Goal: Task Accomplishment & Management: Complete application form

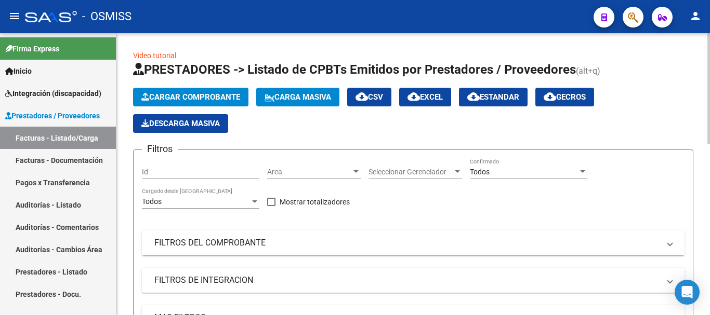
click at [211, 101] on span "Cargar Comprobante" at bounding box center [190, 97] width 99 height 9
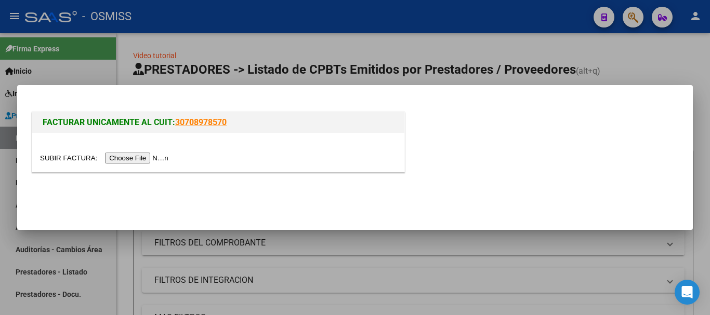
click at [160, 159] on input "file" at bounding box center [105, 158] width 131 height 11
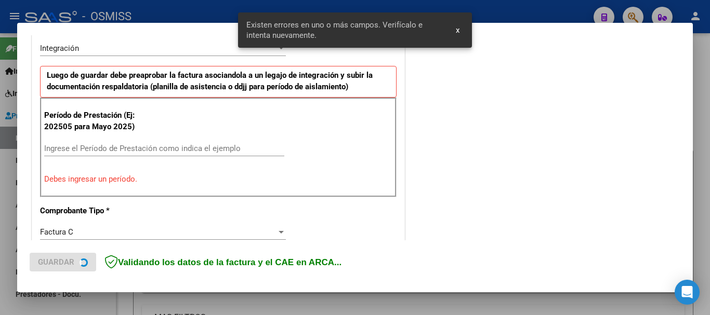
scroll to position [259, 0]
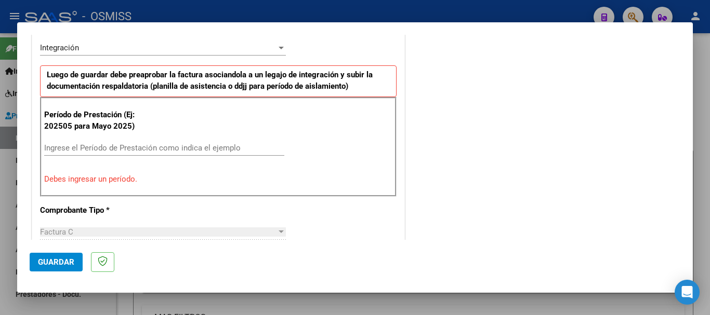
click at [135, 148] on input "Ingrese el Período de Prestación como indica el ejemplo" at bounding box center [164, 147] width 240 height 9
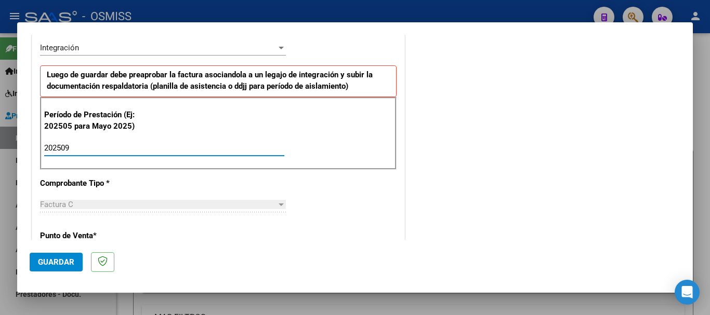
type input "202509"
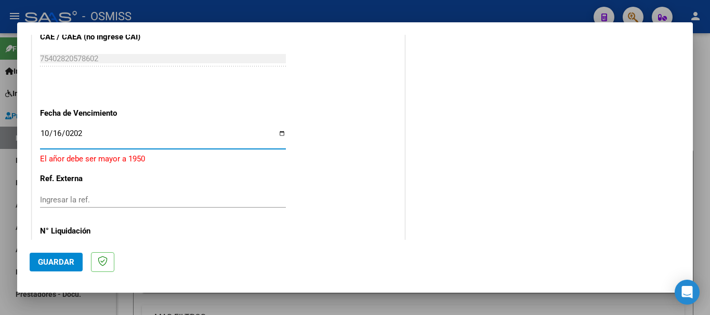
type input "[DATE]"
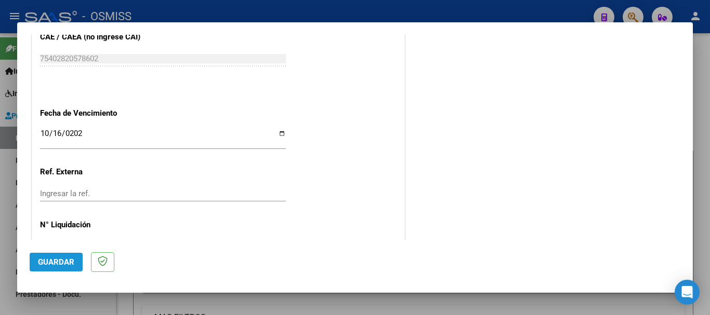
click at [41, 267] on span "Guardar" at bounding box center [56, 262] width 36 height 9
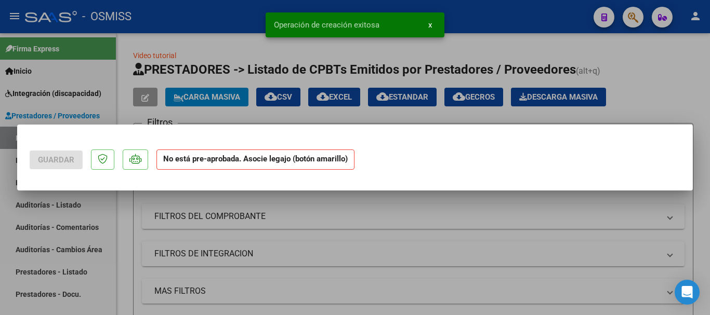
scroll to position [0, 0]
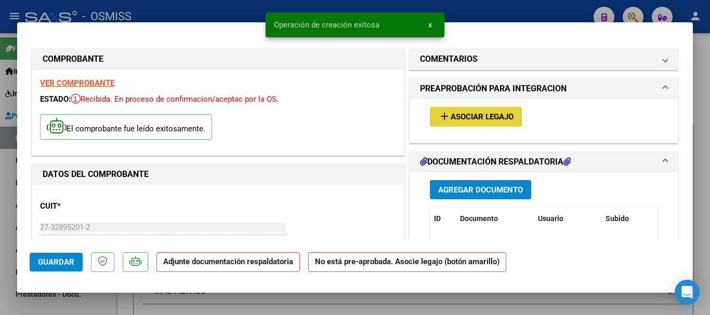
click at [480, 113] on span "Asociar Legajo" at bounding box center [482, 117] width 63 height 9
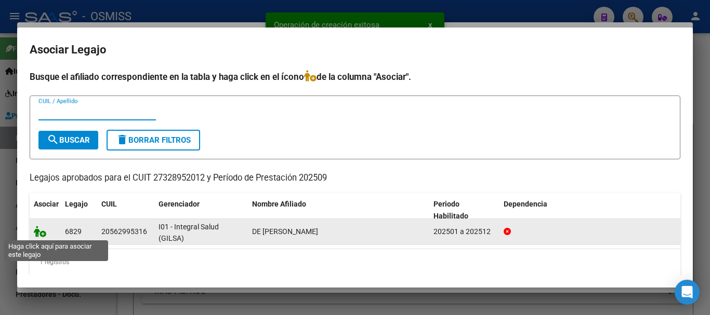
click at [40, 235] on icon at bounding box center [40, 231] width 12 height 11
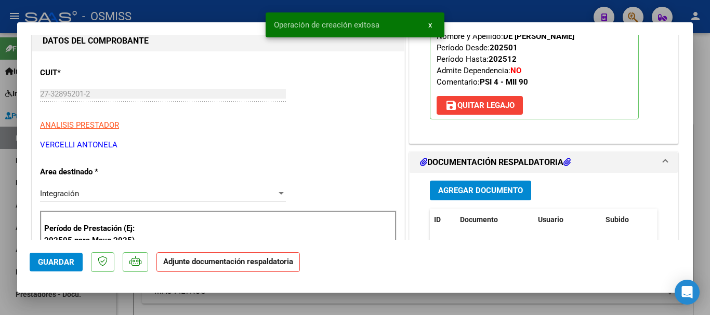
scroll to position [208, 0]
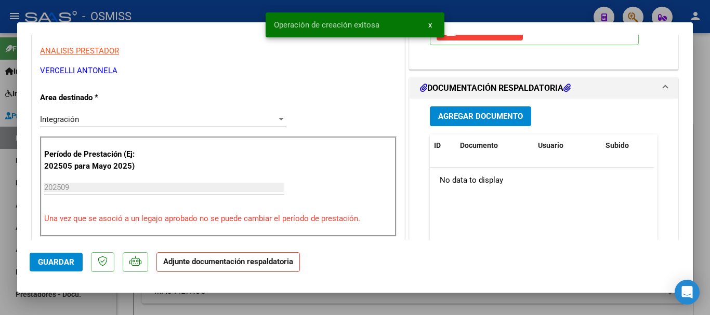
click at [449, 110] on button "Agregar Documento" at bounding box center [480, 116] width 101 height 19
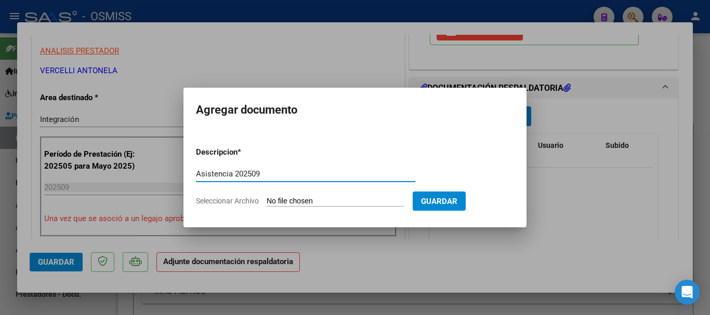
type input "Asistencia 202509"
click at [280, 206] on input "Seleccionar Archivo" at bounding box center [336, 202] width 138 height 10
type input "C:\fakepath\[PERSON_NAME]. Asistencia 202509.pdf"
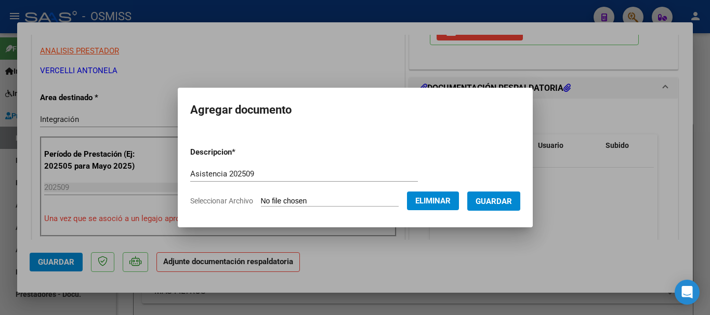
click at [511, 202] on span "Guardar" at bounding box center [494, 201] width 36 height 9
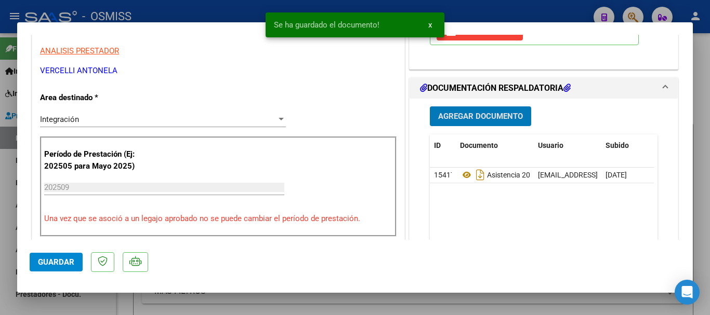
click at [67, 264] on span "Guardar" at bounding box center [56, 262] width 36 height 9
click at [62, 262] on span "Guardar" at bounding box center [56, 262] width 36 height 9
click at [65, 303] on div at bounding box center [355, 157] width 710 height 315
type input "$ 0,00"
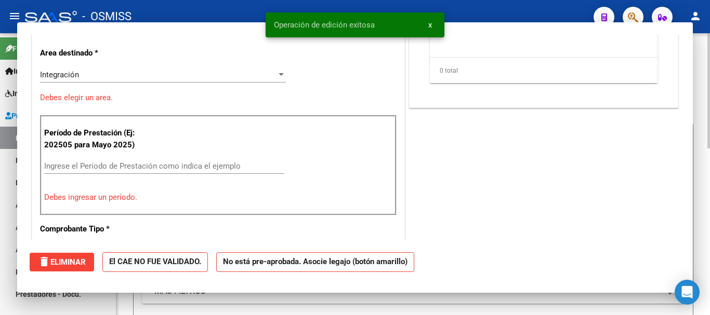
scroll to position [0, 0]
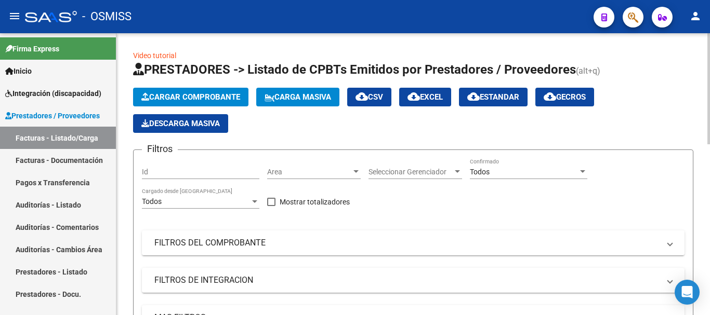
click at [177, 92] on button "Cargar Comprobante" at bounding box center [190, 97] width 115 height 19
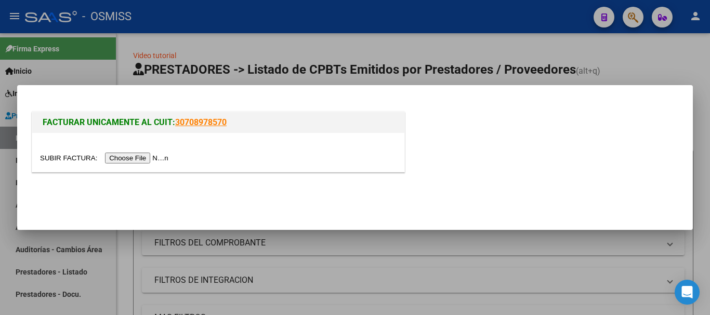
click at [152, 159] on input "file" at bounding box center [105, 158] width 131 height 11
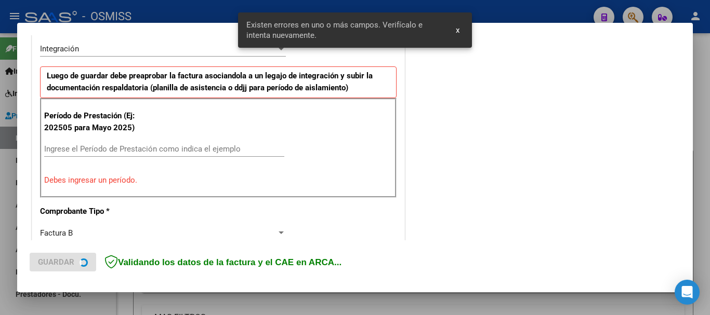
scroll to position [259, 0]
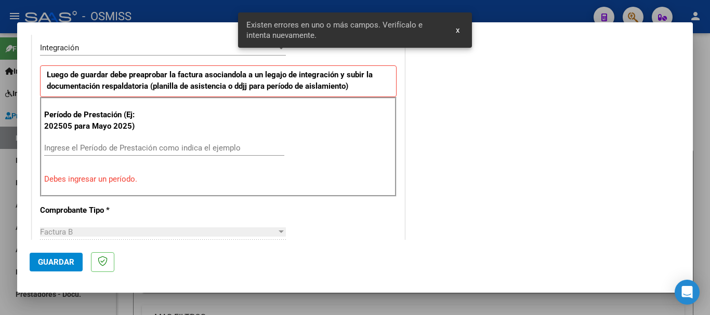
click at [169, 147] on input "Ingrese el Período de Prestación como indica el ejemplo" at bounding box center [164, 147] width 240 height 9
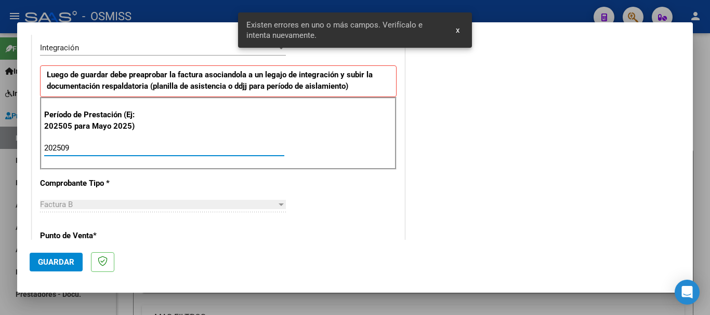
type input "202509"
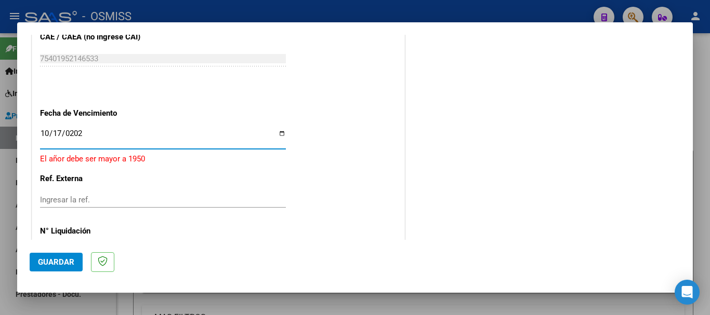
type input "[DATE]"
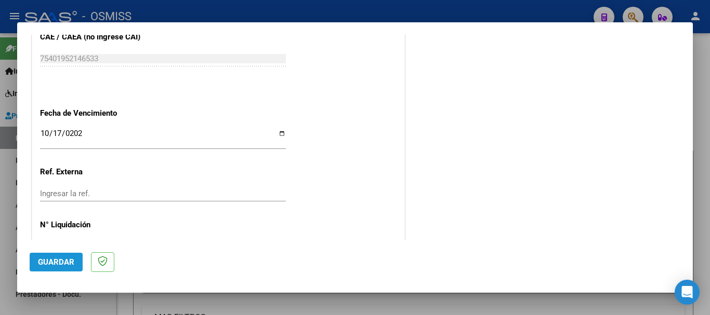
click at [63, 258] on span "Guardar" at bounding box center [56, 262] width 36 height 9
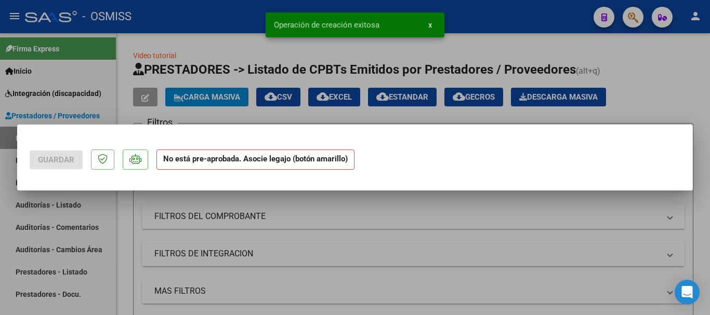
scroll to position [0, 0]
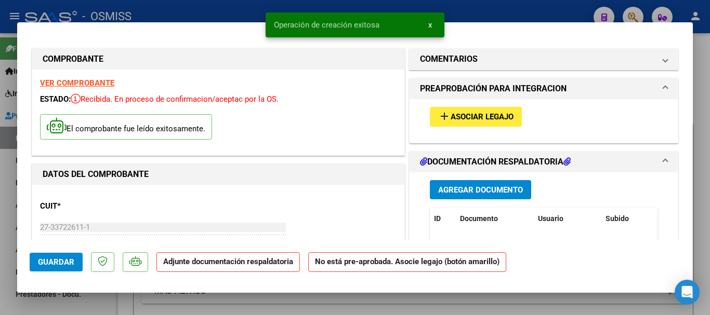
click at [503, 116] on span "Asociar Legajo" at bounding box center [482, 117] width 63 height 9
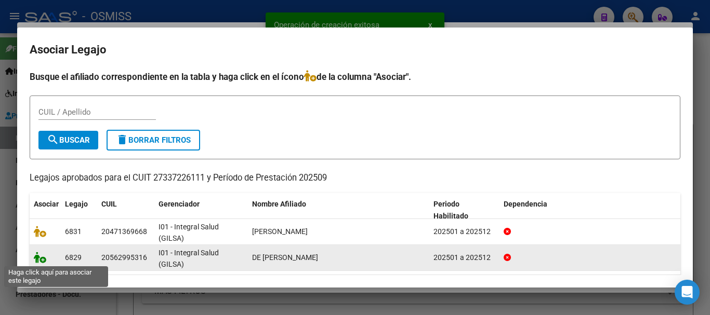
click at [38, 260] on icon at bounding box center [40, 257] width 12 height 11
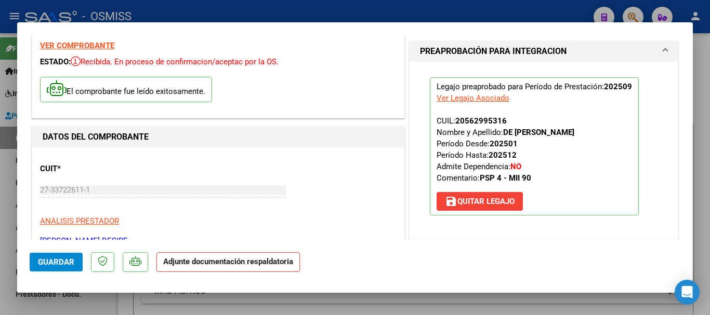
scroll to position [260, 0]
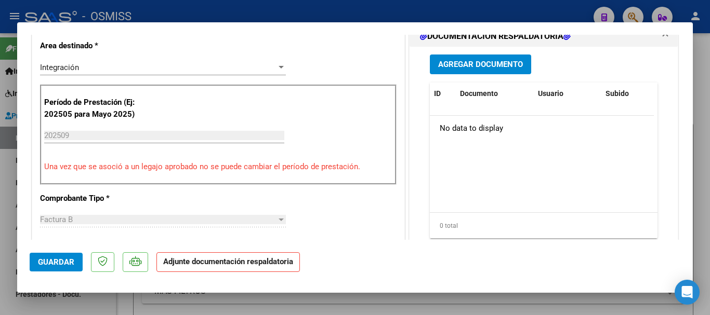
click at [503, 59] on span "Agregar Documento" at bounding box center [480, 63] width 85 height 9
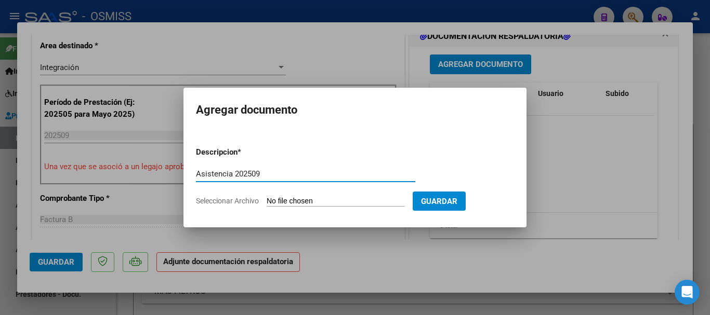
type input "Asistencia 202509"
click at [326, 204] on input "Seleccionar Archivo" at bounding box center [336, 202] width 138 height 10
type input "C:\fakepath\[PERSON_NAME]. Asistencia 202509.pdf"
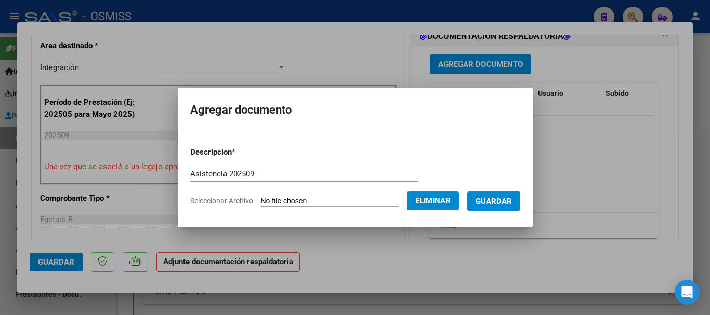
click at [495, 199] on span "Guardar" at bounding box center [494, 201] width 36 height 9
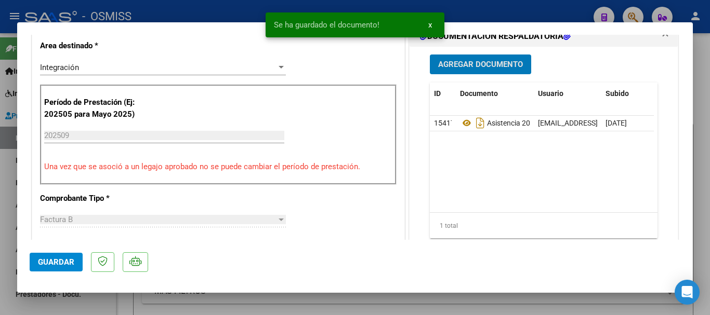
click at [62, 263] on span "Guardar" at bounding box center [56, 262] width 36 height 9
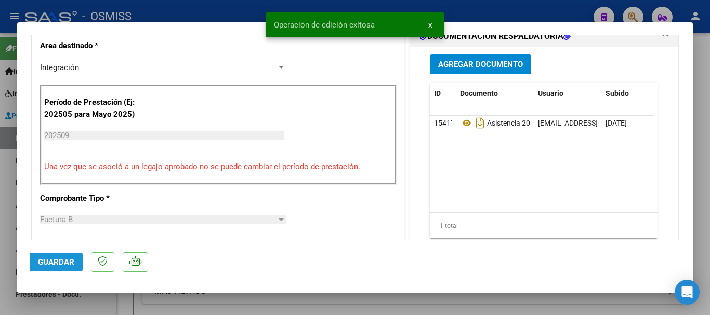
click at [62, 263] on span "Guardar" at bounding box center [56, 262] width 36 height 9
click at [61, 301] on div at bounding box center [355, 157] width 710 height 315
type input "$ 0,00"
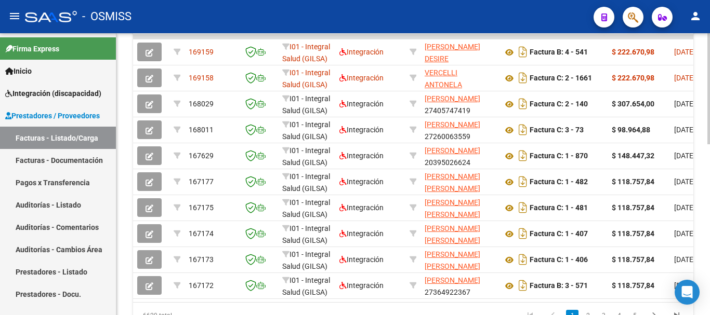
scroll to position [379, 0]
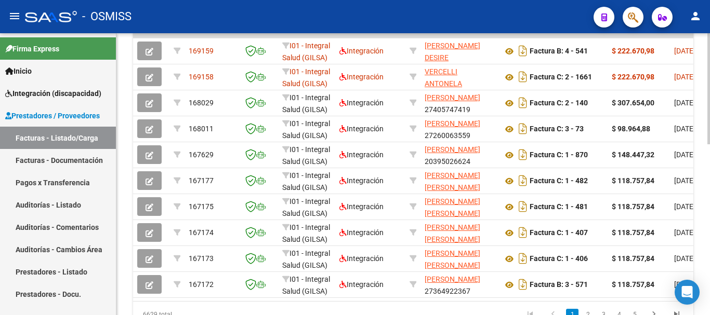
click at [709, 217] on div at bounding box center [708, 241] width 3 height 111
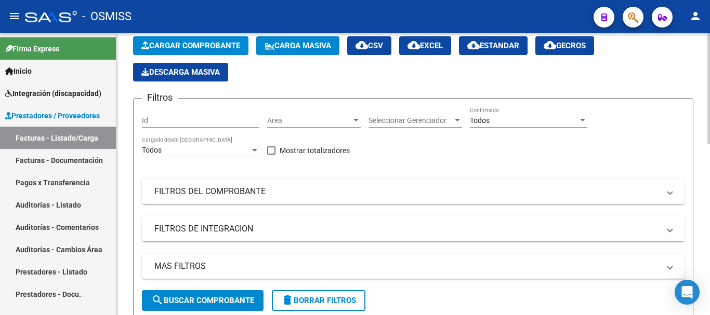
scroll to position [0, 0]
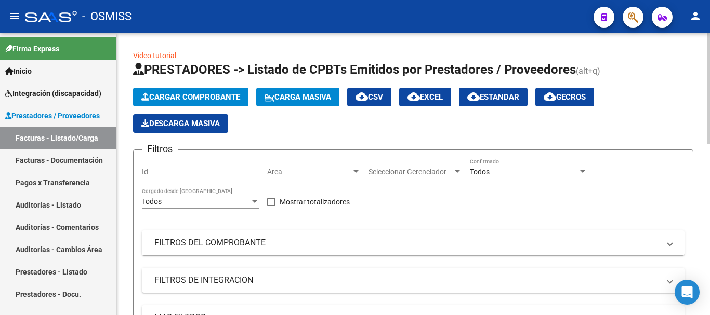
click at [176, 92] on button "Cargar Comprobante" at bounding box center [190, 97] width 115 height 19
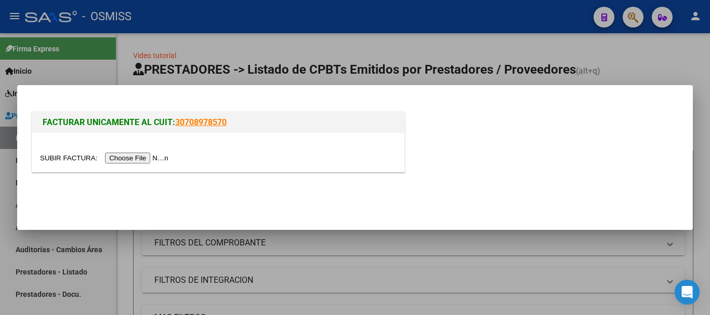
click at [137, 158] on input "file" at bounding box center [105, 158] width 131 height 11
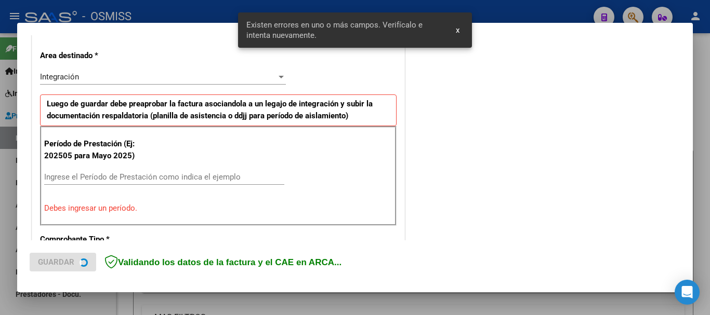
scroll to position [259, 0]
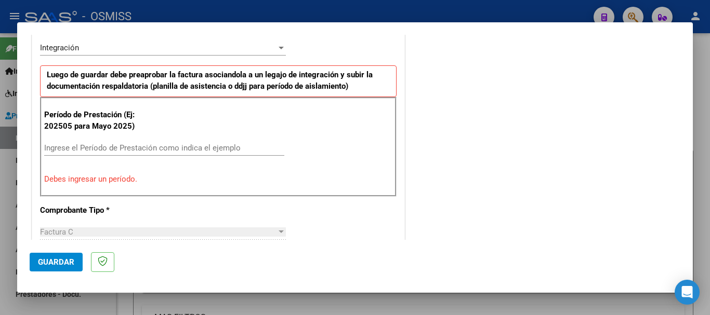
click at [213, 146] on input "Ingrese el Período de Prestación como indica el ejemplo" at bounding box center [164, 147] width 240 height 9
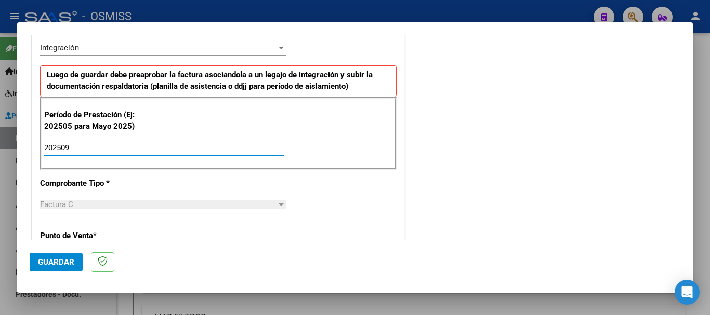
type input "202509"
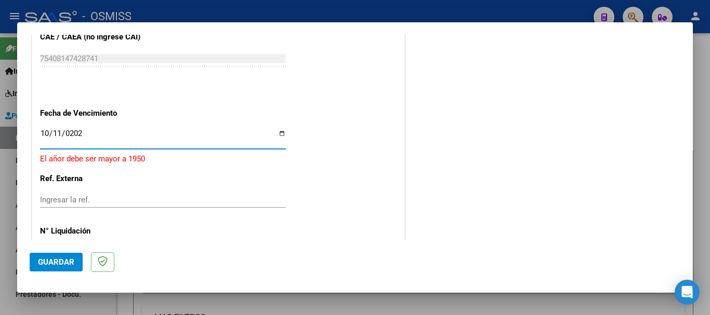
type input "[DATE]"
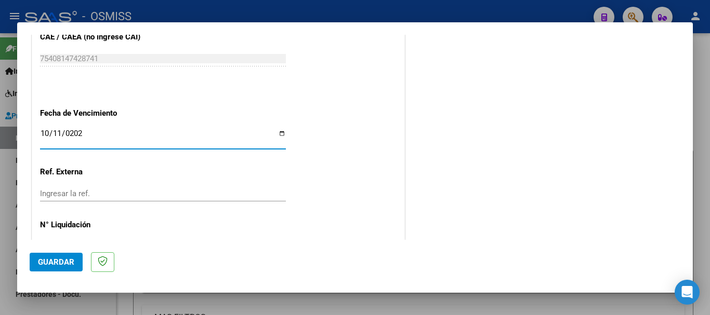
click at [29, 259] on mat-dialog-container "COMPROBANTE VER COMPROBANTE El comprobante fue leído exitosamente. DATOS DEL CO…" at bounding box center [355, 157] width 676 height 271
click at [52, 265] on span "Guardar" at bounding box center [56, 262] width 36 height 9
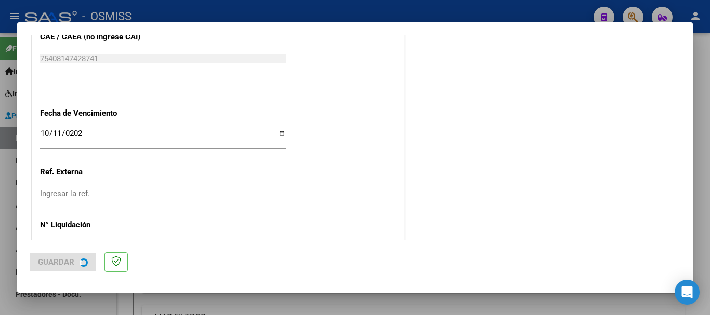
scroll to position [0, 0]
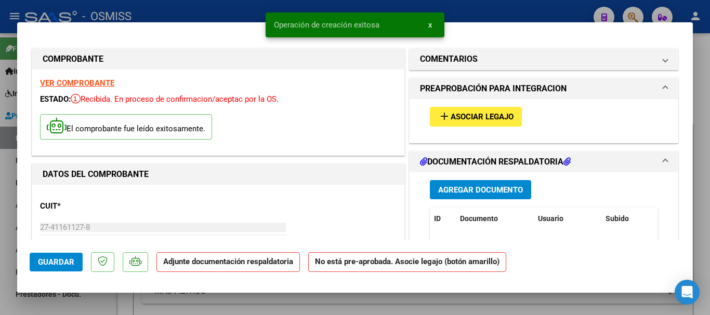
click at [471, 114] on span "Asociar Legajo" at bounding box center [482, 117] width 63 height 9
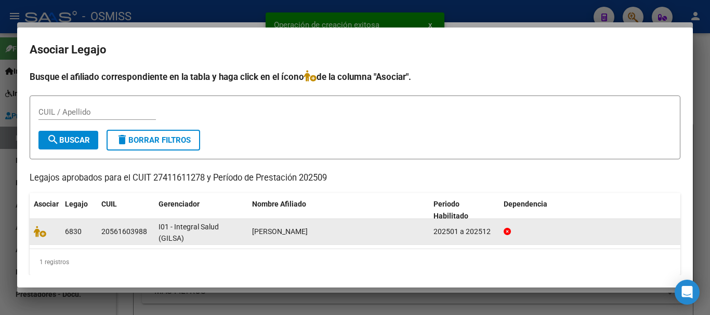
click at [43, 238] on div at bounding box center [45, 232] width 23 height 12
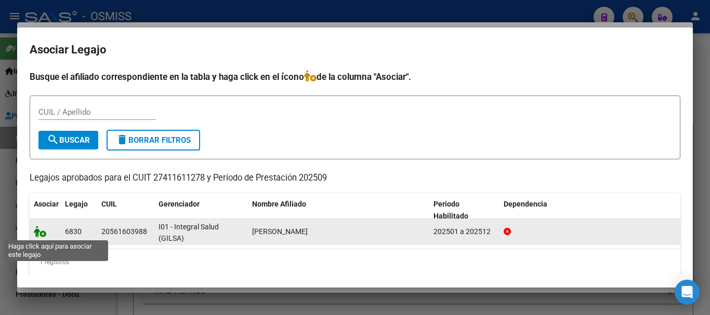
click at [37, 235] on icon at bounding box center [40, 231] width 12 height 11
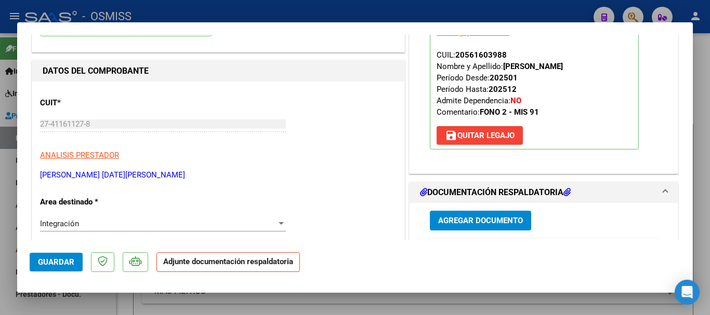
scroll to position [104, 0]
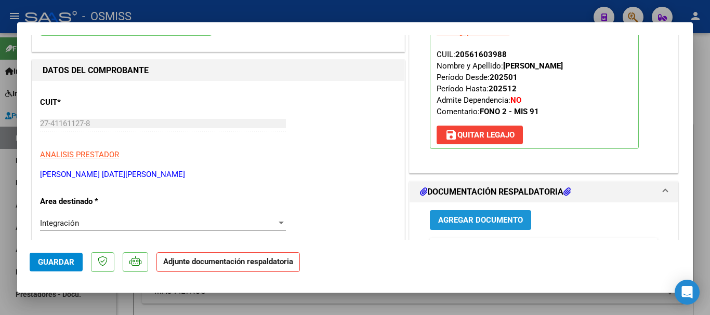
click at [480, 219] on span "Agregar Documento" at bounding box center [480, 220] width 85 height 9
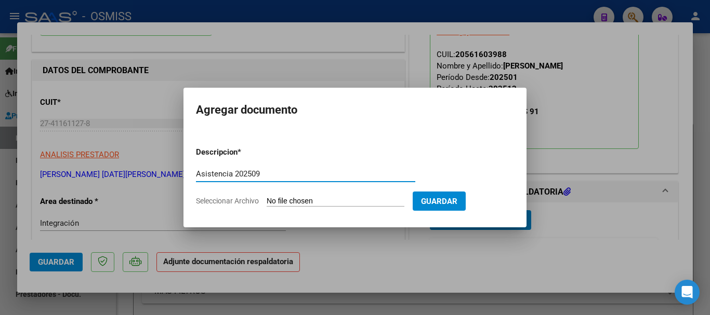
type input "Asistencia 202509"
click at [280, 201] on input "Seleccionar Archivo" at bounding box center [336, 202] width 138 height 10
type input "C:\fakepath\[PERSON_NAME]. Asistencia 202509.pdf"
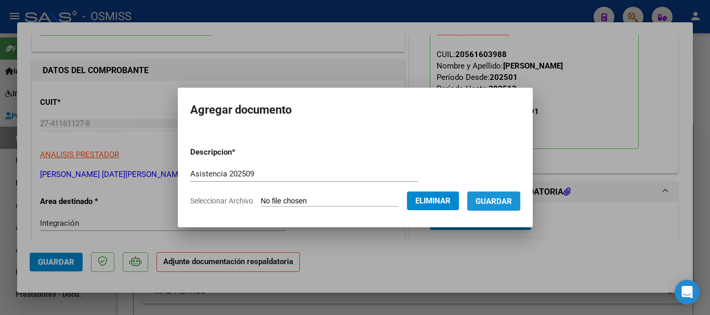
click at [495, 195] on button "Guardar" at bounding box center [493, 201] width 53 height 19
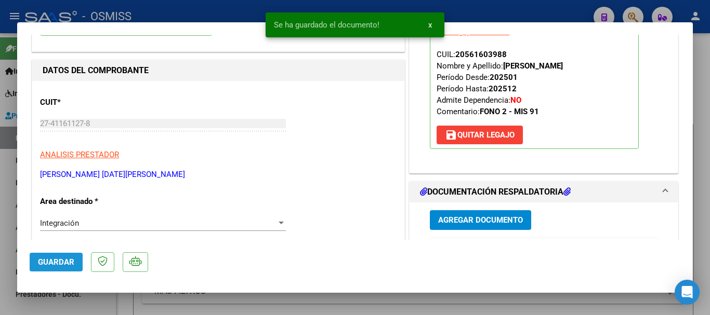
click at [62, 260] on span "Guardar" at bounding box center [56, 262] width 36 height 9
drag, startPoint x: 40, startPoint y: 264, endPoint x: 54, endPoint y: 309, distance: 46.8
click at [40, 264] on span "Guardar" at bounding box center [56, 262] width 36 height 9
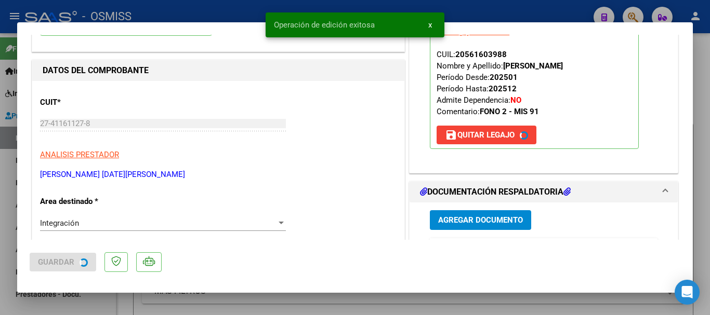
click at [55, 311] on div at bounding box center [355, 157] width 710 height 315
type input "$ 0,00"
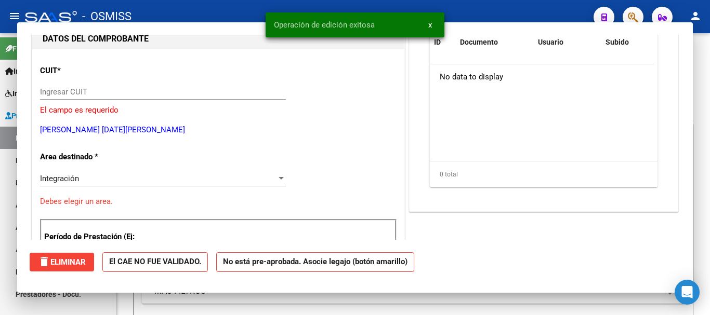
scroll to position [0, 0]
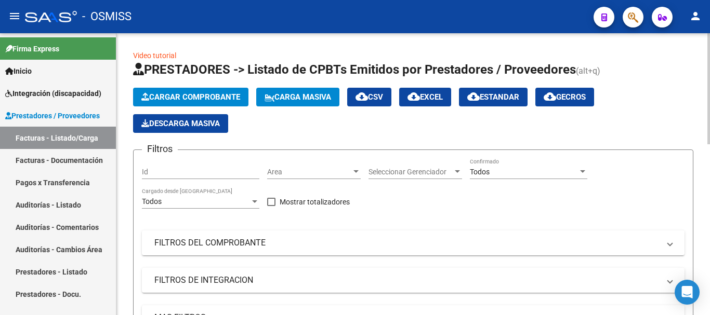
click at [195, 98] on span "Cargar Comprobante" at bounding box center [190, 97] width 99 height 9
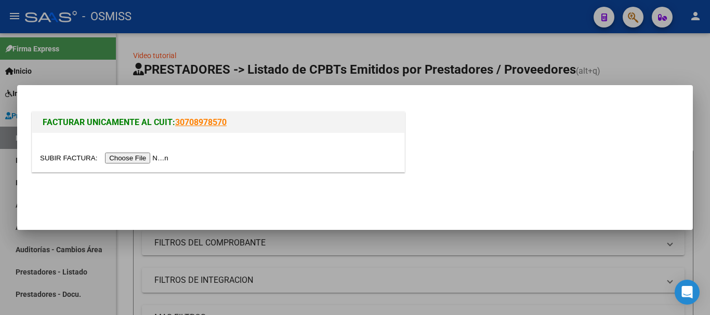
click at [129, 152] on div at bounding box center [218, 152] width 372 height 39
click at [130, 160] on input "file" at bounding box center [105, 158] width 131 height 11
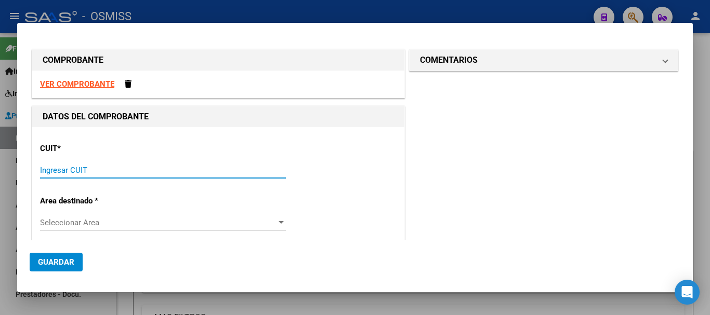
click at [98, 169] on input "Ingresar CUIT" at bounding box center [163, 170] width 246 height 9
type input "27-39366868-2"
type input "1"
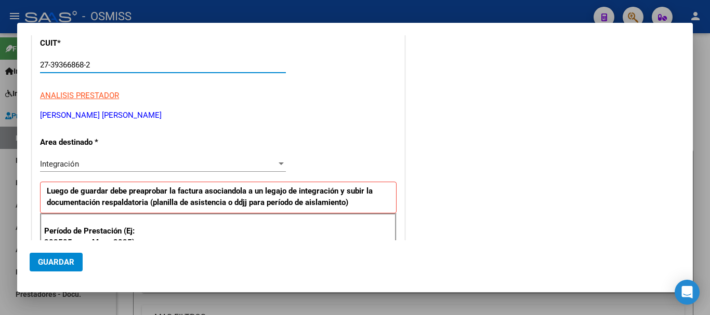
scroll to position [156, 0]
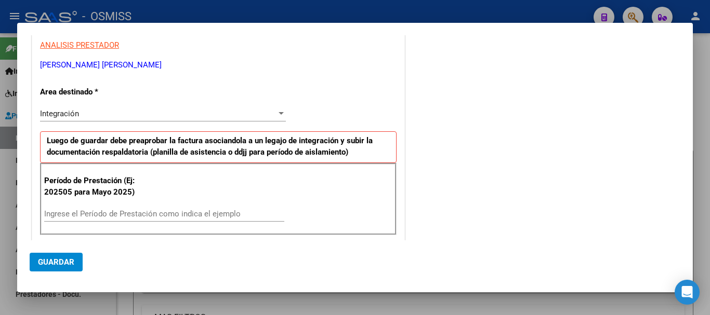
type input "27-39366868-2"
click at [203, 211] on input "Ingrese el Período de Prestación como indica el ejemplo" at bounding box center [164, 213] width 240 height 9
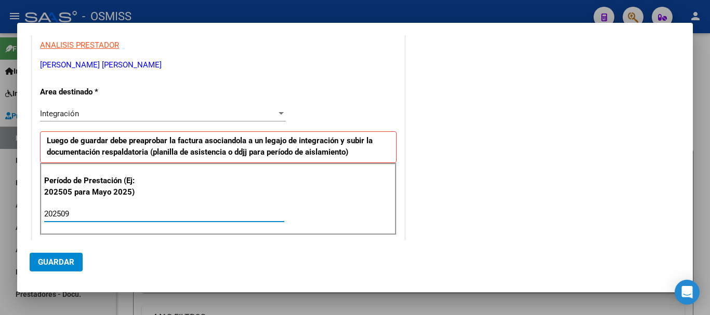
type input "202509"
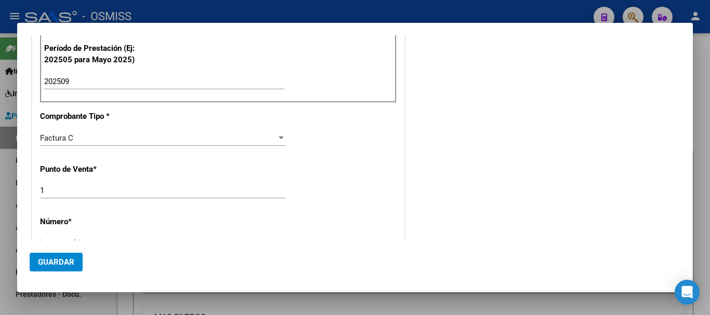
scroll to position [296, 0]
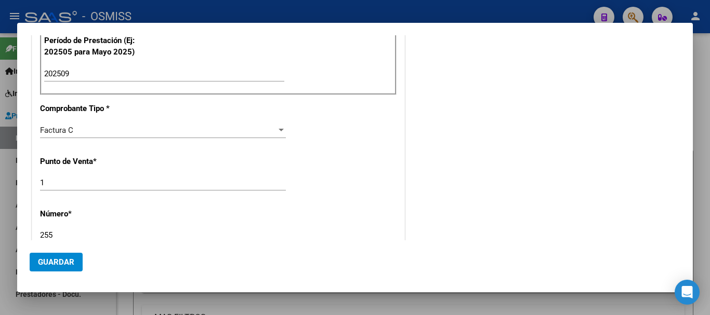
type input "255"
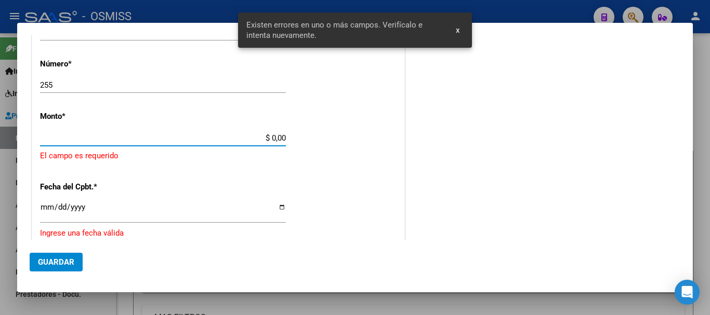
scroll to position [442, 0]
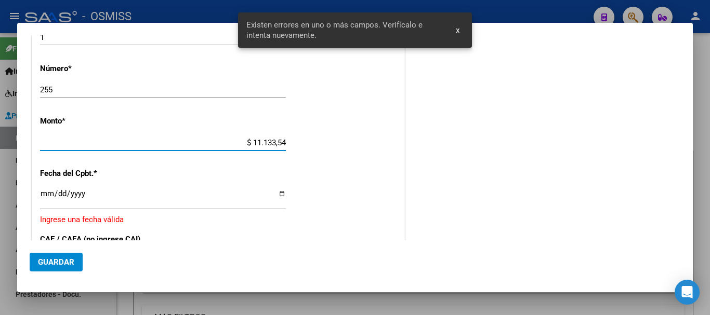
type input "$ 111.335,49"
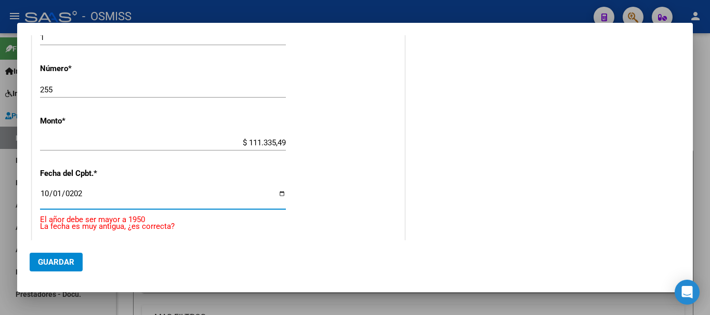
type input "[DATE]"
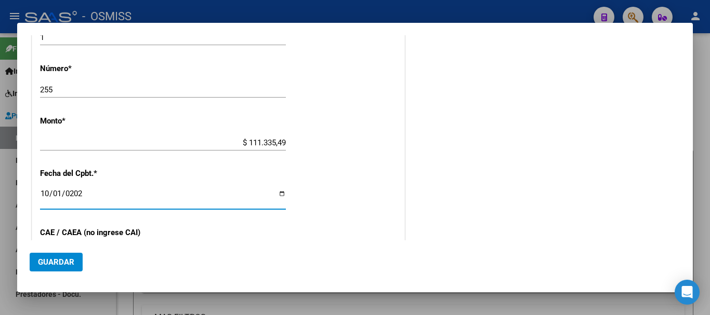
scroll to position [558, 0]
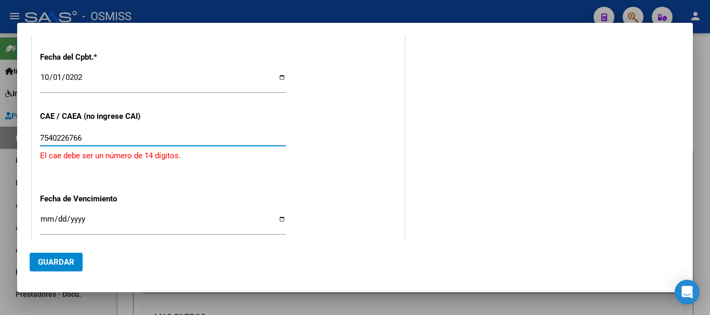
type input "75402267665"
type input "75402267665.3"
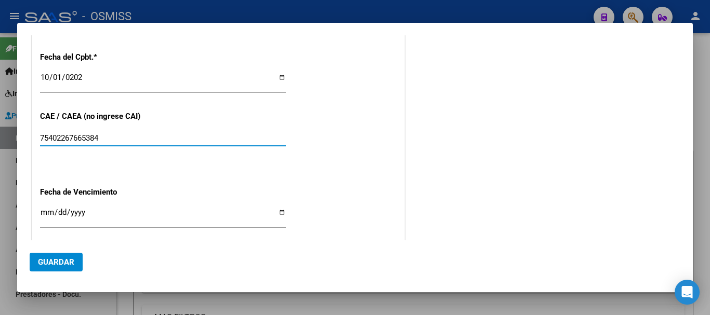
type input "75402267665384"
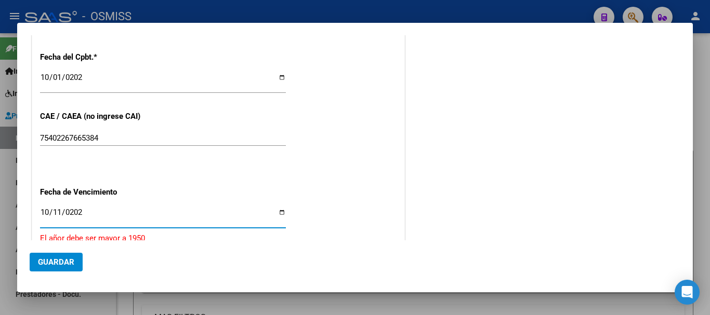
type input "[DATE]"
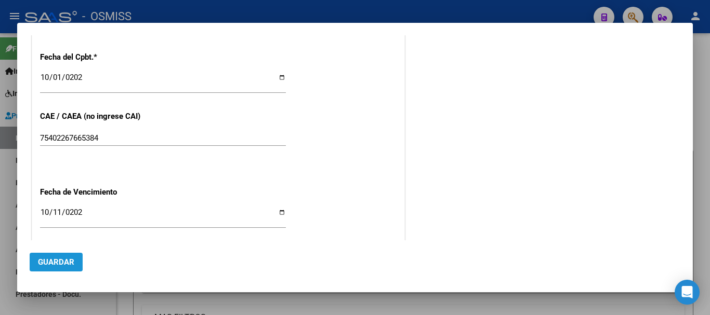
click at [46, 256] on button "Guardar" at bounding box center [56, 262] width 53 height 19
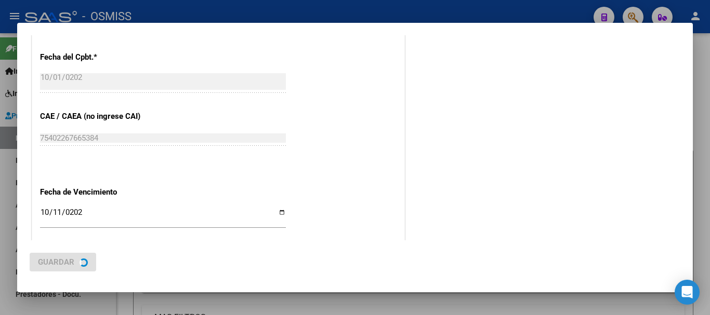
scroll to position [0, 0]
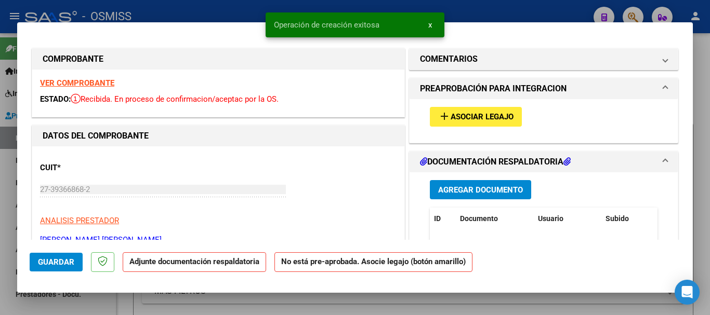
click at [472, 116] on span "Asociar Legajo" at bounding box center [482, 117] width 63 height 9
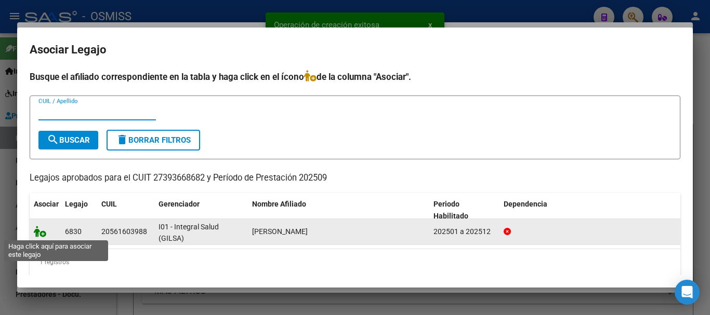
click at [42, 235] on icon at bounding box center [40, 231] width 12 height 11
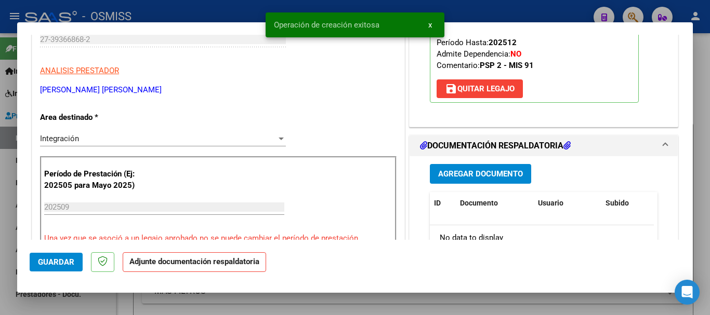
scroll to position [156, 0]
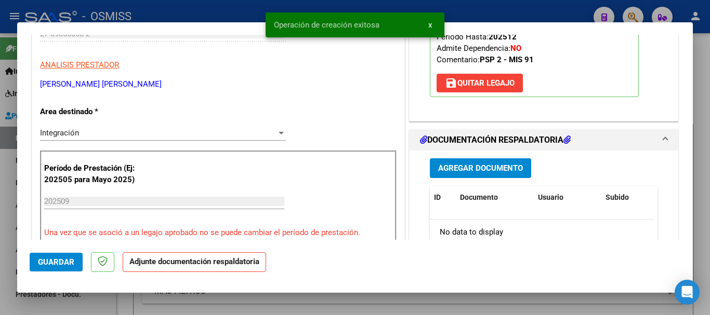
click at [468, 176] on button "Agregar Documento" at bounding box center [480, 168] width 101 height 19
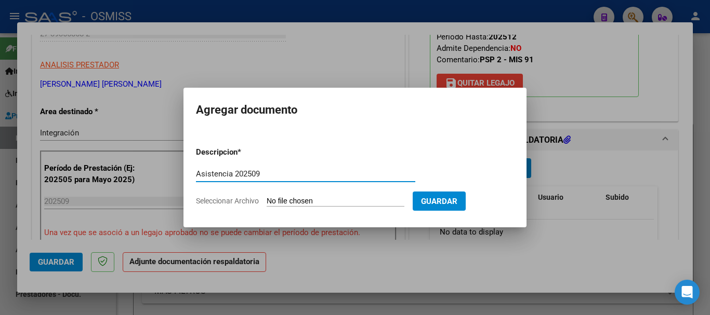
type input "Asistencia 202509"
click at [317, 202] on input "Seleccionar Archivo" at bounding box center [336, 202] width 138 height 10
type input "C:\fakepath\[PERSON_NAME]. Asistencia 202509.pdf"
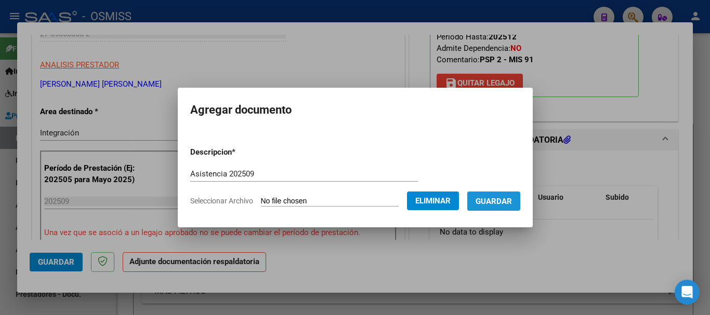
click at [491, 207] on button "Guardar" at bounding box center [493, 201] width 53 height 19
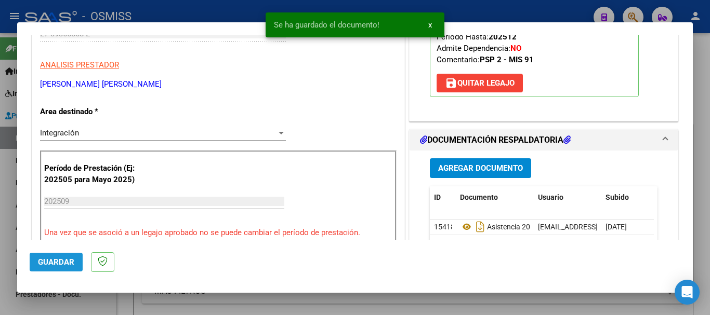
click at [48, 256] on button "Guardar" at bounding box center [56, 262] width 53 height 19
click at [60, 265] on span "Guardar" at bounding box center [56, 262] width 36 height 9
click at [65, 305] on div at bounding box center [355, 157] width 710 height 315
type input "$ 0,00"
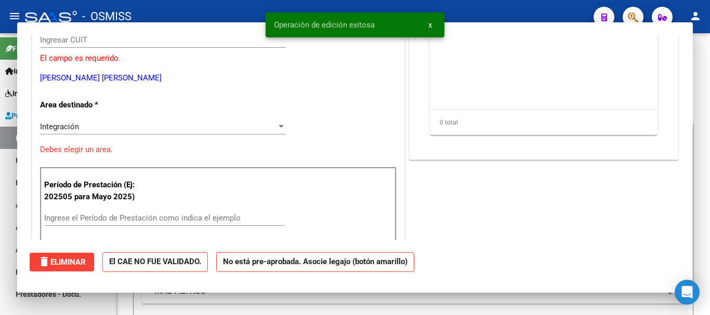
scroll to position [163, 0]
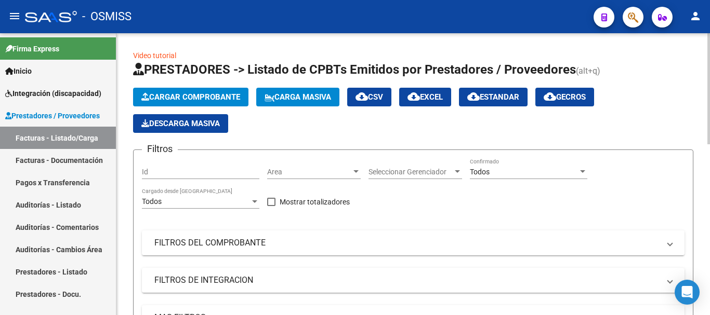
click at [216, 98] on span "Cargar Comprobante" at bounding box center [190, 97] width 99 height 9
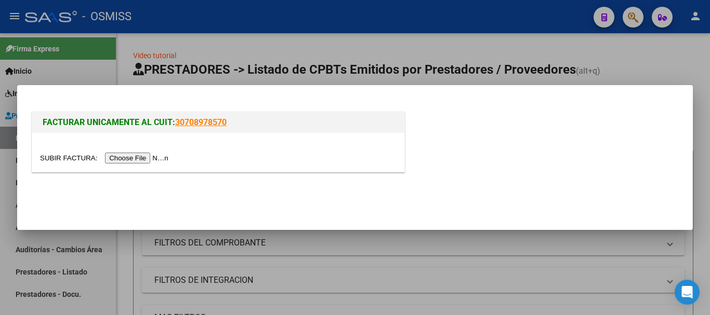
click at [165, 158] on input "file" at bounding box center [105, 158] width 131 height 11
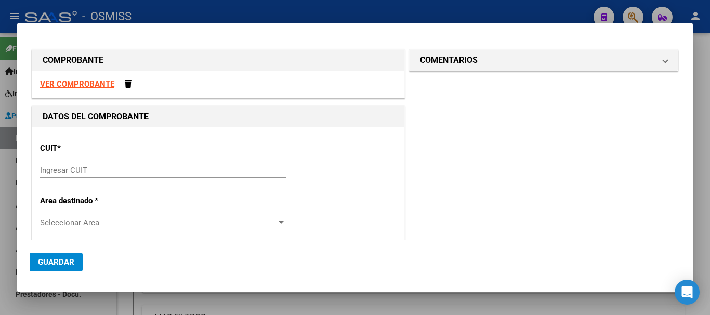
click at [85, 84] on strong "VER COMPROBANTE" at bounding box center [77, 84] width 74 height 9
click at [95, 171] on input "Ingresar CUIT" at bounding box center [163, 170] width 246 height 9
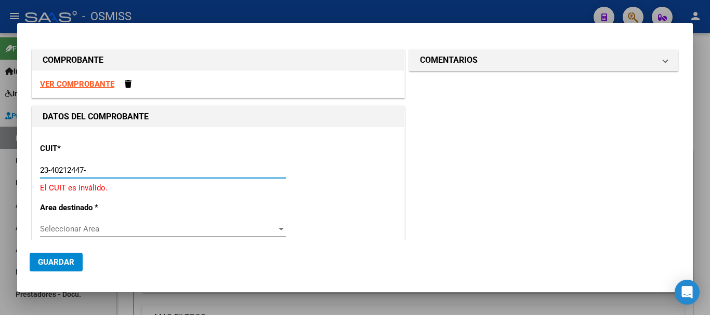
type input "23-40212447-4"
type input "1"
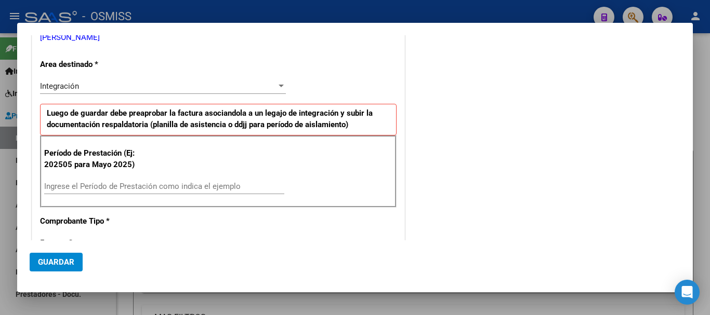
scroll to position [208, 0]
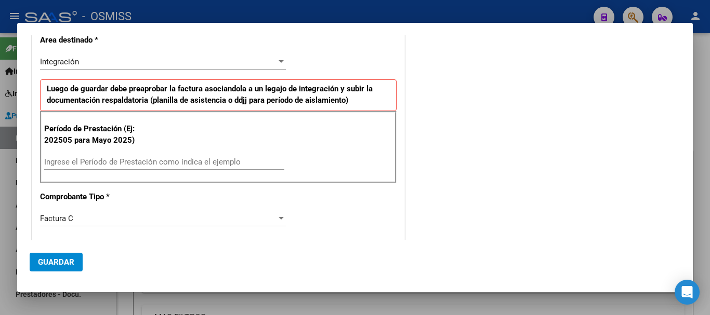
type input "23-40212447-4"
click at [164, 167] on div "Ingrese el Período de Prestación como indica el ejemplo" at bounding box center [164, 162] width 240 height 16
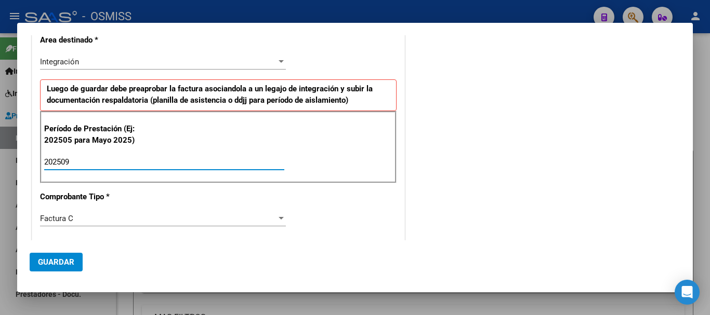
type input "202509"
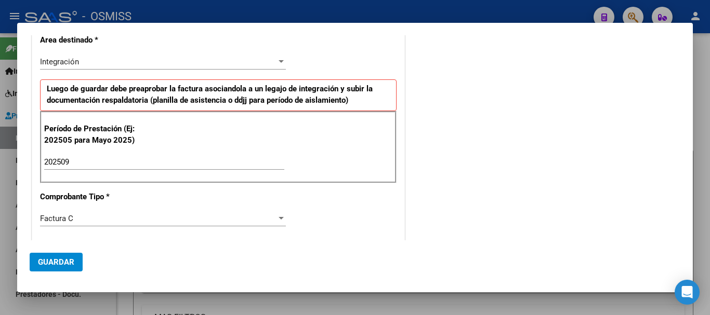
scroll to position [341, 0]
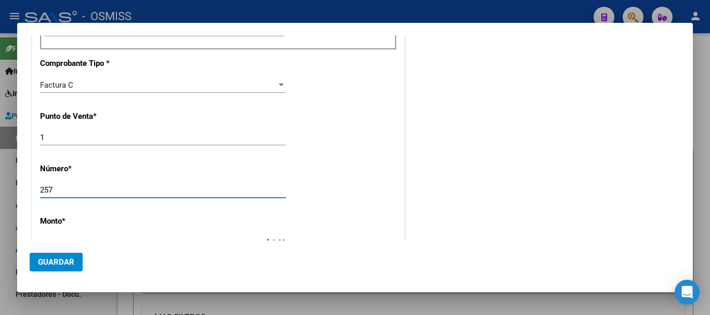
type input "257"
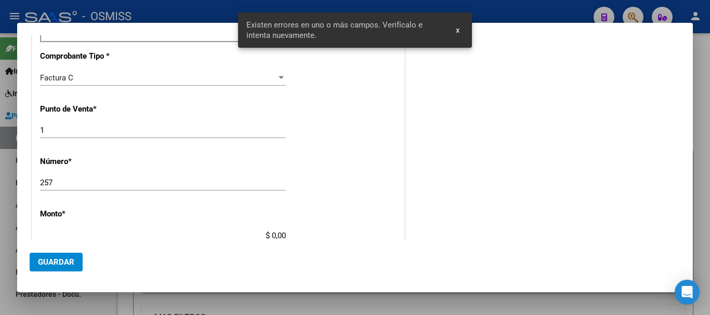
scroll to position [442, 0]
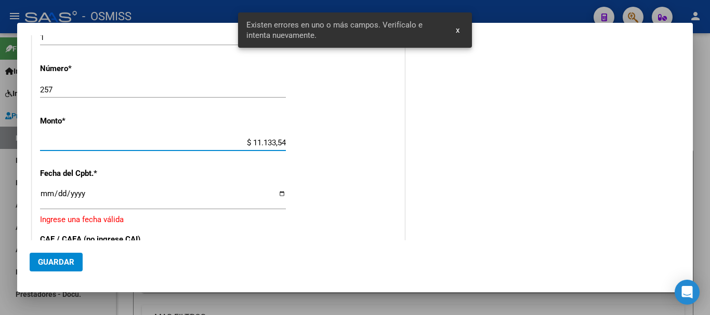
type input "$ 111.335,49"
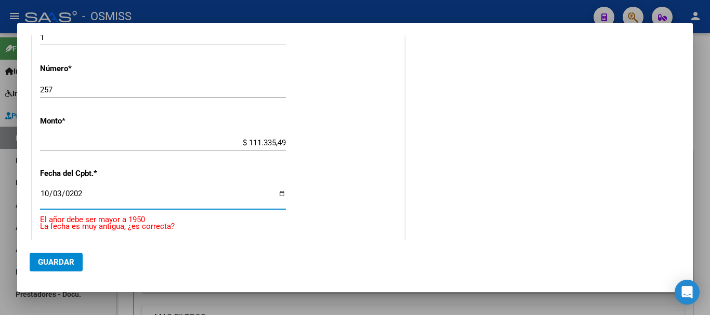
type input "[DATE]"
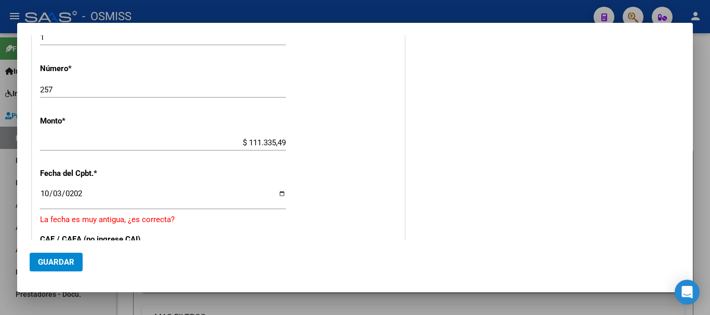
scroll to position [565, 0]
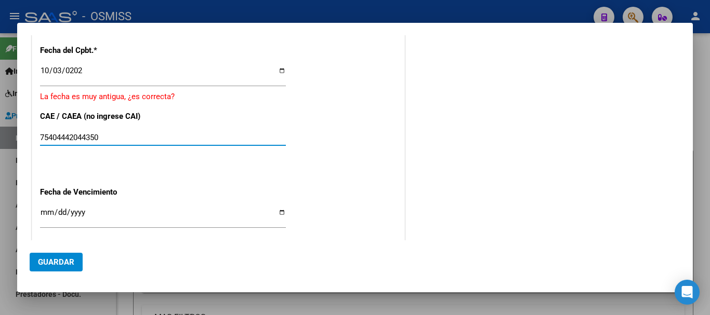
type input "75404442044350"
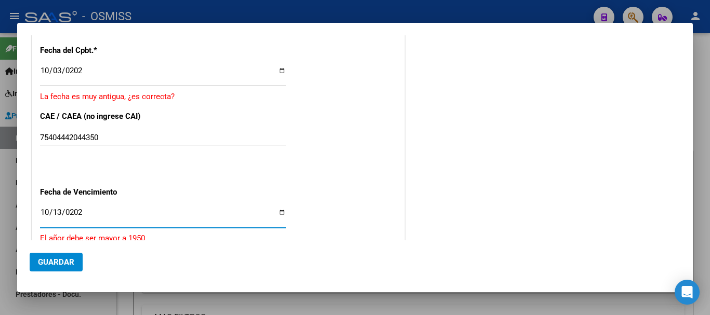
type input "[DATE]"
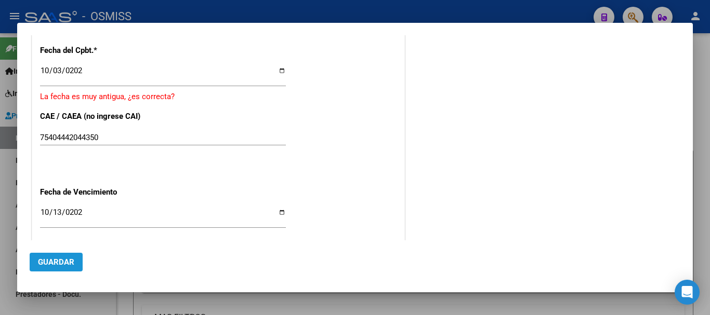
click at [63, 266] on span "Guardar" at bounding box center [56, 262] width 36 height 9
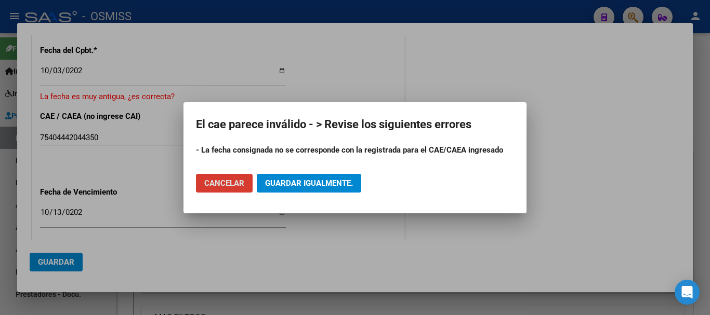
click at [224, 185] on span "Cancelar" at bounding box center [224, 183] width 40 height 9
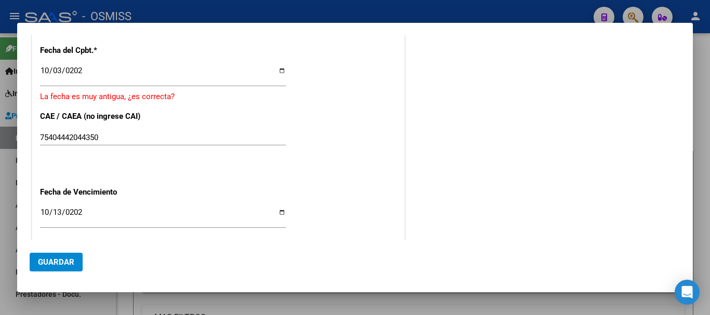
click at [103, 69] on input "[DATE]" at bounding box center [163, 75] width 246 height 17
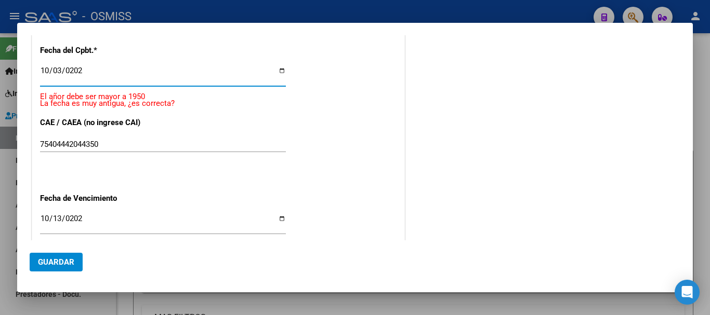
type input "[DATE]"
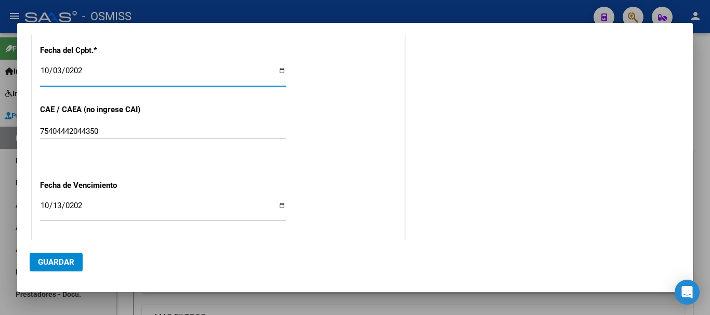
click at [60, 264] on span "Guardar" at bounding box center [56, 262] width 36 height 9
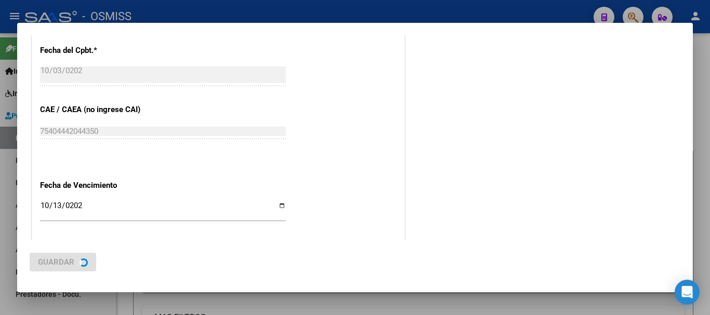
scroll to position [0, 0]
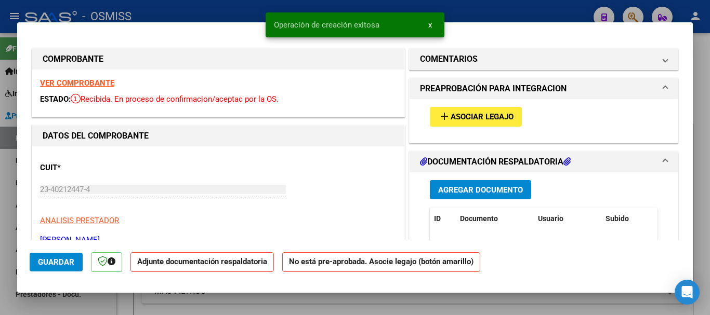
click at [496, 116] on span "Asociar Legajo" at bounding box center [482, 117] width 63 height 9
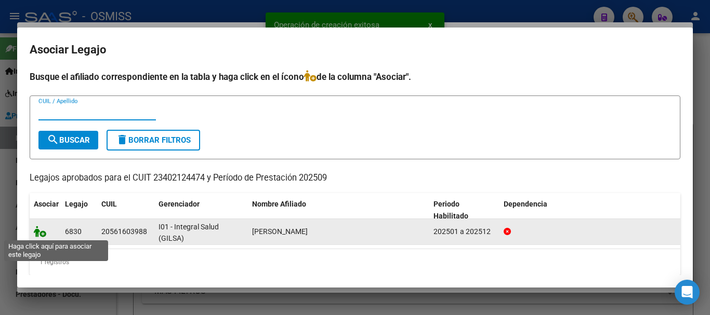
click at [40, 232] on icon at bounding box center [40, 231] width 12 height 11
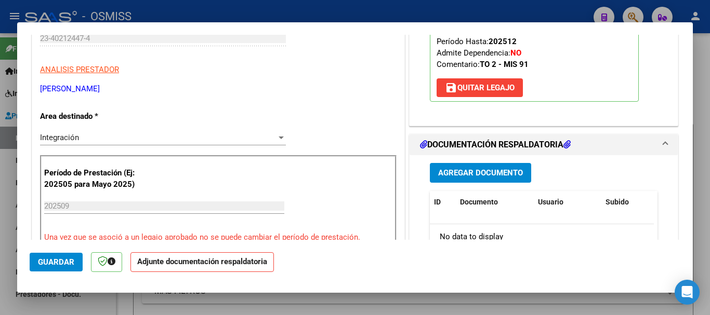
scroll to position [156, 0]
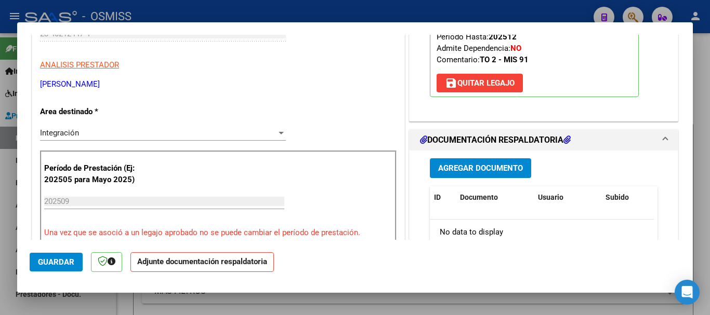
click at [480, 170] on span "Agregar Documento" at bounding box center [480, 168] width 85 height 9
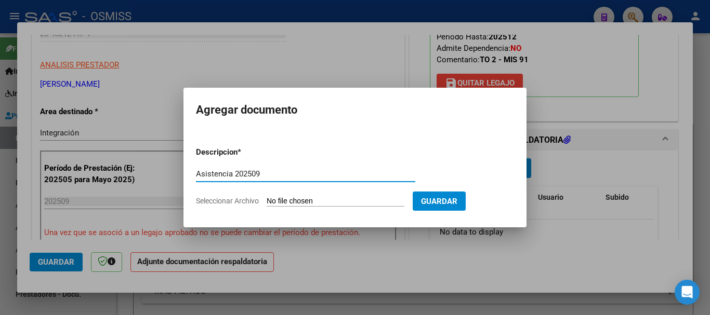
type input "Asistencia 202509"
click at [351, 203] on input "Seleccionar Archivo" at bounding box center [336, 202] width 138 height 10
type input "C:\fakepath\[PERSON_NAME]. Asistencia 202509.pdf"
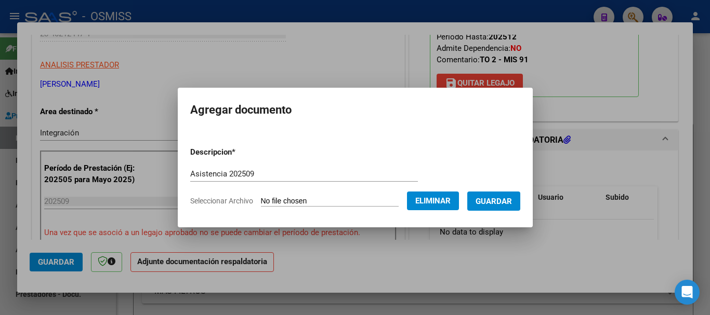
click at [494, 204] on span "Guardar" at bounding box center [494, 201] width 36 height 9
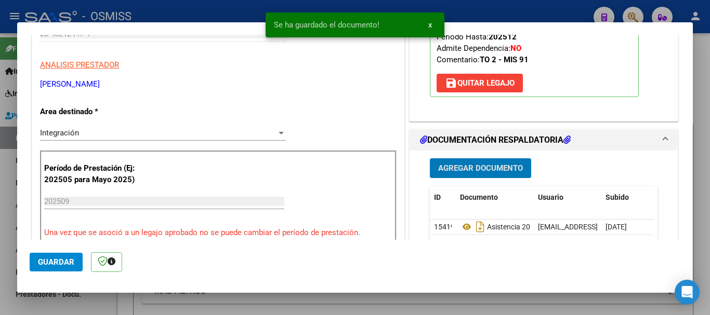
click at [73, 254] on button "Guardar" at bounding box center [56, 262] width 53 height 19
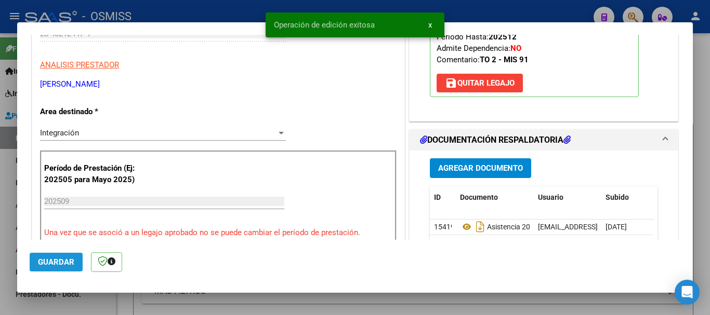
click at [69, 263] on span "Guardar" at bounding box center [56, 262] width 36 height 9
click at [53, 265] on span "Guardar" at bounding box center [56, 262] width 36 height 9
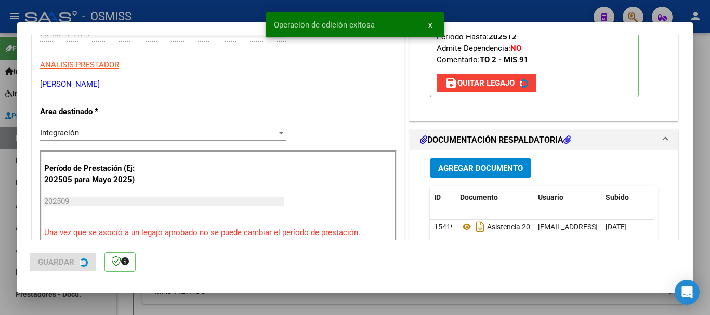
click at [68, 305] on div at bounding box center [355, 157] width 710 height 315
type input "$ 0,00"
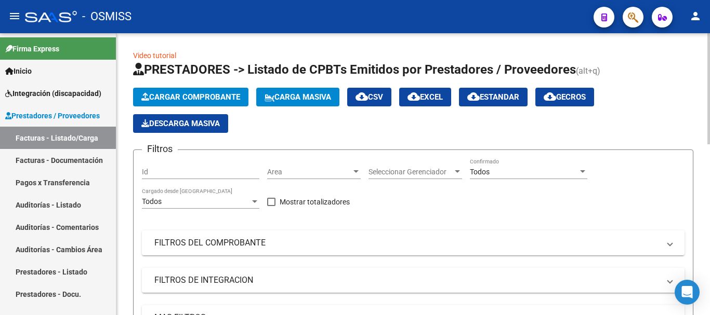
click at [201, 89] on button "Cargar Comprobante" at bounding box center [190, 97] width 115 height 19
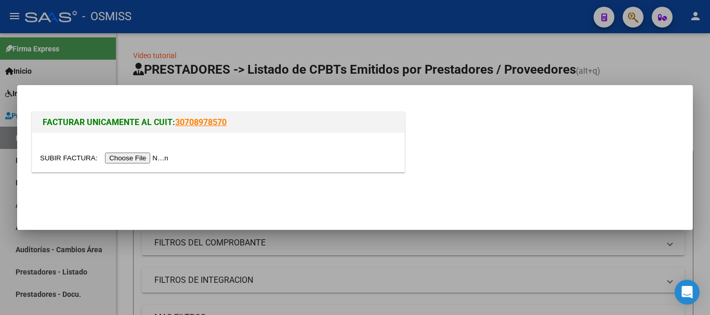
click at [163, 159] on input "file" at bounding box center [105, 158] width 131 height 11
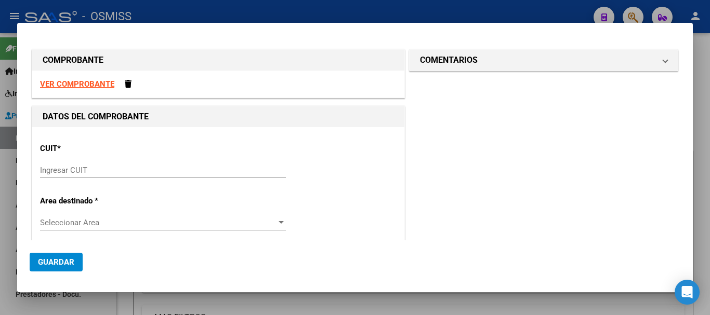
click at [83, 167] on input "Ingresar CUIT" at bounding box center [163, 170] width 246 height 9
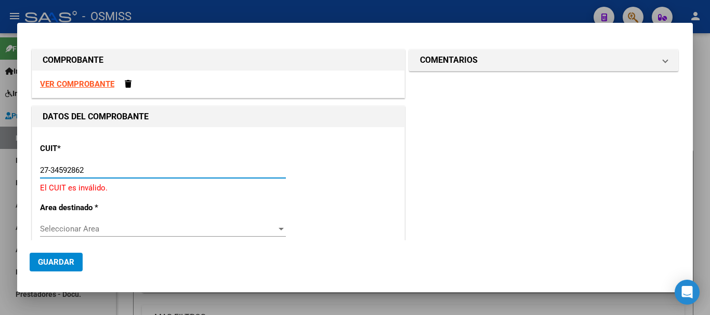
type input "27-34592862-1"
type input "2"
type input "27-34592862-1"
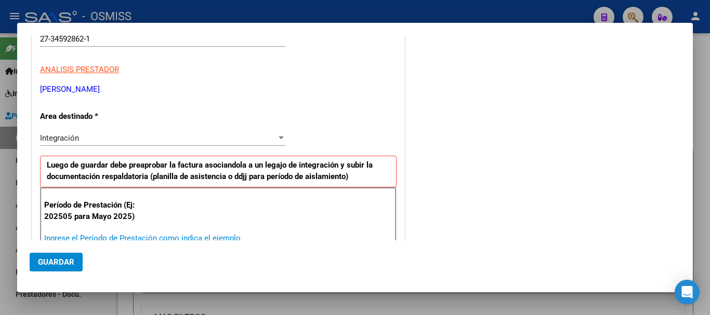
scroll to position [134, 0]
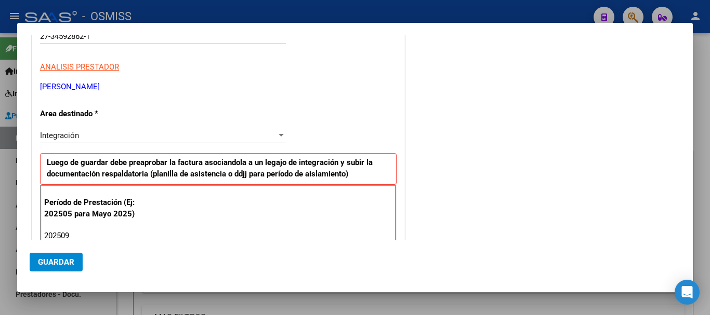
type input "202509"
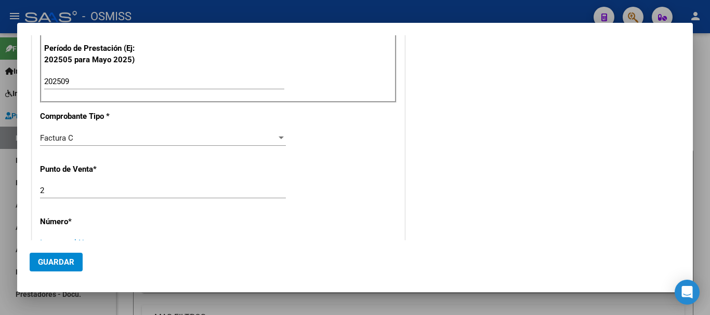
scroll to position [296, 0]
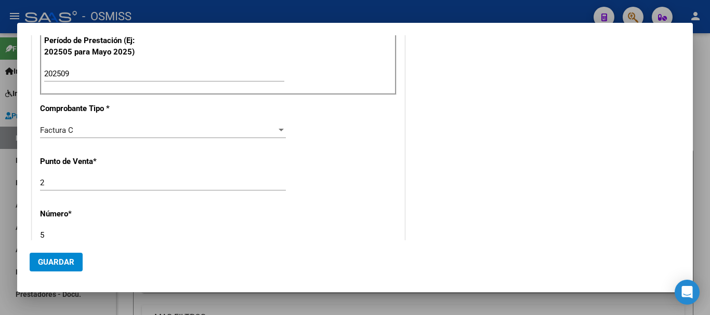
type input "5"
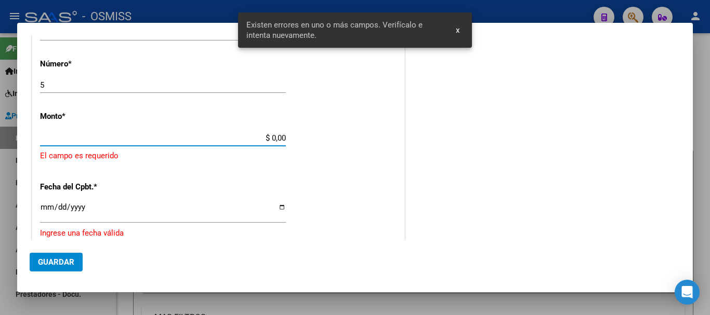
scroll to position [442, 0]
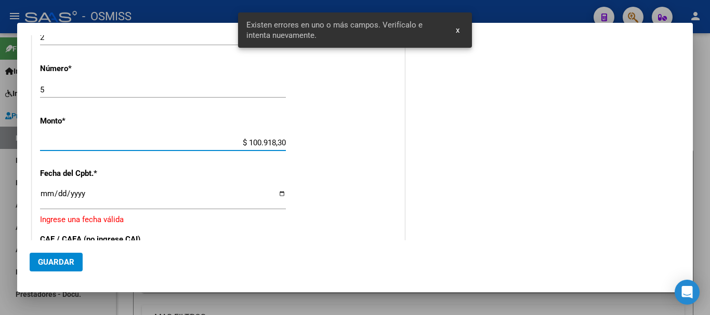
type input "$ 1.009.183,00"
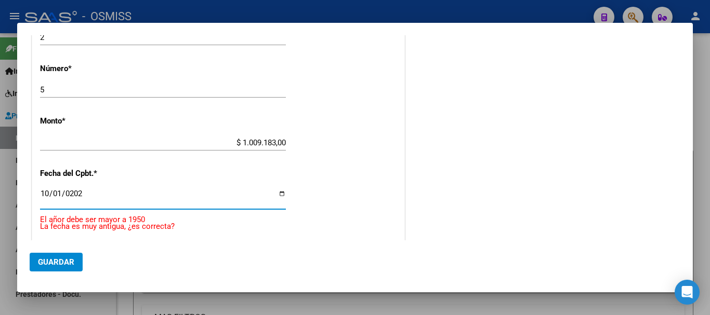
type input "[DATE]"
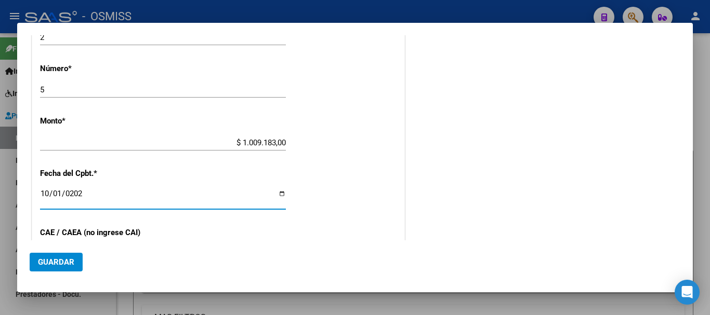
scroll to position [558, 0]
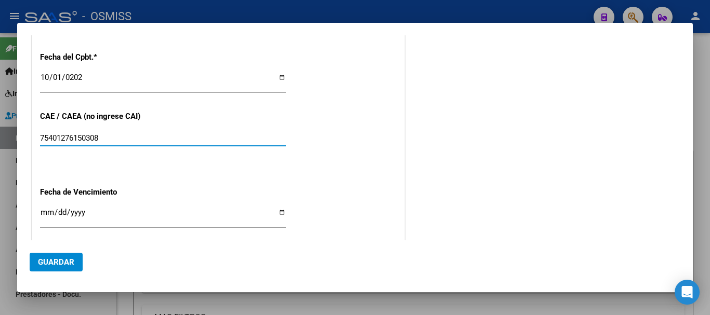
type input "75401276150308"
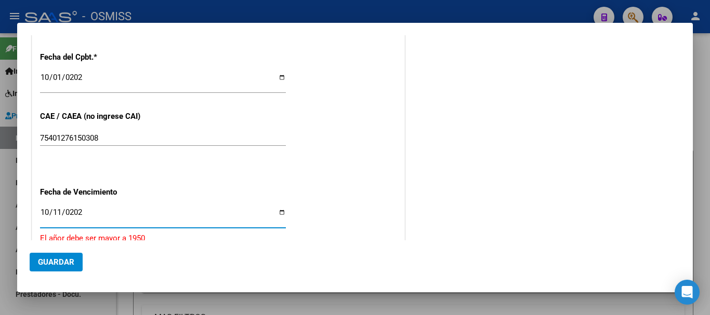
type input "[DATE]"
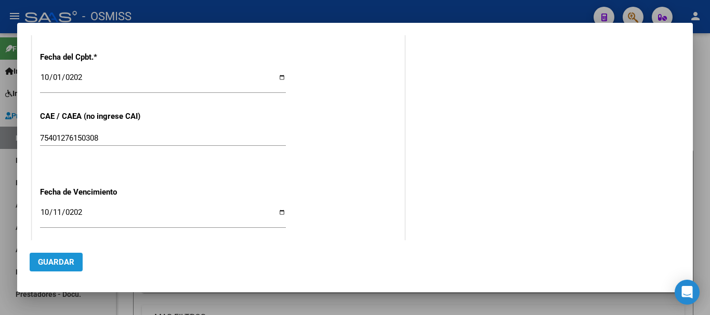
click at [50, 265] on span "Guardar" at bounding box center [56, 262] width 36 height 9
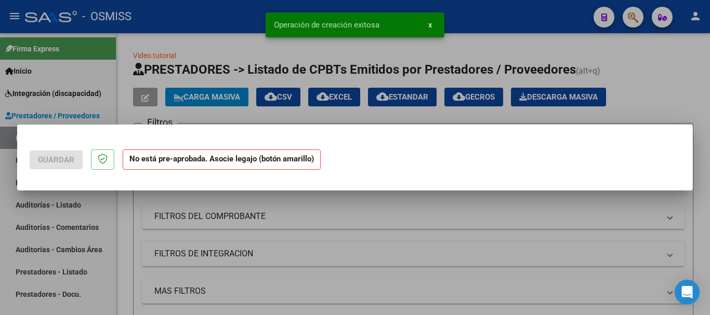
scroll to position [0, 0]
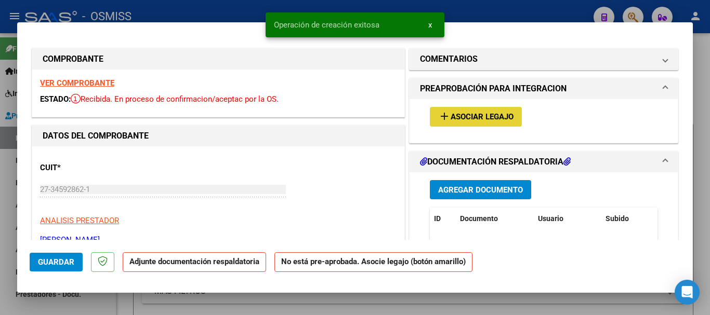
click at [488, 122] on button "add Asociar Legajo" at bounding box center [476, 116] width 92 height 19
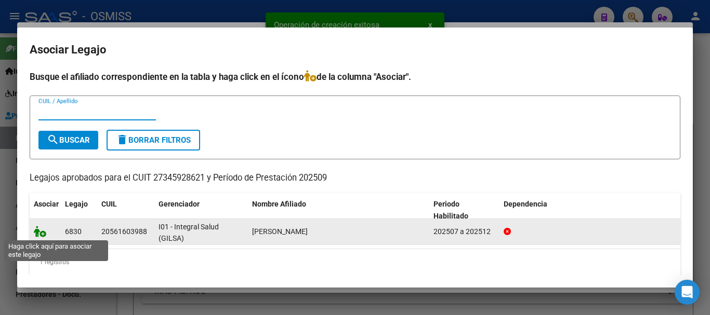
click at [41, 233] on icon at bounding box center [40, 231] width 12 height 11
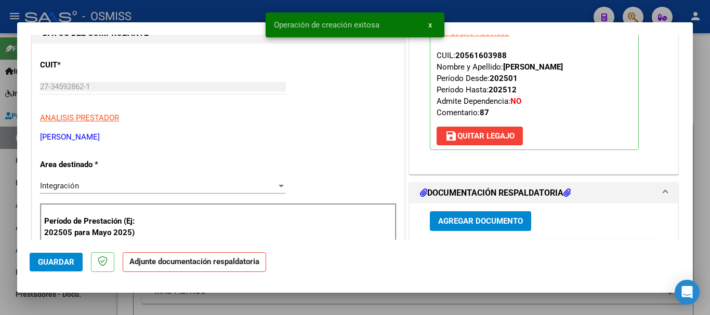
scroll to position [104, 0]
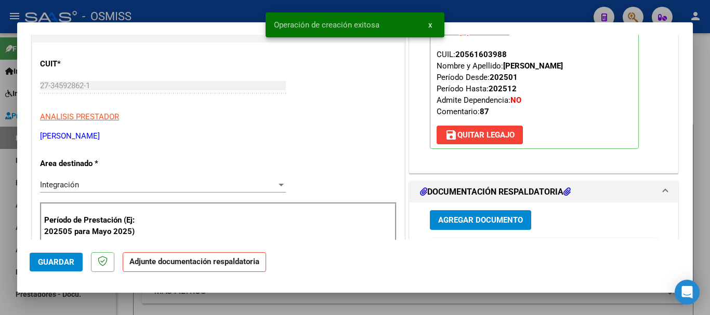
click at [466, 223] on span "Agregar Documento" at bounding box center [480, 220] width 85 height 9
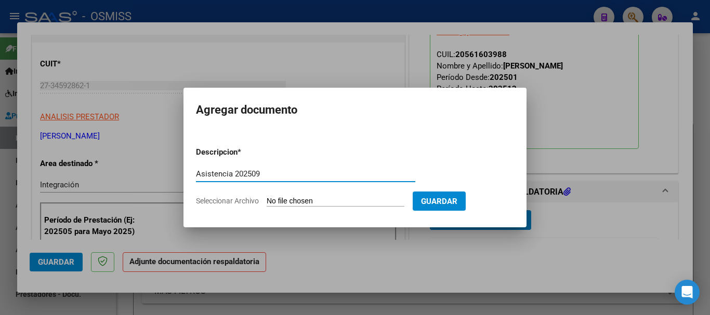
type input "Asistencia 202509"
click at [296, 203] on input "Seleccionar Archivo" at bounding box center [336, 202] width 138 height 10
type input "C:\fakepath\[PERSON_NAME]. Asistencia 202509.pdf"
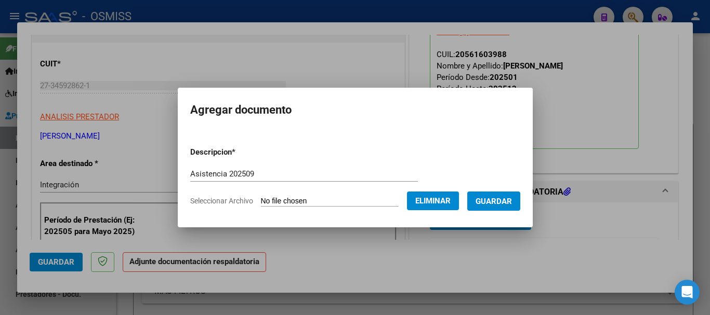
click at [502, 201] on span "Guardar" at bounding box center [494, 201] width 36 height 9
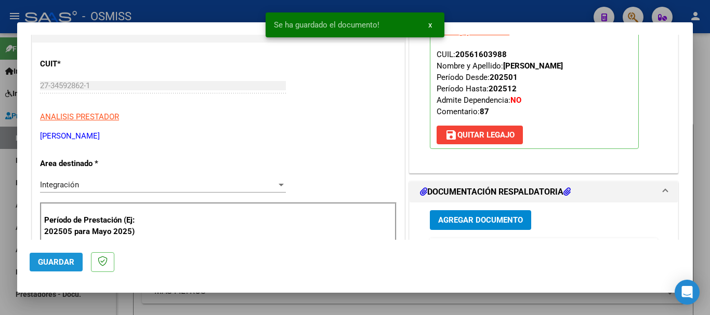
click at [59, 265] on span "Guardar" at bounding box center [56, 262] width 36 height 9
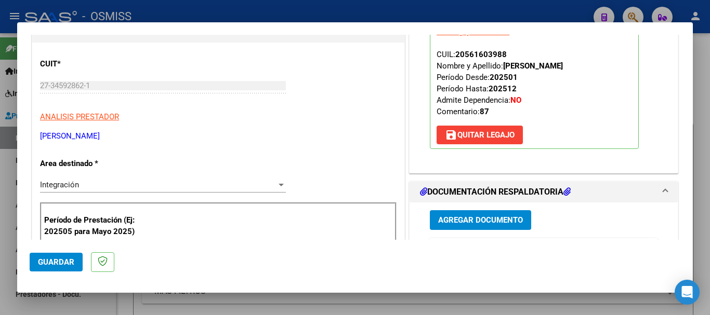
click at [56, 257] on button "Guardar" at bounding box center [56, 262] width 53 height 19
click at [63, 304] on div at bounding box center [355, 157] width 710 height 315
type input "$ 0,00"
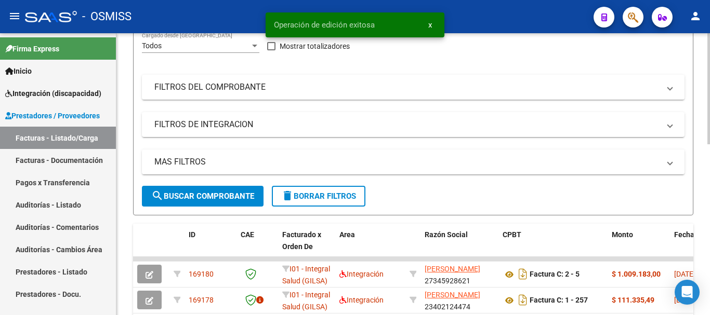
scroll to position [0, 0]
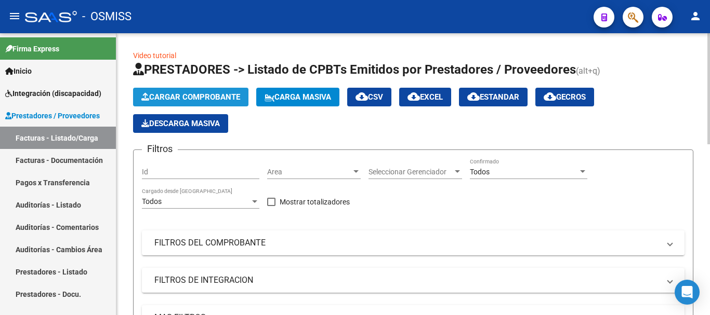
click at [218, 98] on span "Cargar Comprobante" at bounding box center [190, 97] width 99 height 9
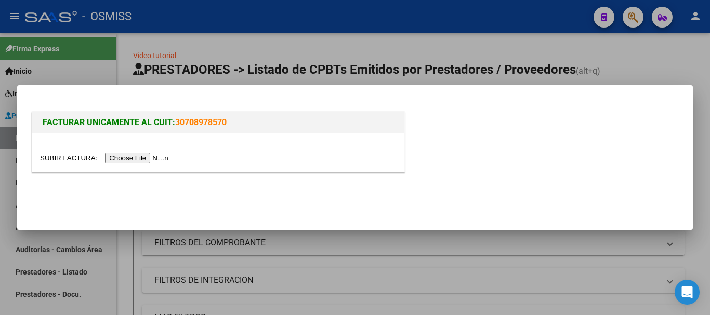
click at [153, 159] on input "file" at bounding box center [105, 158] width 131 height 11
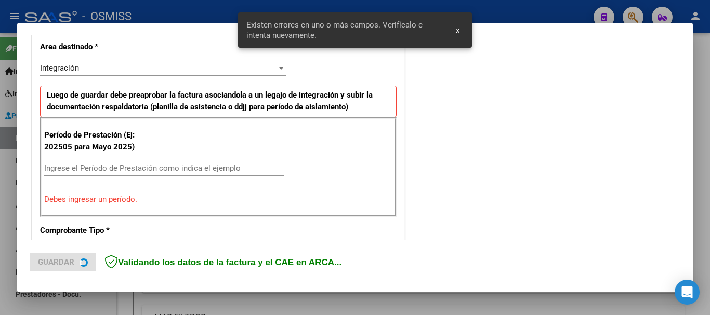
scroll to position [240, 0]
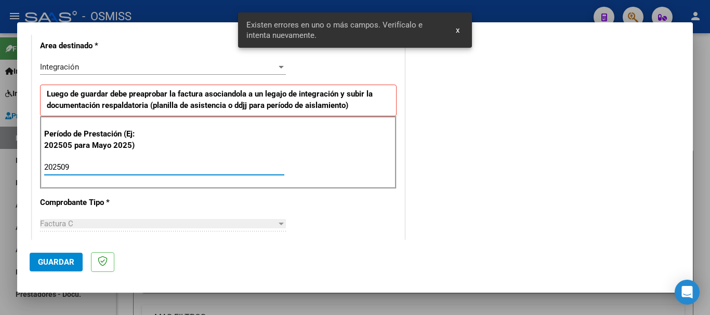
type input "202509"
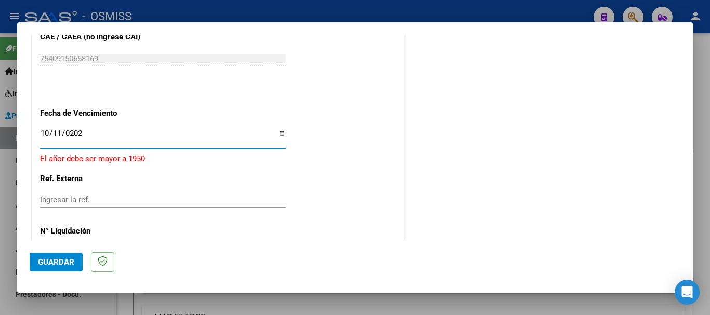
type input "[DATE]"
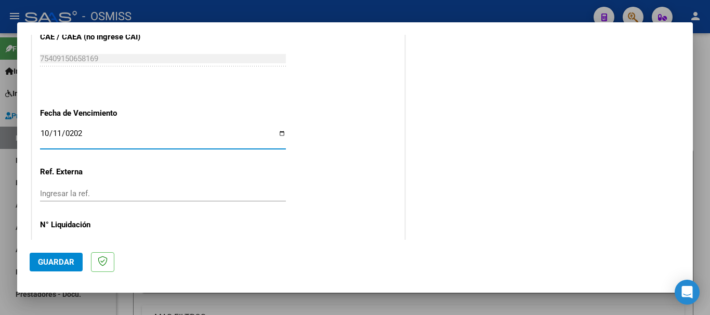
drag, startPoint x: 141, startPoint y: 167, endPoint x: 169, endPoint y: 166, distance: 27.6
click at [62, 261] on span "Guardar" at bounding box center [56, 262] width 36 height 9
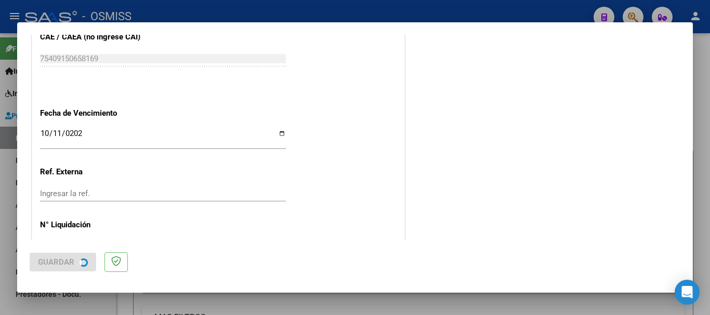
scroll to position [0, 0]
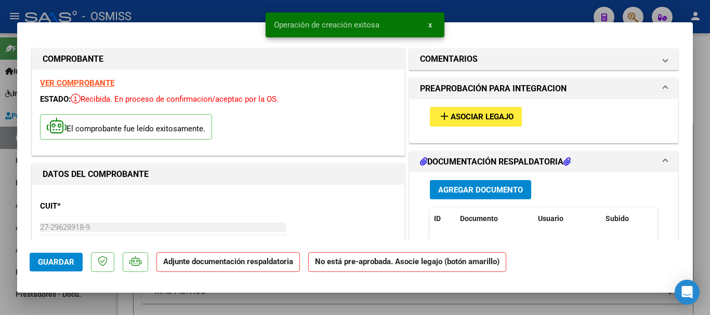
click at [497, 117] on span "Asociar Legajo" at bounding box center [482, 117] width 63 height 9
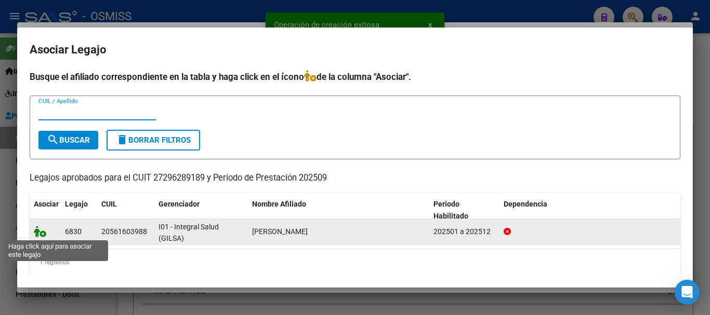
click at [38, 230] on icon at bounding box center [40, 231] width 12 height 11
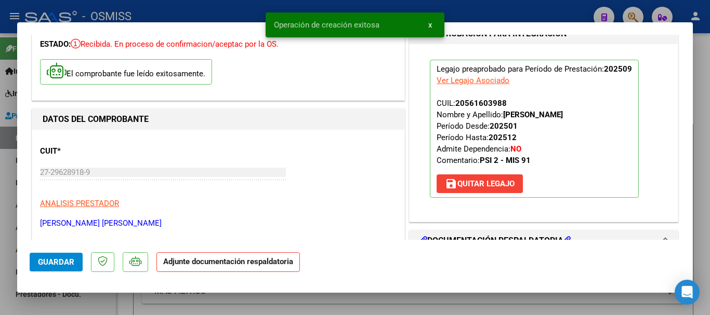
scroll to position [208, 0]
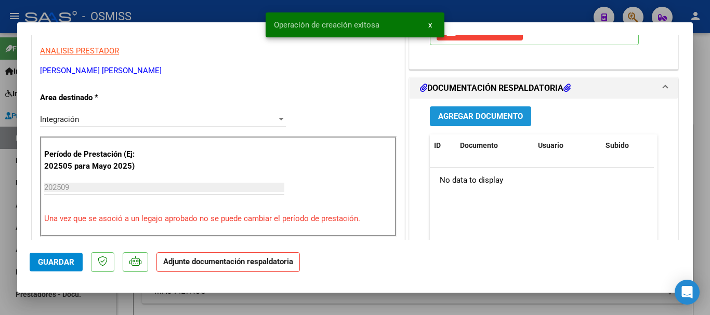
click at [449, 120] on span "Agregar Documento" at bounding box center [480, 116] width 85 height 9
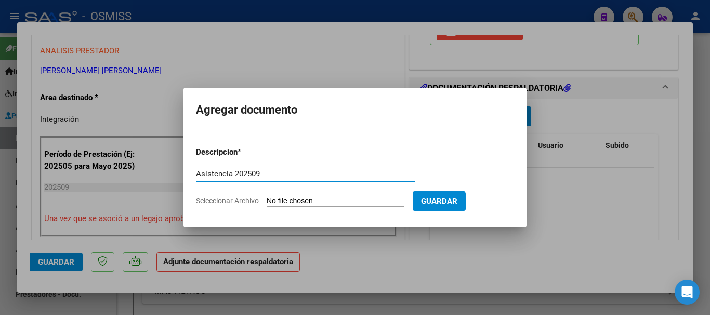
type input "Asistencia 202509"
click at [311, 201] on input "Seleccionar Archivo" at bounding box center [336, 202] width 138 height 10
type input "C:\fakepath\[PERSON_NAME]. Asistencia 202509.pdf"
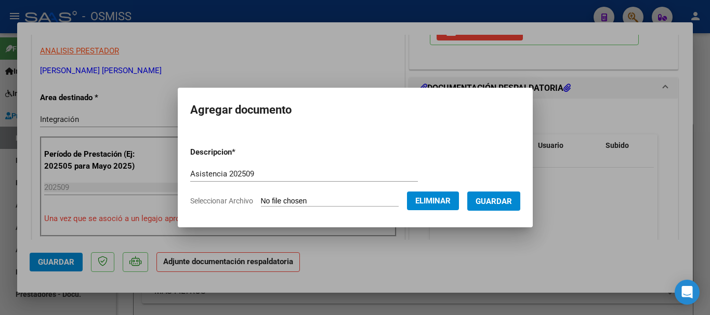
click at [505, 206] on button "Guardar" at bounding box center [493, 201] width 53 height 19
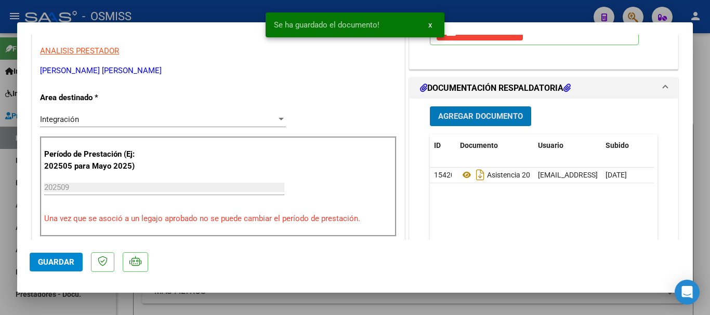
click at [67, 265] on span "Guardar" at bounding box center [56, 262] width 36 height 9
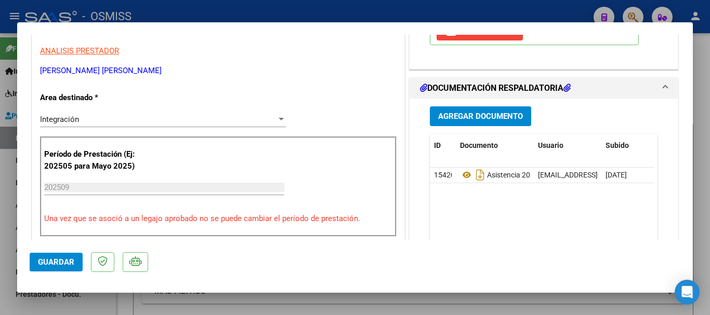
click at [44, 266] on span "Guardar" at bounding box center [56, 262] width 36 height 9
click at [46, 302] on div at bounding box center [355, 157] width 710 height 315
type input "$ 0,00"
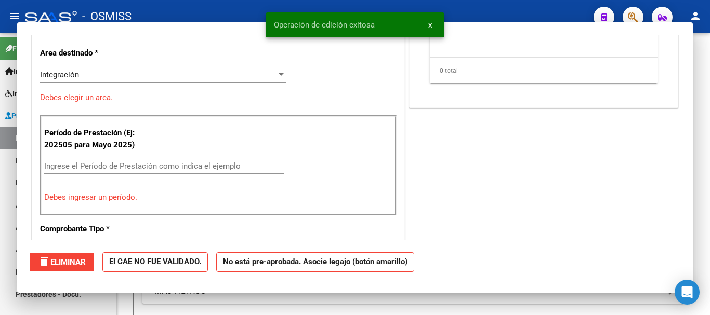
scroll to position [176, 0]
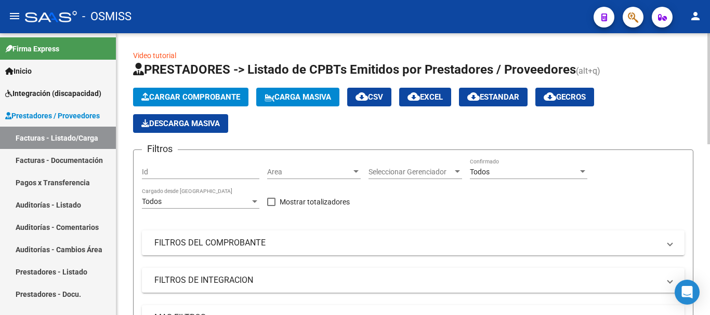
click at [179, 100] on span "Cargar Comprobante" at bounding box center [190, 97] width 99 height 9
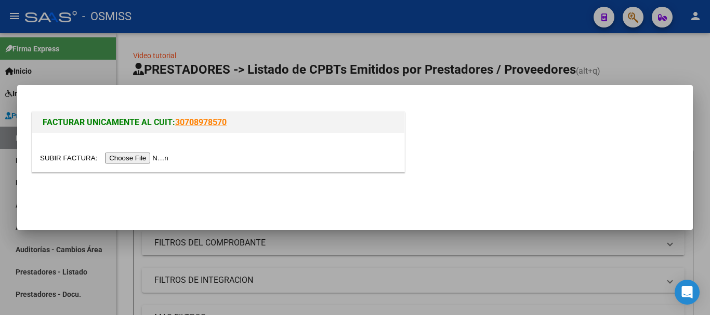
click at [152, 159] on input "file" at bounding box center [105, 158] width 131 height 11
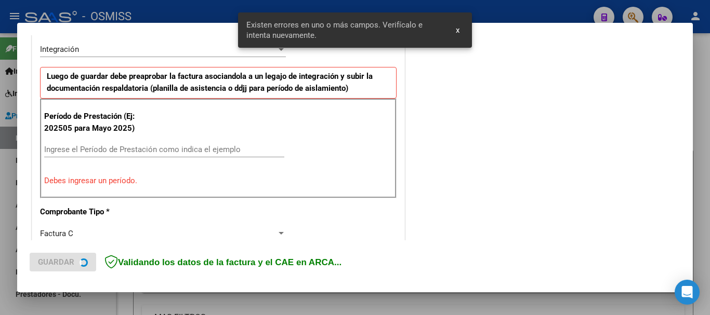
scroll to position [259, 0]
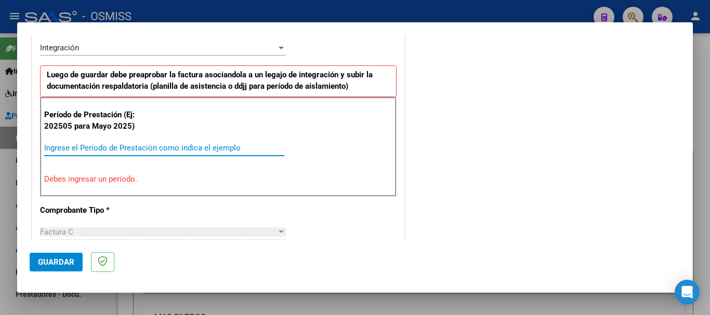
click at [234, 146] on input "Ingrese el Período de Prestación como indica el ejemplo" at bounding box center [164, 147] width 240 height 9
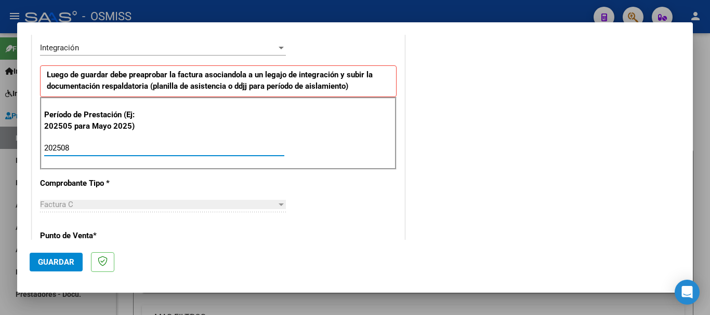
type input "202508"
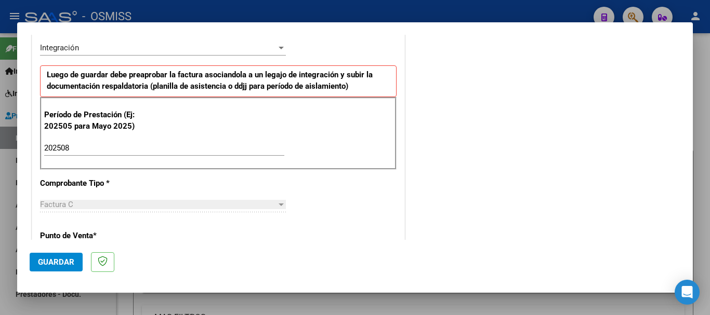
scroll to position [675, 0]
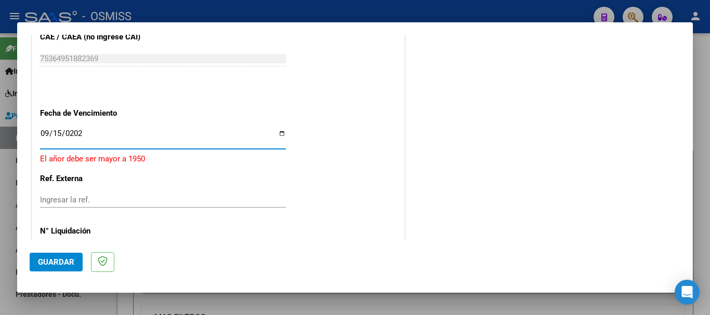
type input "[DATE]"
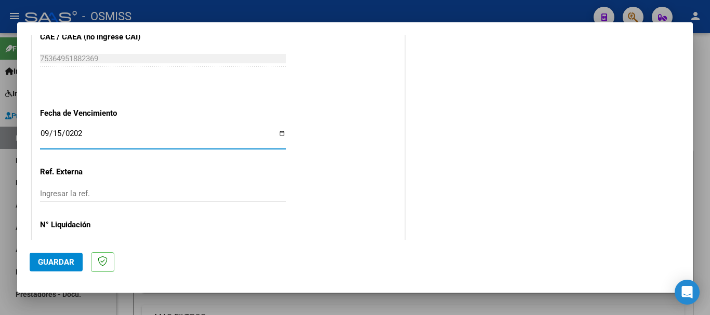
click at [52, 259] on span "Guardar" at bounding box center [56, 262] width 36 height 9
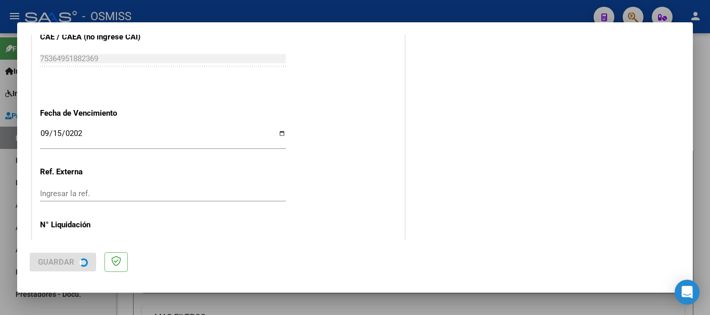
scroll to position [0, 0]
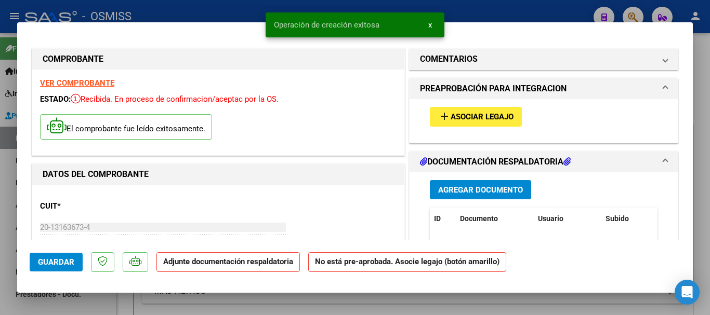
click at [471, 114] on span "Asociar Legajo" at bounding box center [482, 117] width 63 height 9
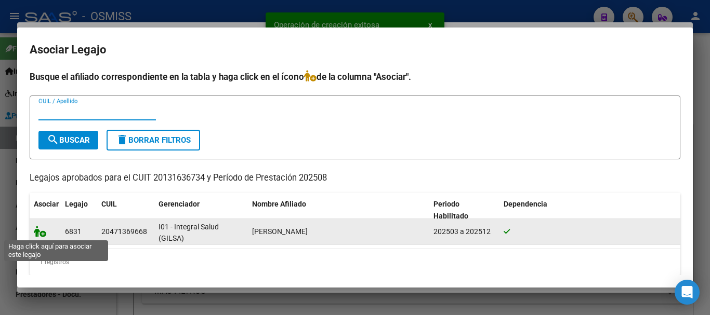
click at [43, 230] on icon at bounding box center [40, 231] width 12 height 11
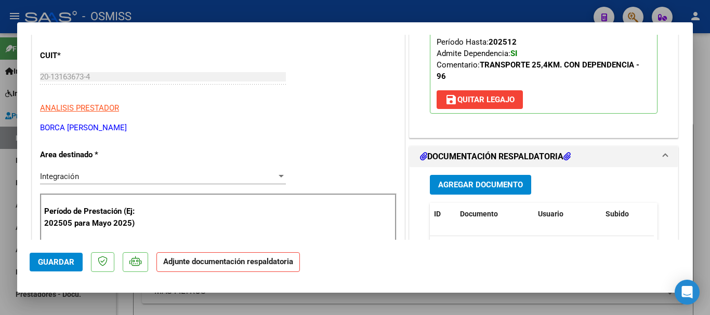
scroll to position [156, 0]
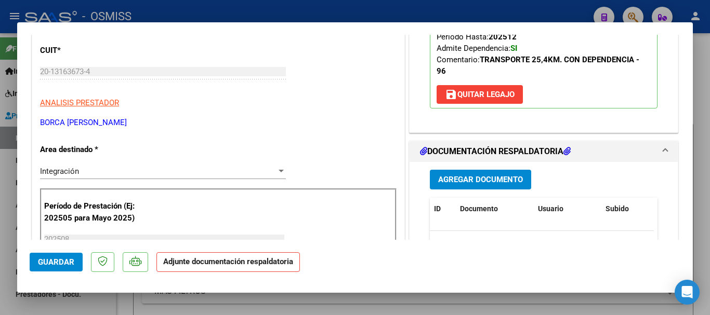
click at [479, 176] on span "Agregar Documento" at bounding box center [480, 180] width 85 height 9
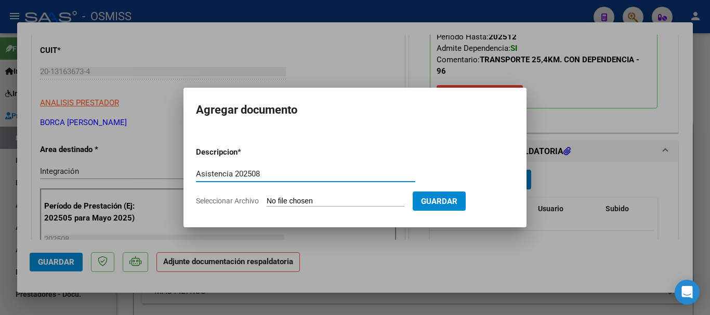
type input "Asistencia 202508"
click at [337, 205] on input "Seleccionar Archivo" at bounding box center [336, 202] width 138 height 10
type input "C:\fakepath\Borca. Asistencia 202508.pdf"
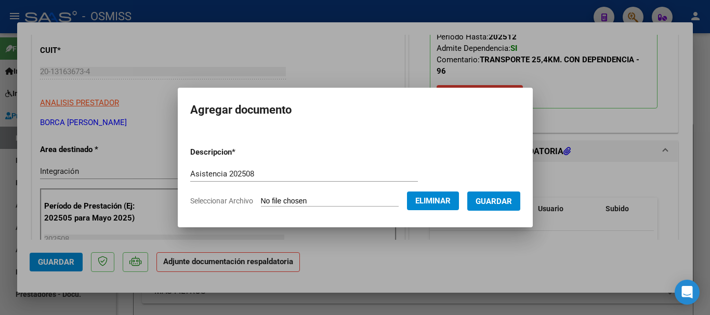
click at [503, 203] on span "Guardar" at bounding box center [494, 201] width 36 height 9
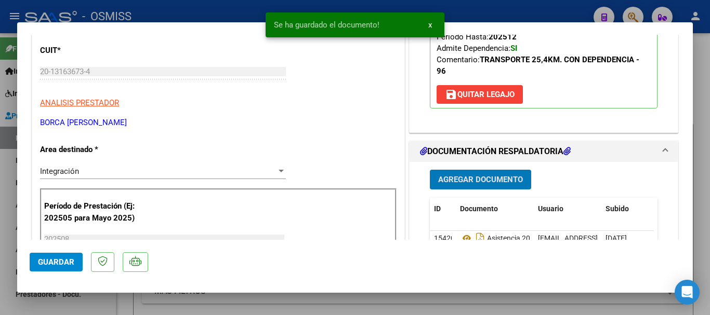
click at [55, 258] on span "Guardar" at bounding box center [56, 262] width 36 height 9
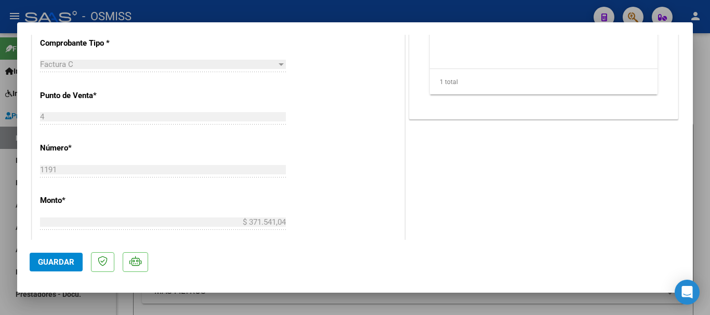
scroll to position [416, 0]
click at [71, 264] on span "Guardar" at bounding box center [56, 262] width 36 height 9
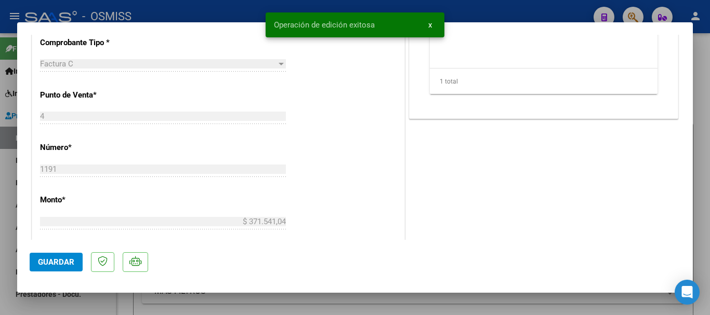
click at [75, 298] on div at bounding box center [355, 157] width 710 height 315
type input "$ 0,00"
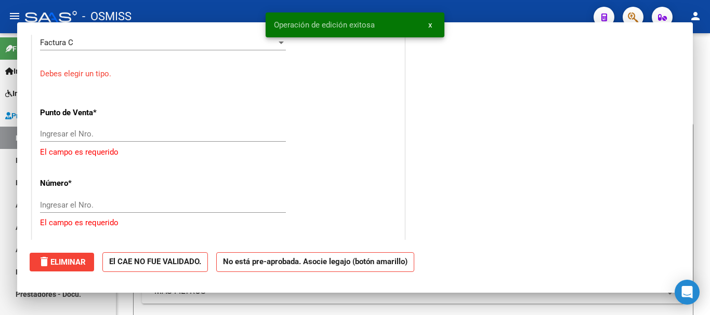
scroll to position [394, 0]
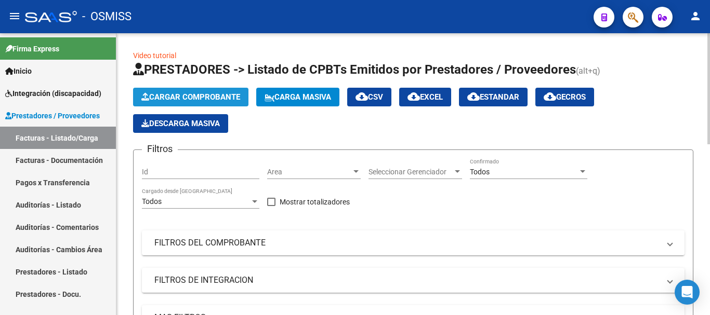
click at [166, 96] on span "Cargar Comprobante" at bounding box center [190, 97] width 99 height 9
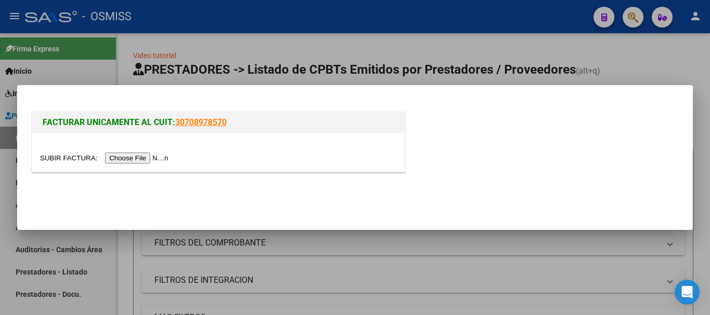
click at [140, 159] on input "file" at bounding box center [105, 158] width 131 height 11
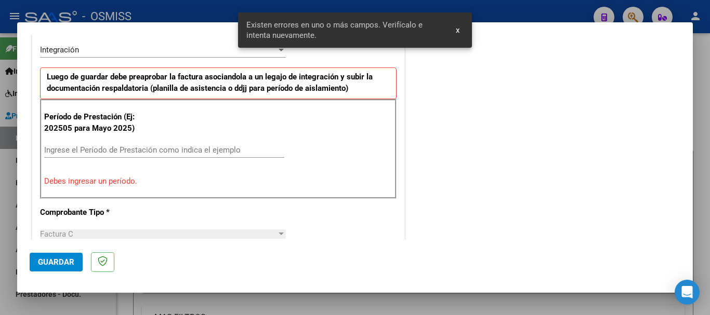
scroll to position [259, 0]
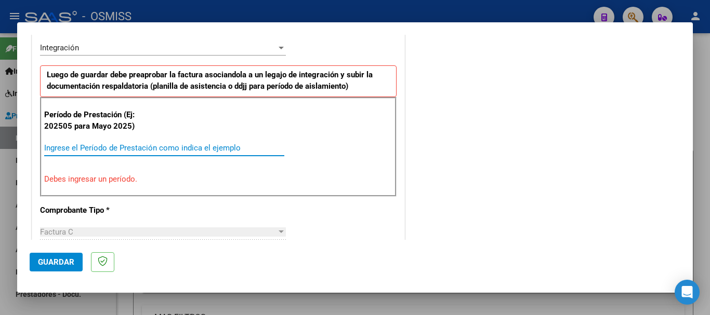
click at [99, 147] on input "Ingrese el Período de Prestación como indica el ejemplo" at bounding box center [164, 147] width 240 height 9
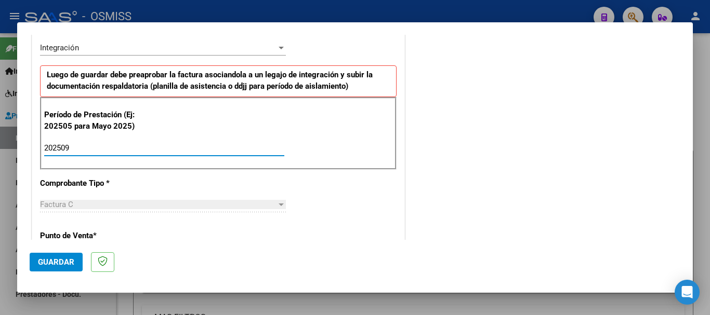
type input "202509"
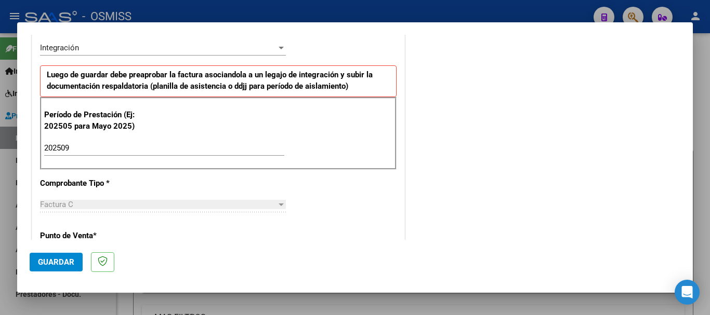
scroll to position [675, 0]
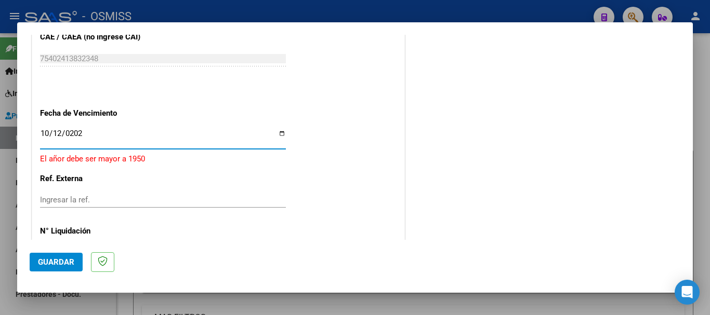
type input "[DATE]"
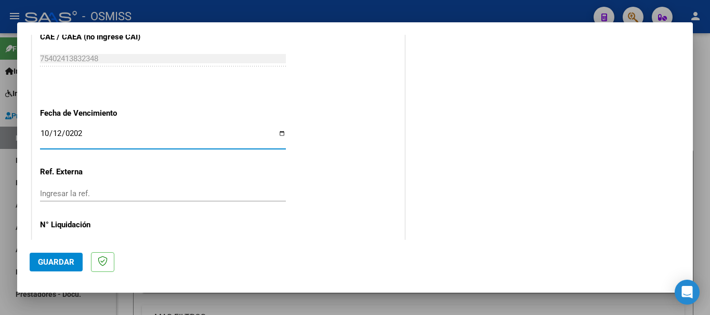
click at [72, 258] on span "Guardar" at bounding box center [56, 262] width 36 height 9
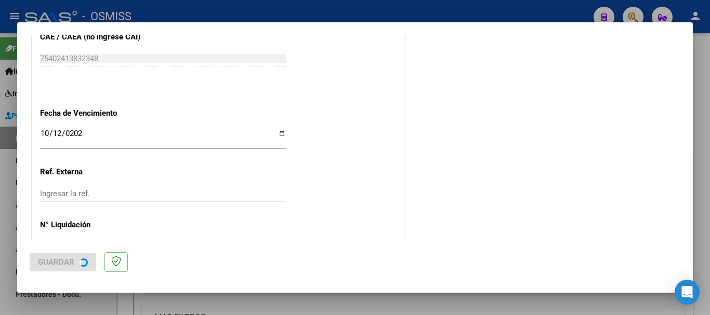
scroll to position [0, 0]
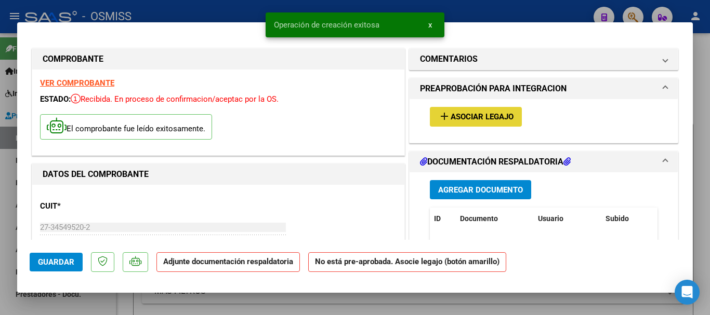
click at [492, 110] on button "add Asociar Legajo" at bounding box center [476, 116] width 92 height 19
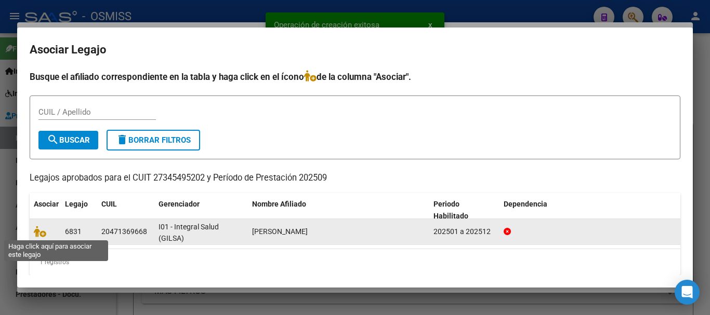
drag, startPoint x: 39, startPoint y: 233, endPoint x: 313, endPoint y: 222, distance: 274.7
click at [39, 233] on icon at bounding box center [40, 231] width 12 height 11
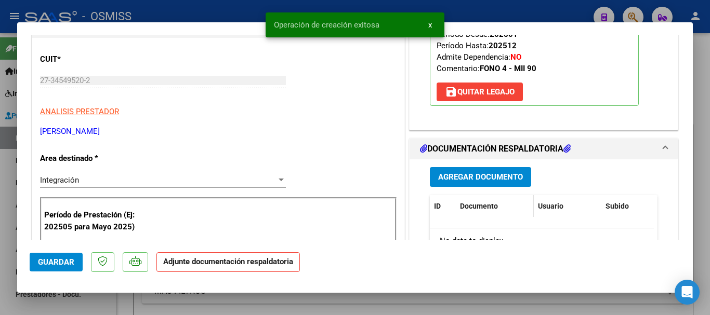
scroll to position [156, 0]
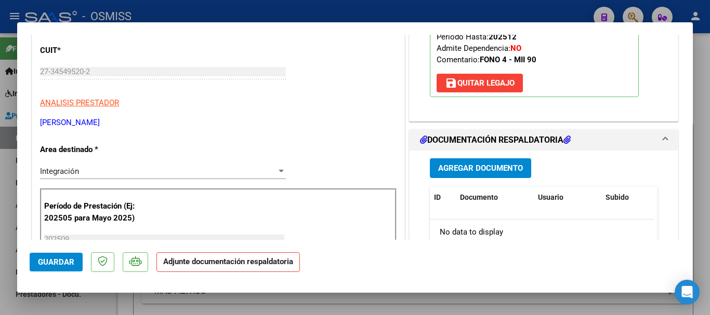
click at [456, 172] on span "Agregar Documento" at bounding box center [480, 168] width 85 height 9
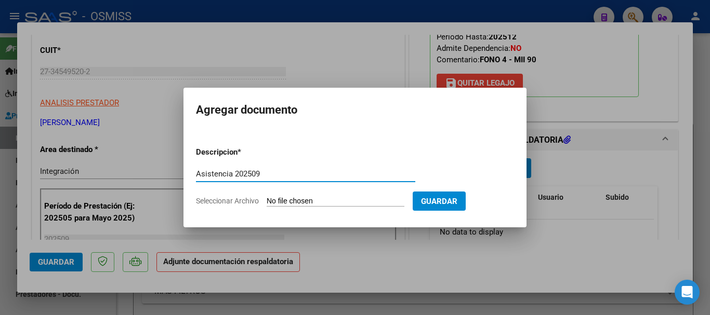
type input "Asistencia 202509"
click at [313, 199] on input "Seleccionar Archivo" at bounding box center [336, 202] width 138 height 10
type input "C:\fakepath\[PERSON_NAME]. Asistencia 202509.pdf"
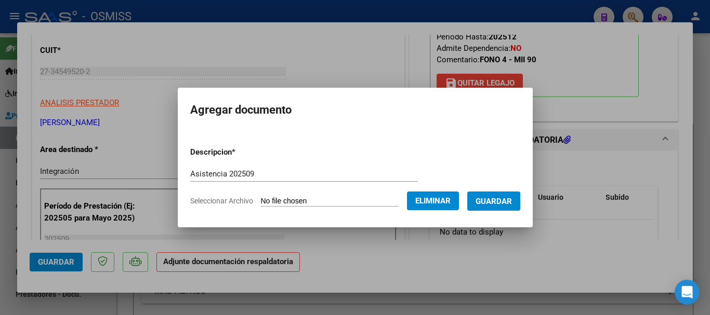
click at [504, 200] on span "Guardar" at bounding box center [494, 201] width 36 height 9
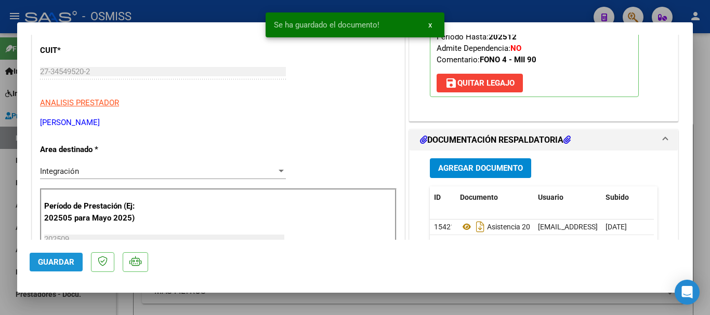
click at [59, 262] on span "Guardar" at bounding box center [56, 262] width 36 height 9
click at [58, 261] on span "Guardar" at bounding box center [56, 262] width 36 height 9
click at [61, 305] on div at bounding box center [355, 157] width 710 height 315
type input "$ 0,00"
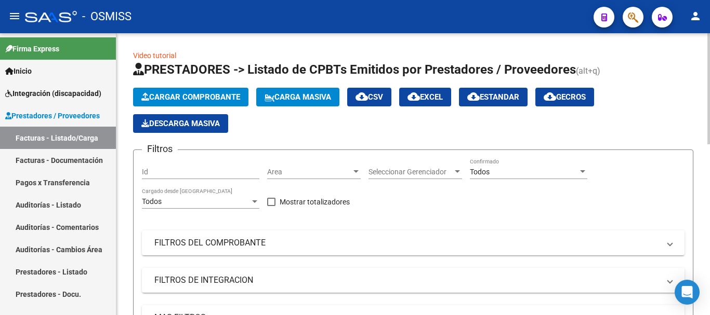
click at [191, 87] on app-list-header "PRESTADORES -> Listado de CPBTs Emitidos por Prestadores / Proveedores (alt+q) …" at bounding box center [413, 216] width 560 height 310
click at [205, 99] on span "Cargar Comprobante" at bounding box center [190, 97] width 99 height 9
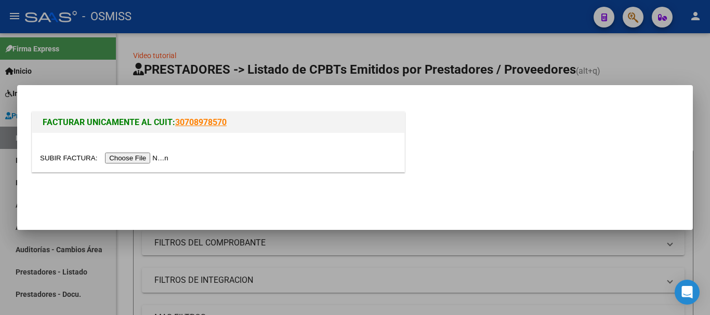
click at [155, 158] on input "file" at bounding box center [105, 158] width 131 height 11
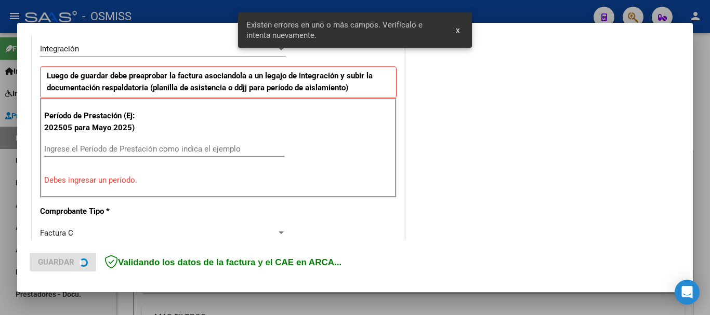
scroll to position [259, 0]
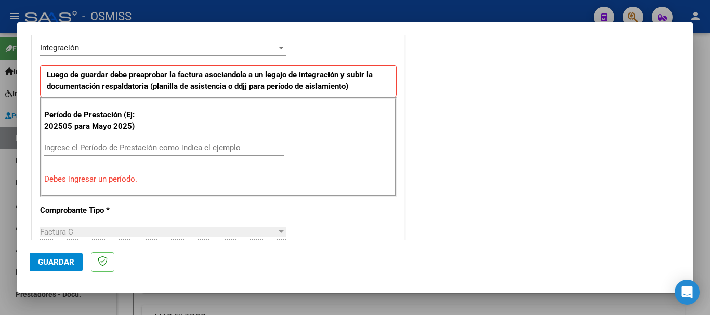
click at [153, 147] on input "Ingrese el Período de Prestación como indica el ejemplo" at bounding box center [164, 147] width 240 height 9
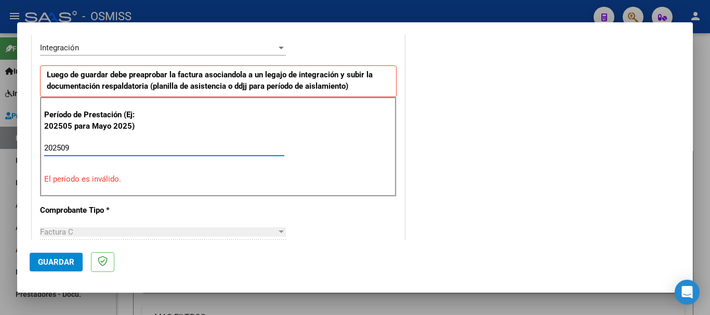
type input "202509"
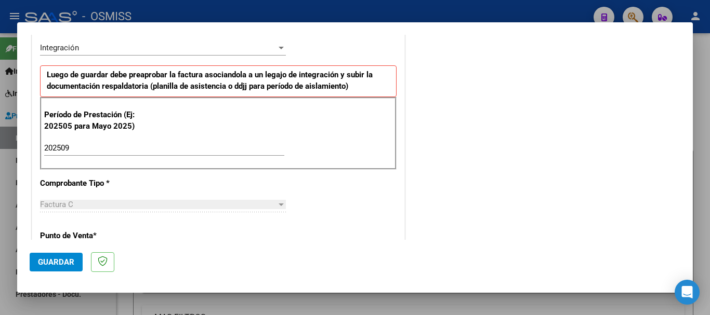
scroll to position [675, 0]
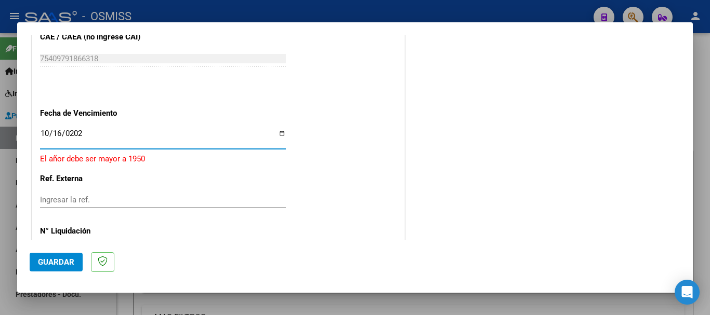
type input "[DATE]"
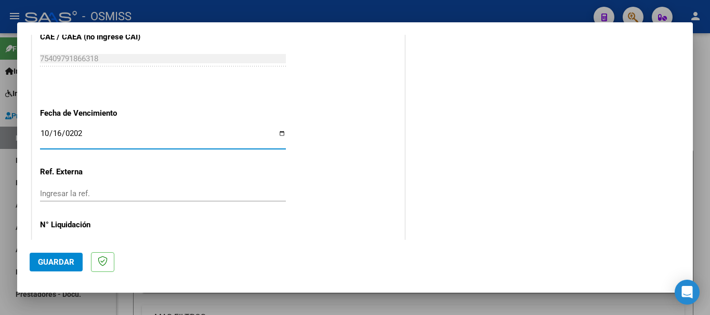
drag, startPoint x: 54, startPoint y: 261, endPoint x: 114, endPoint y: 223, distance: 70.8
click at [54, 262] on span "Guardar" at bounding box center [56, 262] width 36 height 9
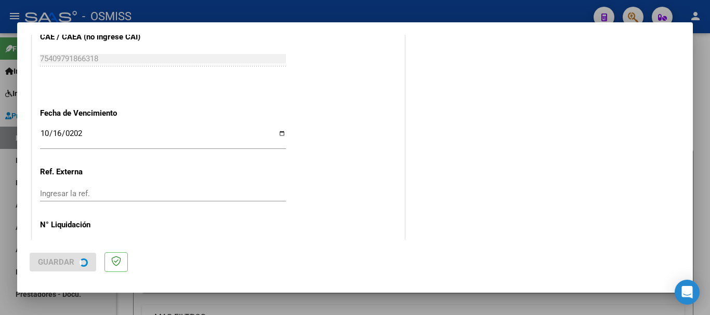
scroll to position [0, 0]
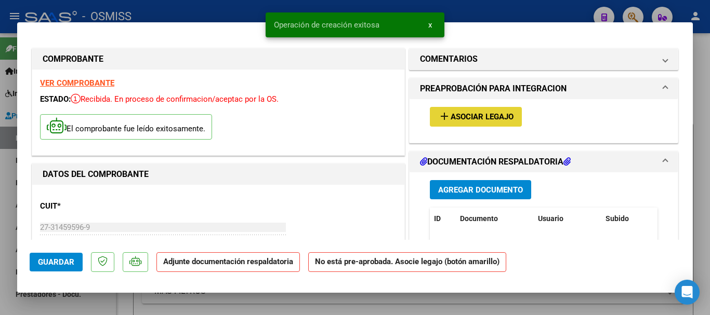
click at [466, 115] on span "Asociar Legajo" at bounding box center [482, 117] width 63 height 9
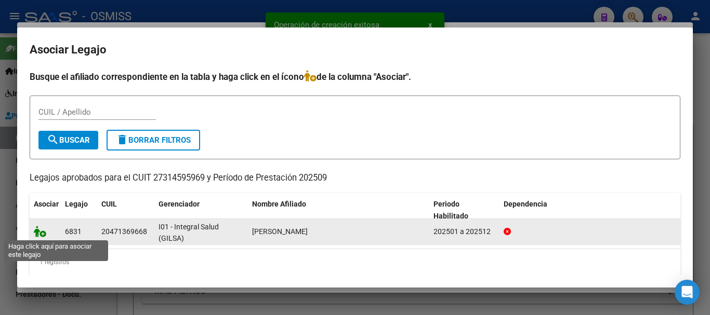
click at [42, 234] on icon at bounding box center [40, 231] width 12 height 11
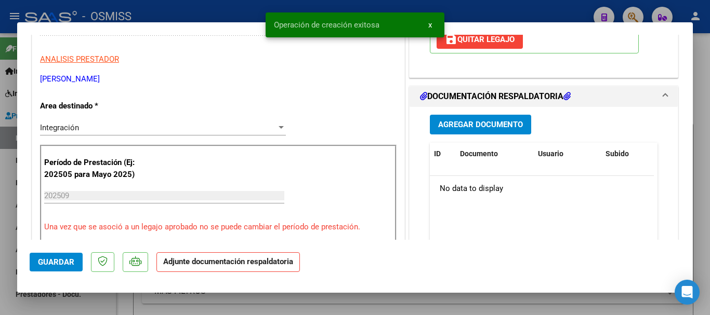
scroll to position [208, 0]
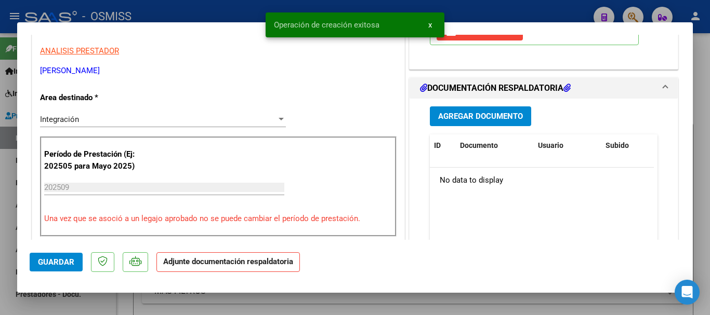
click at [461, 120] on span "Agregar Documento" at bounding box center [480, 116] width 85 height 9
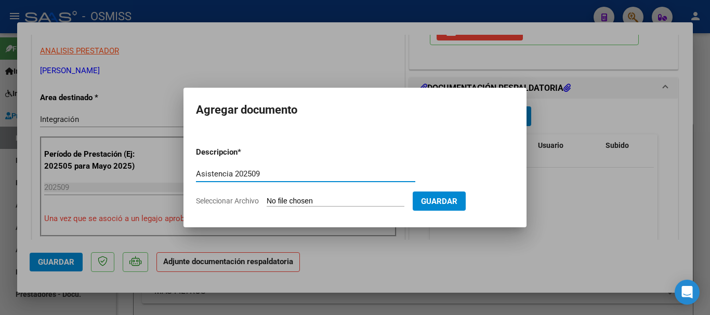
type input "Asistencia 202509"
click at [324, 203] on input "Seleccionar Archivo" at bounding box center [336, 202] width 138 height 10
type input "C:\fakepath\[PERSON_NAME]. Asistencia 202509.pdf"
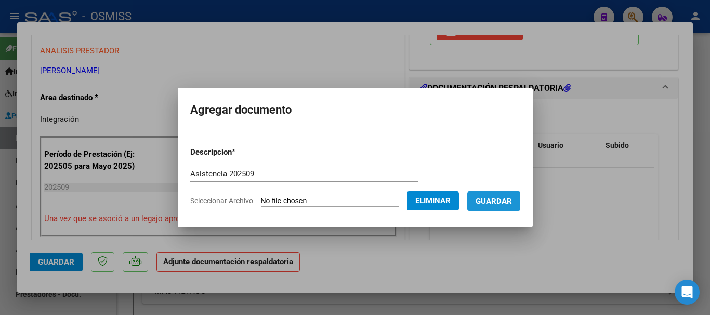
click at [511, 200] on span "Guardar" at bounding box center [494, 201] width 36 height 9
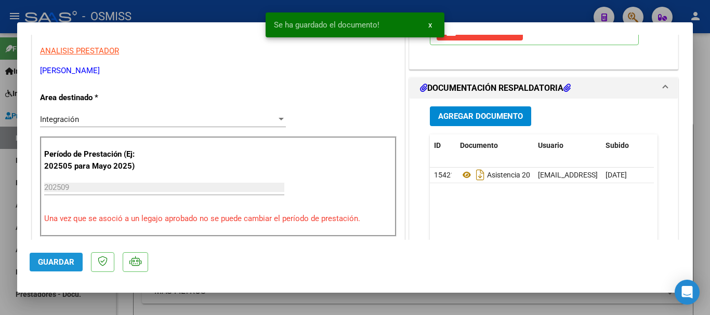
click at [58, 263] on span "Guardar" at bounding box center [56, 262] width 36 height 9
click at [57, 262] on span "Guardar" at bounding box center [56, 262] width 36 height 9
drag, startPoint x: 72, startPoint y: 304, endPoint x: 90, endPoint y: 298, distance: 19.1
click at [73, 304] on div at bounding box center [355, 157] width 710 height 315
type input "$ 0,00"
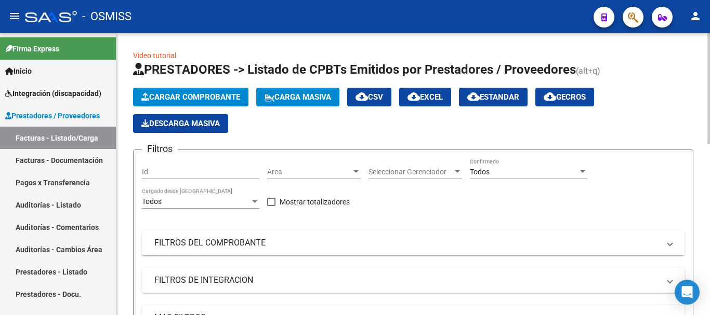
click at [195, 100] on span "Cargar Comprobante" at bounding box center [190, 97] width 99 height 9
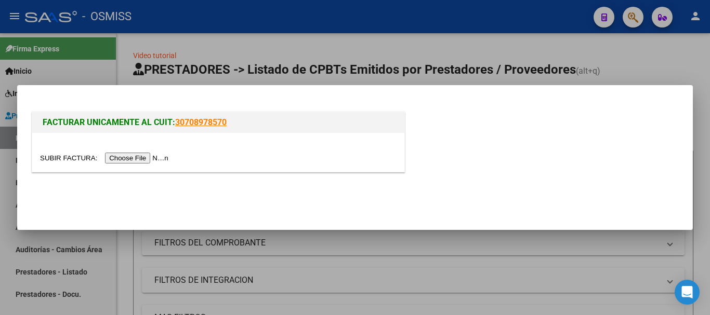
click at [143, 161] on input "file" at bounding box center [105, 158] width 131 height 11
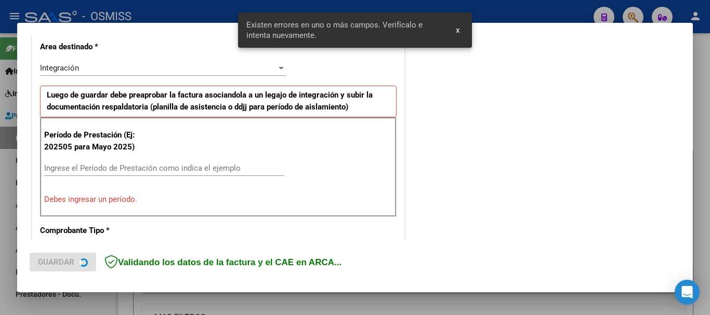
scroll to position [240, 0]
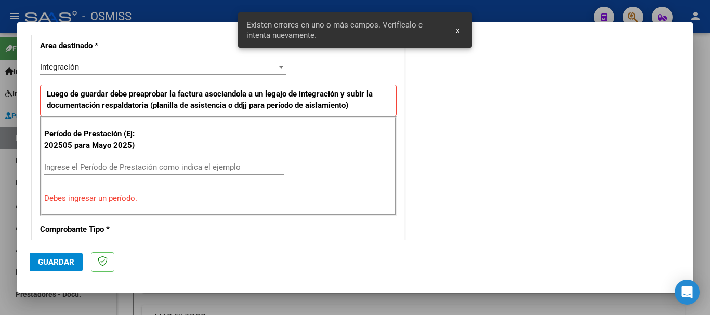
click at [119, 168] on input "Ingrese el Período de Prestación como indica el ejemplo" at bounding box center [164, 167] width 240 height 9
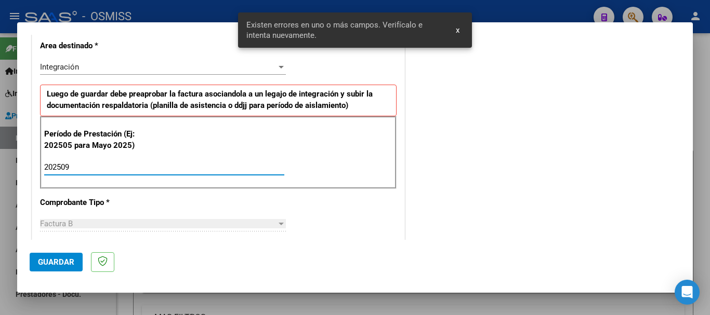
type input "202509"
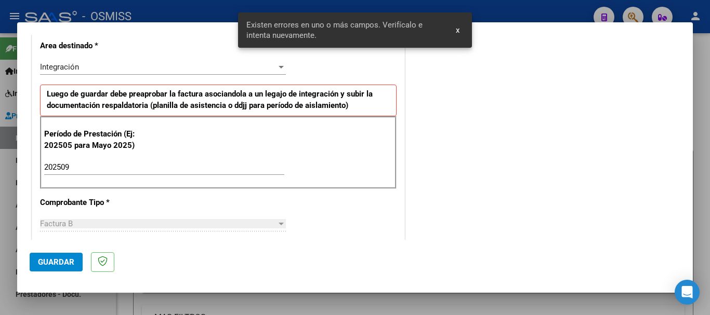
scroll to position [675, 0]
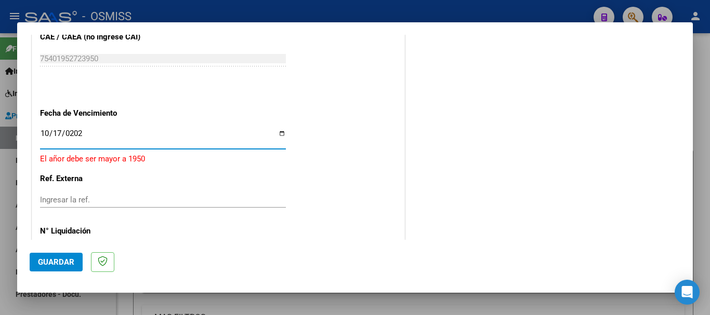
type input "[DATE]"
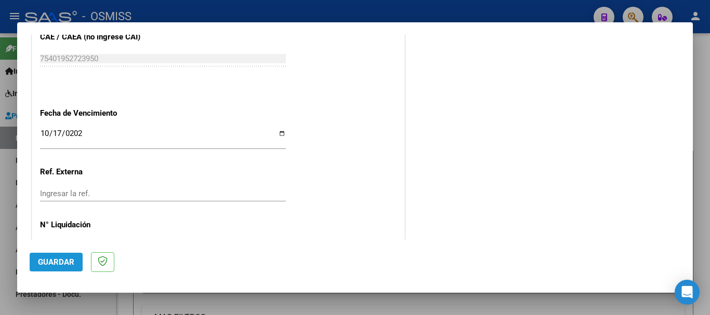
click at [68, 267] on button "Guardar" at bounding box center [56, 262] width 53 height 19
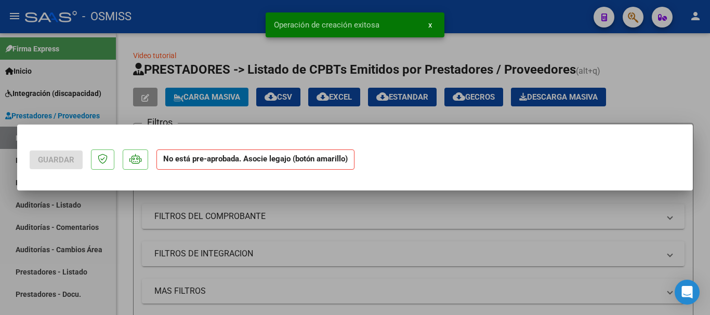
scroll to position [0, 0]
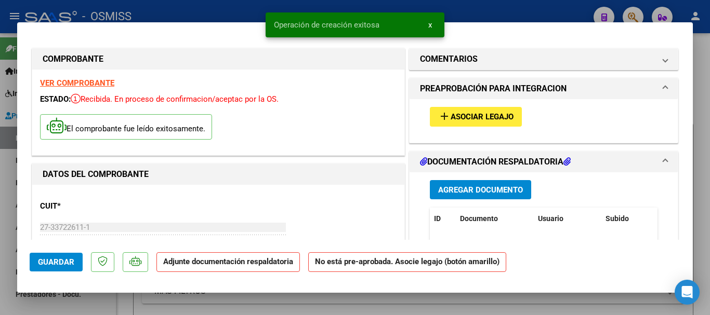
click at [468, 113] on span "Asociar Legajo" at bounding box center [482, 117] width 63 height 9
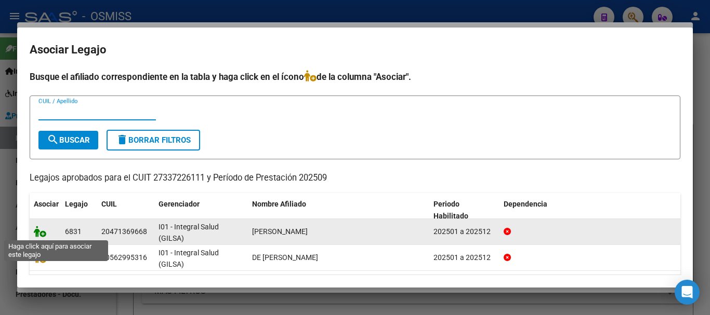
click at [38, 229] on icon at bounding box center [40, 231] width 12 height 11
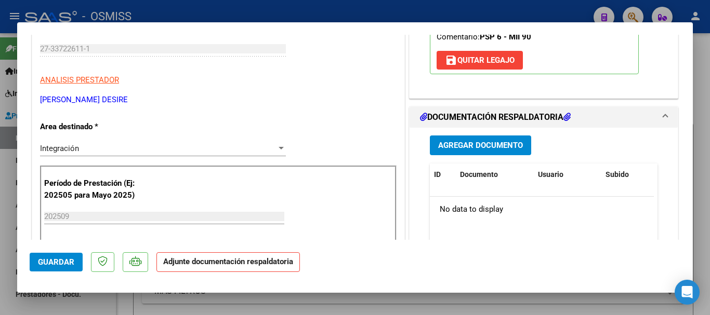
scroll to position [208, 0]
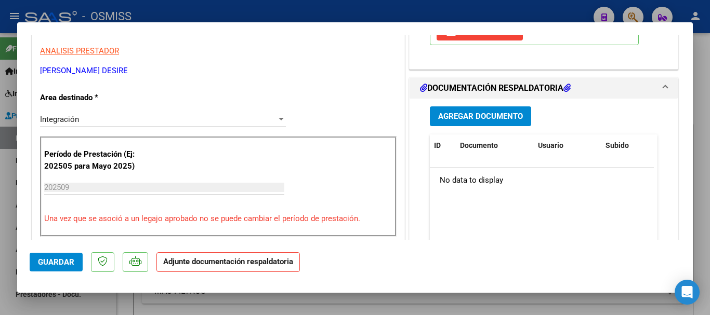
click at [471, 113] on span "Agregar Documento" at bounding box center [480, 116] width 85 height 9
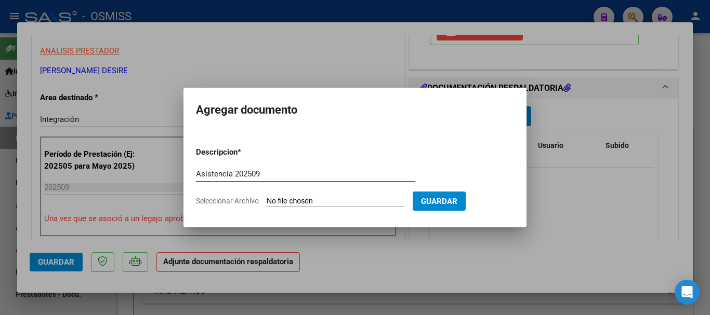
type input "Asistencia 202509"
click at [347, 195] on form "Descripcion * Asistencia 202509 Escriba aquí una descripcion Seleccionar Archiv…" at bounding box center [355, 177] width 318 height 76
click at [325, 200] on input "Seleccionar Archivo" at bounding box center [336, 202] width 138 height 10
type input "C:\fakepath\[PERSON_NAME]. Asistencia 202509.pdf"
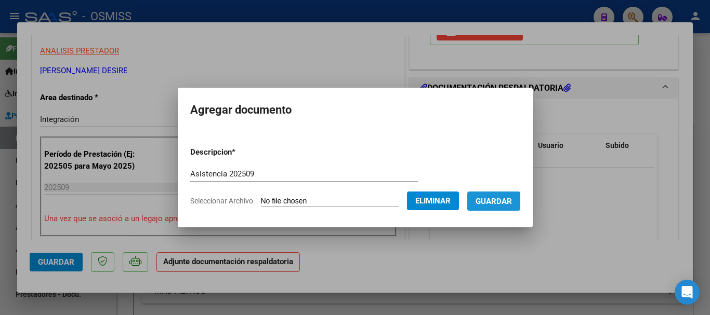
click at [512, 205] on span "Guardar" at bounding box center [494, 201] width 36 height 9
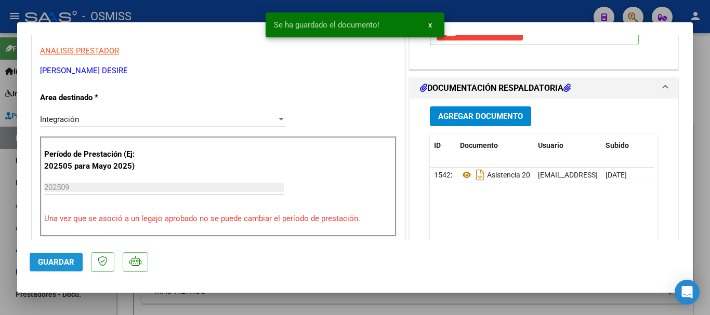
click at [39, 261] on span "Guardar" at bounding box center [56, 262] width 36 height 9
click at [44, 297] on div at bounding box center [355, 157] width 710 height 315
type input "$ 0,00"
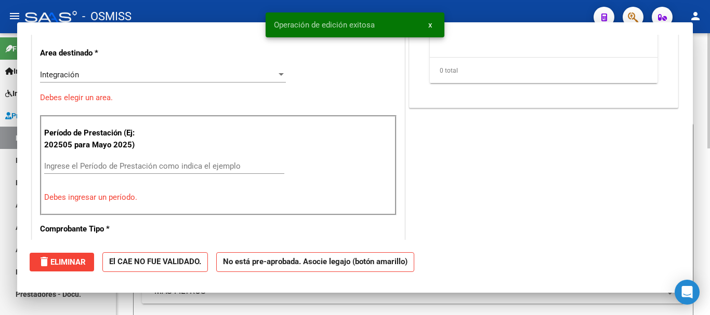
scroll to position [0, 0]
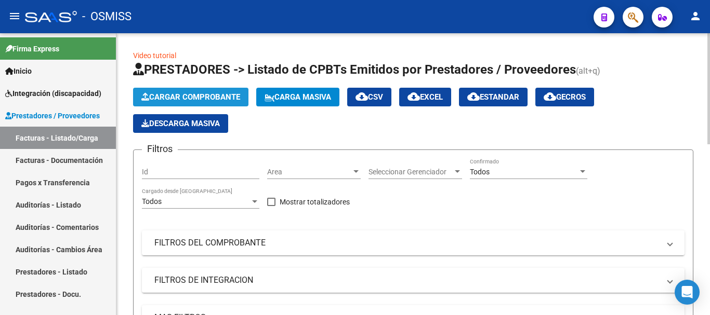
click at [180, 100] on span "Cargar Comprobante" at bounding box center [190, 97] width 99 height 9
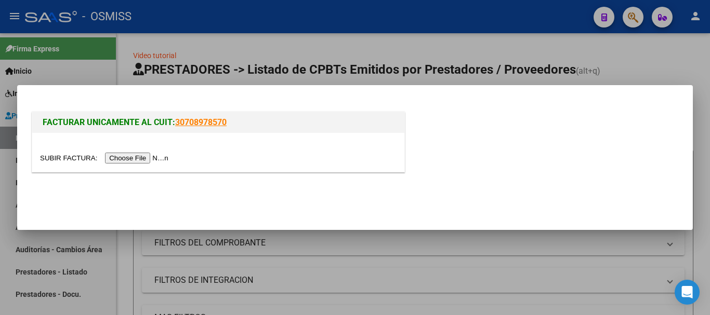
click at [159, 159] on input "file" at bounding box center [105, 158] width 131 height 11
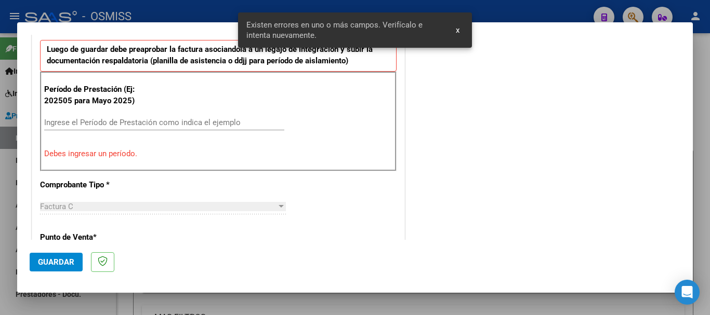
scroll to position [344, 0]
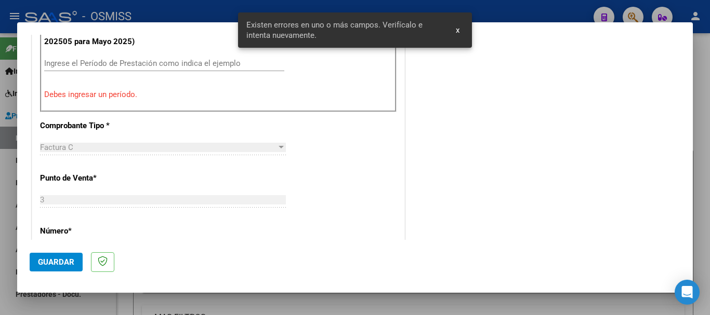
click at [162, 66] on input "Ingrese el Período de Prestación como indica el ejemplo" at bounding box center [164, 63] width 240 height 9
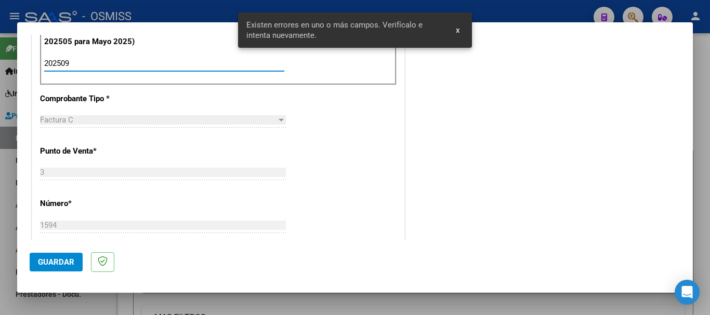
type input "202509"
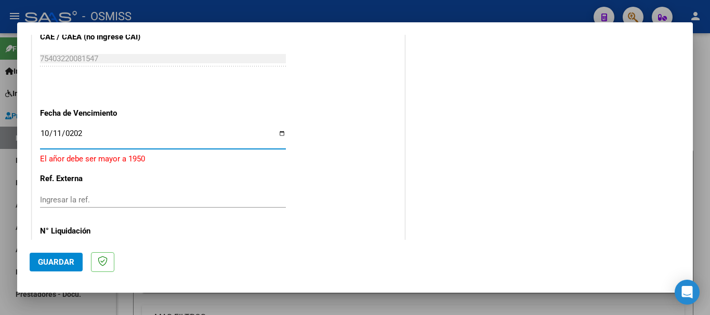
type input "[DATE]"
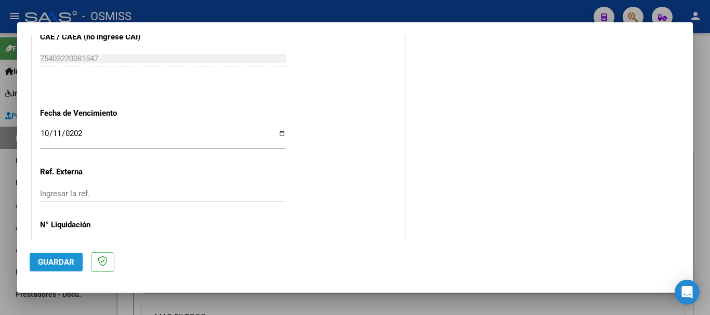
click at [63, 264] on span "Guardar" at bounding box center [56, 262] width 36 height 9
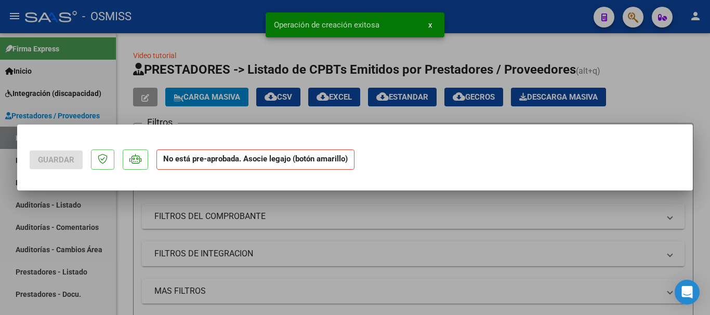
scroll to position [0, 0]
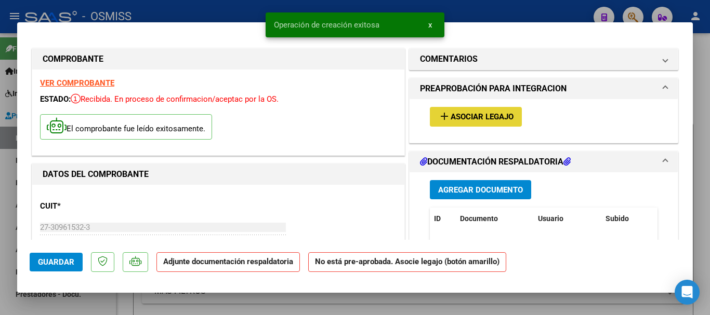
click at [451, 115] on span "Asociar Legajo" at bounding box center [482, 117] width 63 height 9
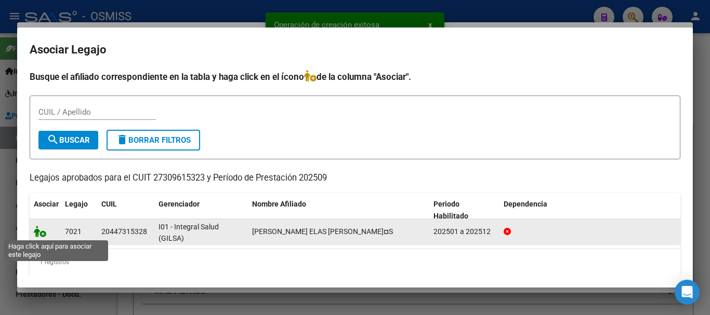
click at [43, 231] on icon at bounding box center [40, 231] width 12 height 11
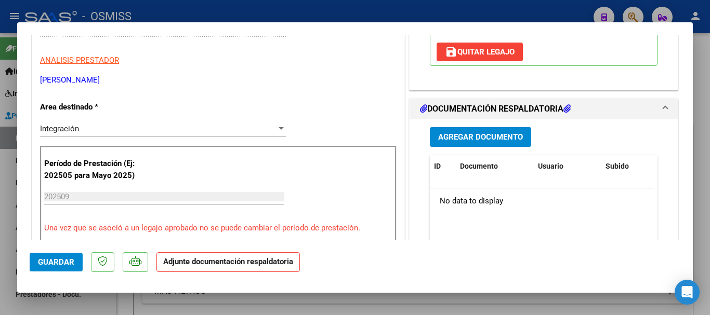
scroll to position [208, 0]
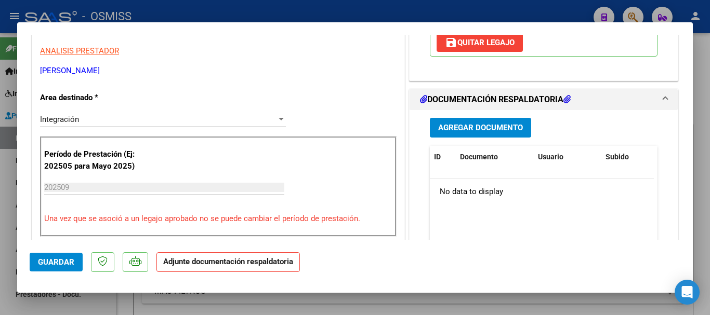
click at [463, 118] on button "Agregar Documento" at bounding box center [480, 127] width 101 height 19
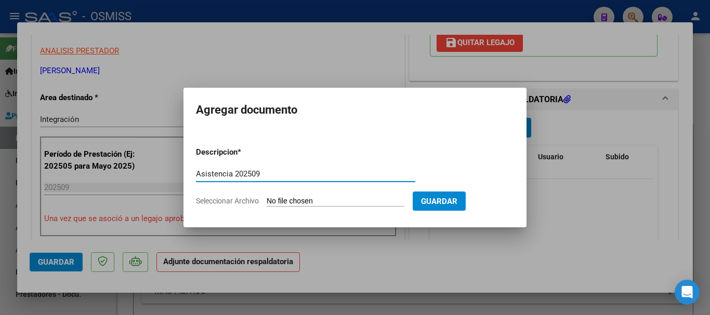
type input "Asistencia 202509"
click at [330, 199] on input "Seleccionar Archivo" at bounding box center [336, 202] width 138 height 10
type input "C:\fakepath\[PERSON_NAME]. Asistencia 202509.pdf"
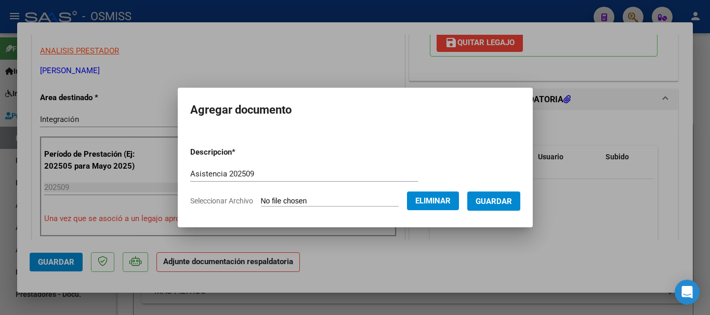
click at [508, 202] on span "Guardar" at bounding box center [494, 201] width 36 height 9
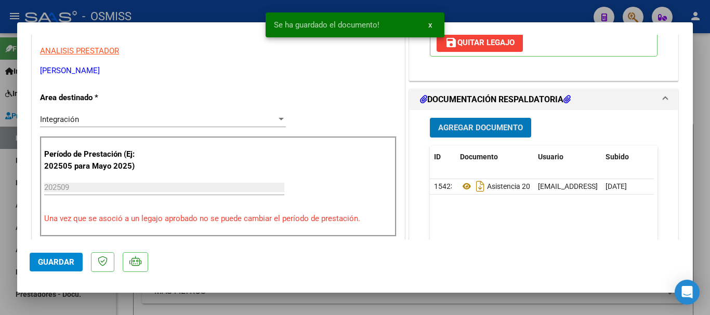
click at [57, 261] on span "Guardar" at bounding box center [56, 262] width 36 height 9
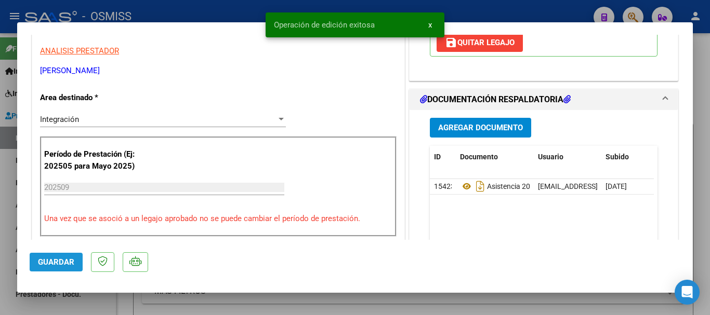
click at [57, 261] on span "Guardar" at bounding box center [56, 262] width 36 height 9
click at [61, 264] on span "Guardar" at bounding box center [56, 262] width 36 height 9
click at [63, 304] on div at bounding box center [355, 157] width 710 height 315
type input "$ 0,00"
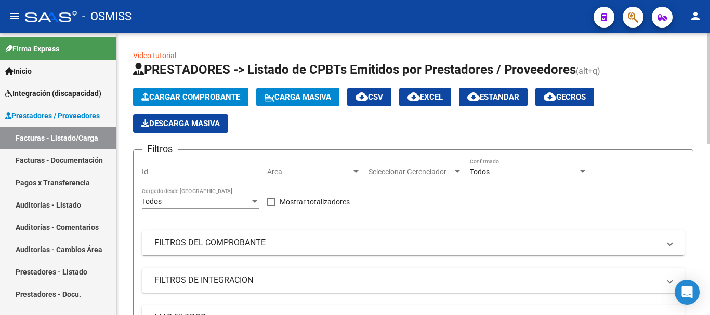
click at [150, 93] on span "Cargar Comprobante" at bounding box center [190, 97] width 99 height 9
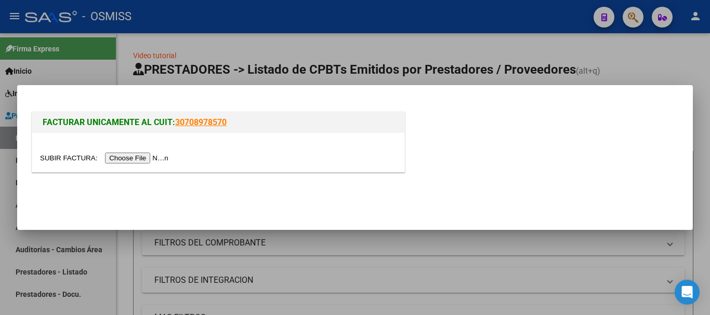
click at [159, 154] on input "file" at bounding box center [105, 158] width 131 height 11
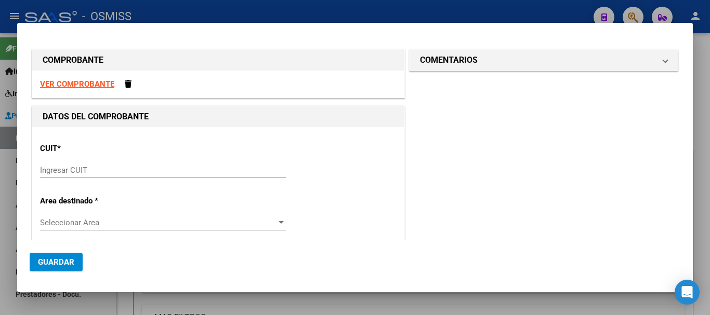
click at [67, 175] on div "Ingresar CUIT" at bounding box center [163, 171] width 246 height 16
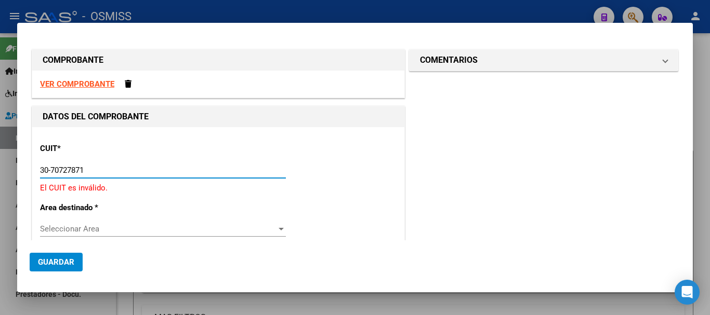
type input "30-70727871-0"
type input "7"
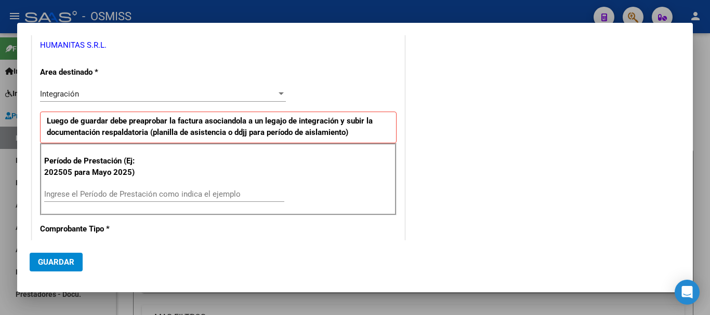
scroll to position [208, 0]
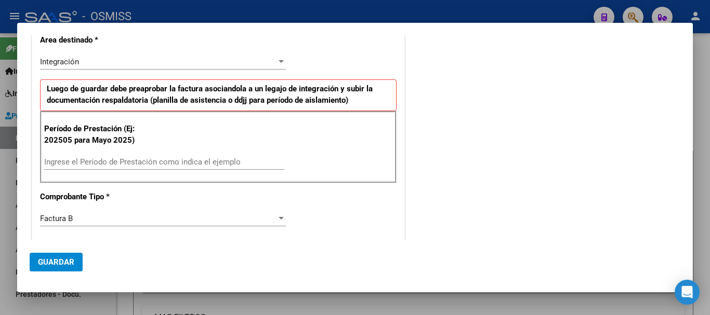
type input "30-70727871-0"
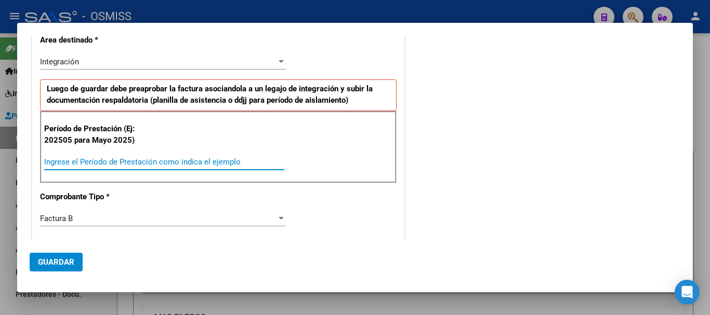
drag, startPoint x: 121, startPoint y: 159, endPoint x: 126, endPoint y: 160, distance: 5.8
click at [121, 160] on input "Ingrese el Período de Prestación como indica el ejemplo" at bounding box center [164, 161] width 240 height 9
type input "202509"
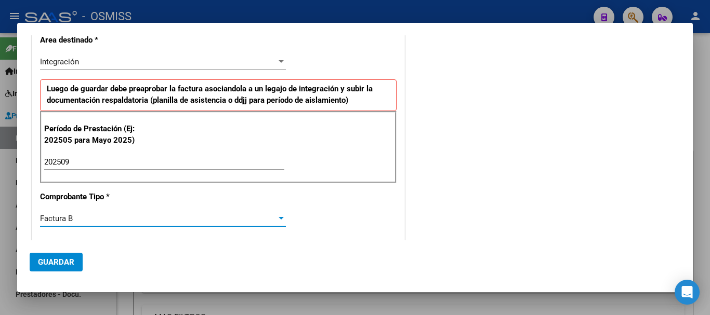
scroll to position [341, 0]
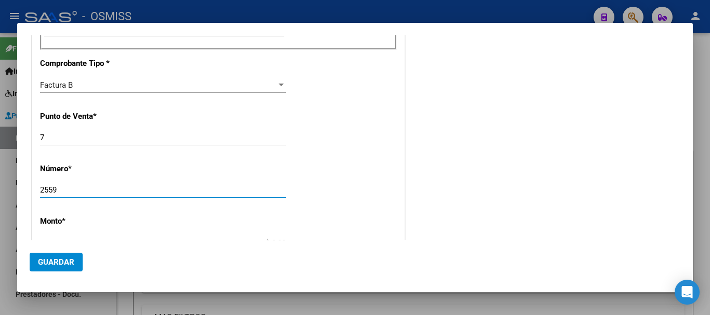
type input "2559"
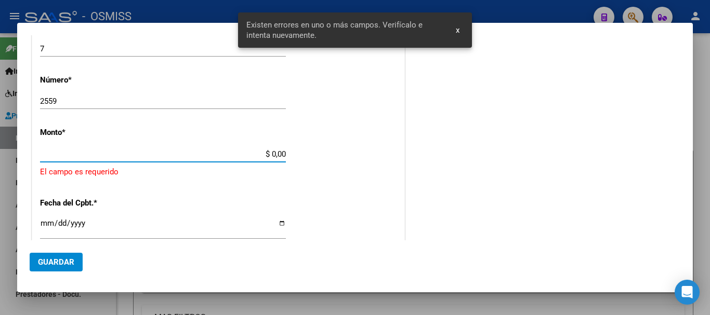
scroll to position [442, 0]
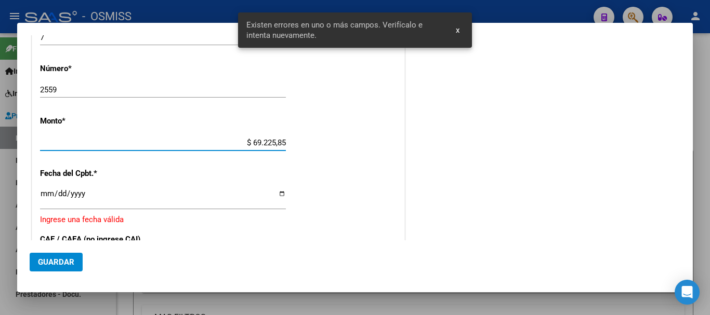
type input "$ 692.258,56"
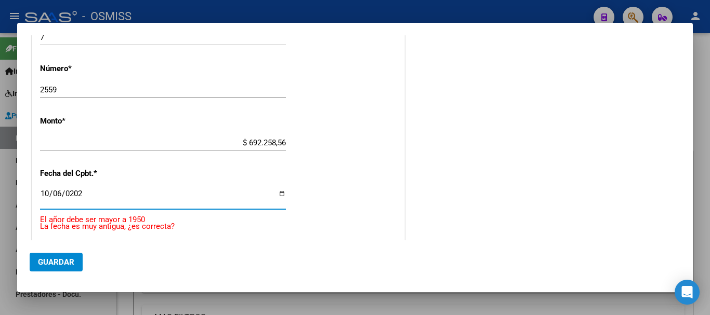
type input "[DATE]"
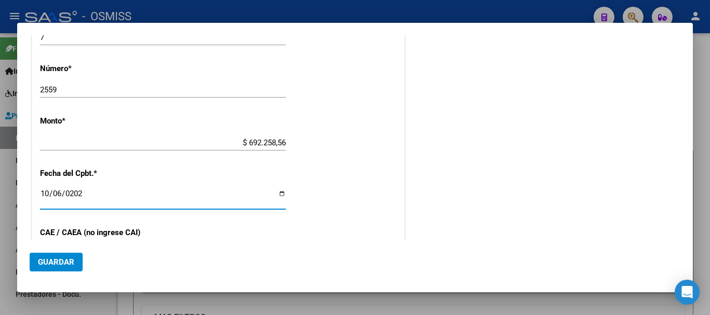
scroll to position [558, 0]
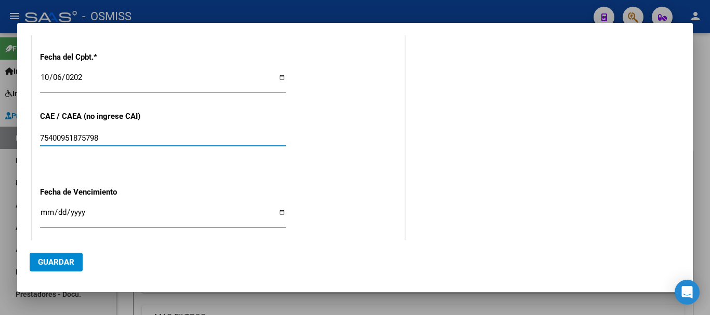
type input "75400951875798"
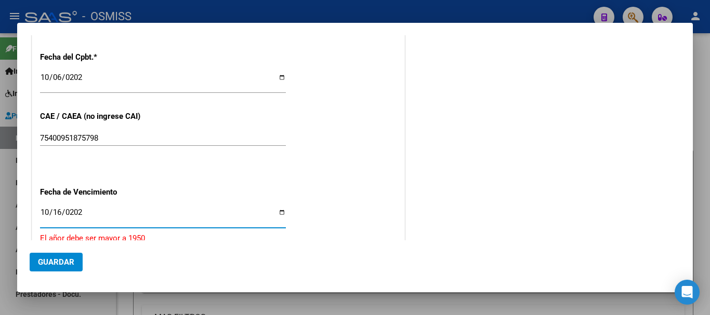
type input "[DATE]"
click at [74, 260] on button "Guardar" at bounding box center [56, 262] width 53 height 19
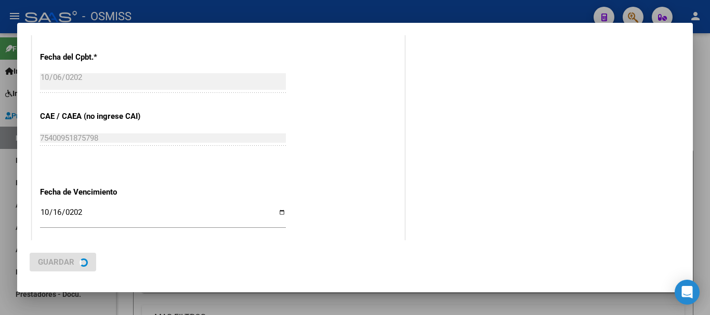
scroll to position [0, 0]
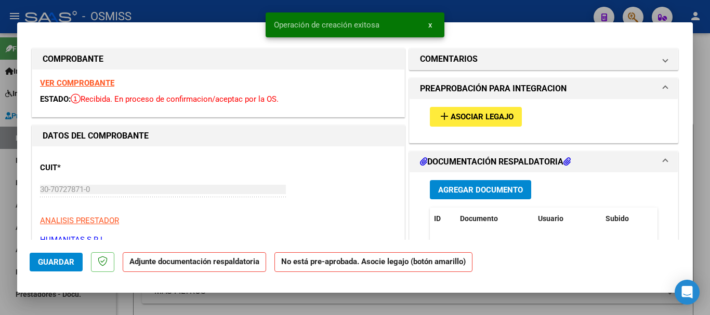
click at [466, 125] on button "add Asociar Legajo" at bounding box center [476, 116] width 92 height 19
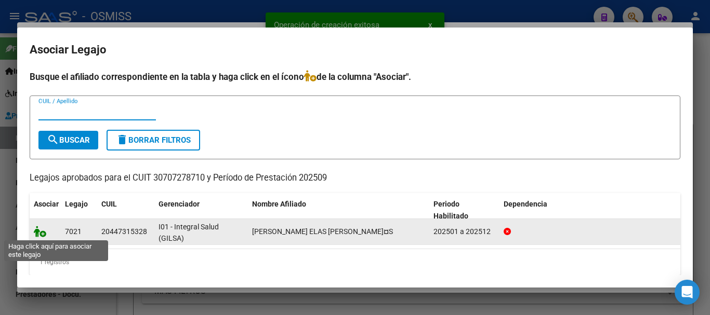
click at [41, 234] on icon at bounding box center [40, 231] width 12 height 11
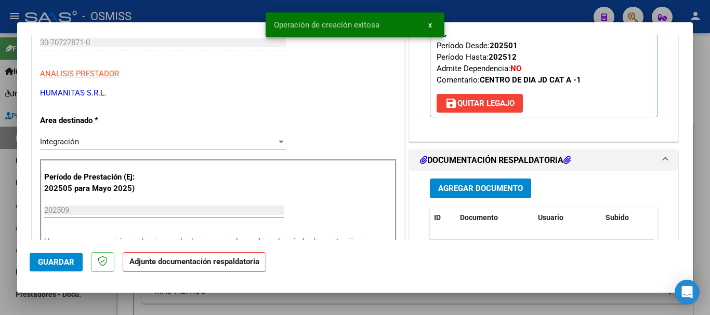
scroll to position [156, 0]
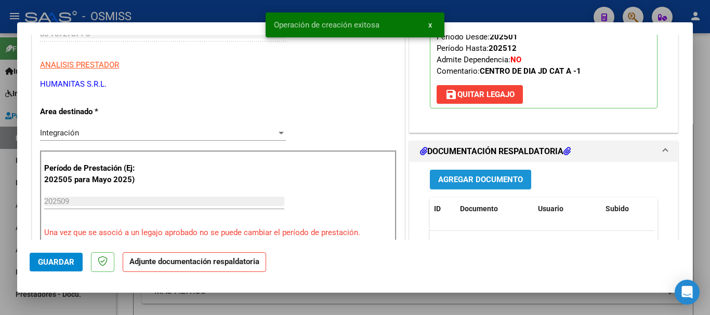
click at [472, 176] on span "Agregar Documento" at bounding box center [480, 180] width 85 height 9
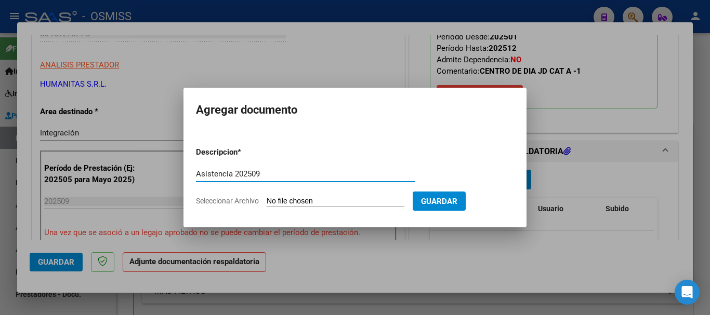
type input "Asistencia 202509"
click at [317, 203] on input "Seleccionar Archivo" at bounding box center [336, 202] width 138 height 10
type input "C:\fakepath\[PERSON_NAME]. Asistencia 202509.pdf"
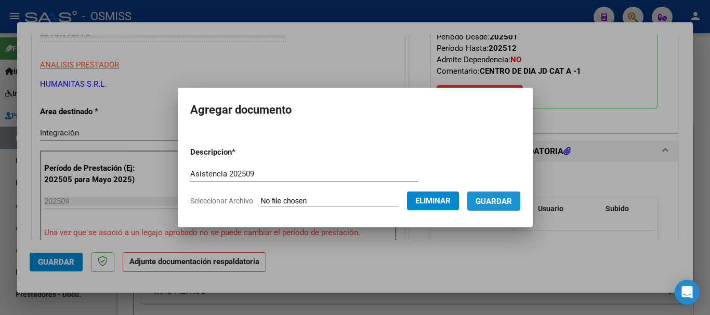
click at [509, 203] on span "Guardar" at bounding box center [494, 201] width 36 height 9
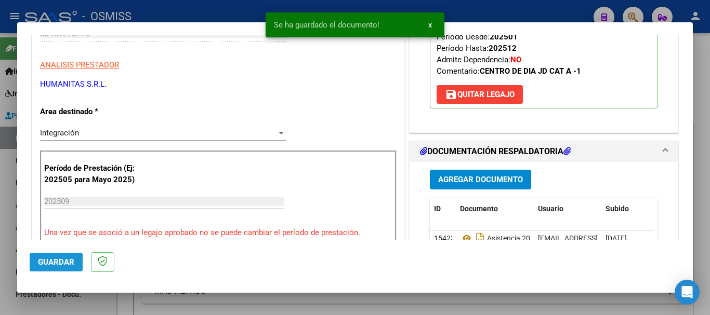
click at [33, 261] on button "Guardar" at bounding box center [56, 262] width 53 height 19
click at [52, 256] on button "Guardar" at bounding box center [56, 262] width 53 height 19
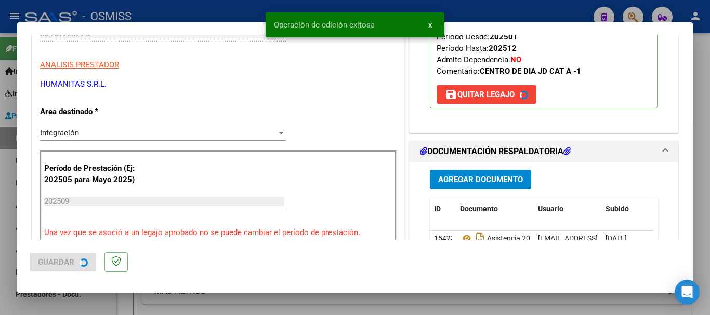
click at [67, 309] on div at bounding box center [355, 157] width 710 height 315
type input "$ 0,00"
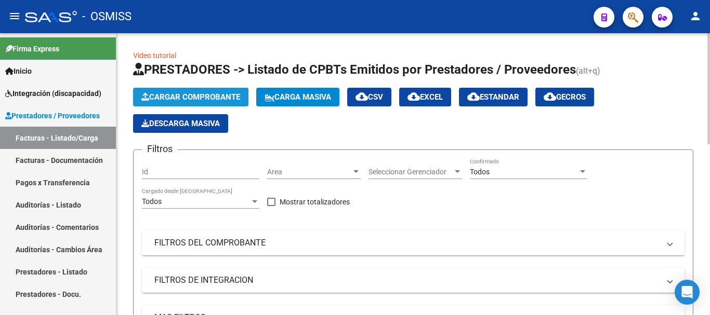
click at [190, 93] on span "Cargar Comprobante" at bounding box center [190, 97] width 99 height 9
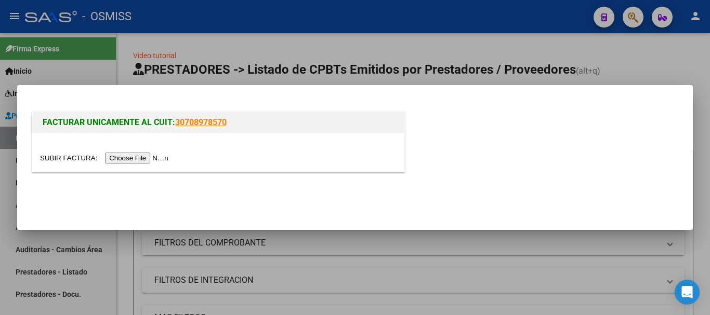
click at [153, 157] on input "file" at bounding box center [105, 158] width 131 height 11
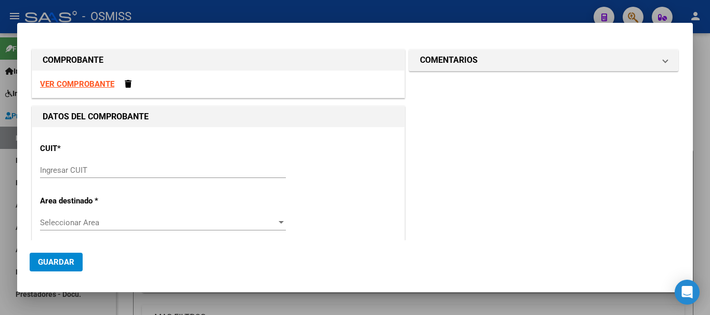
click at [84, 169] on input "Ingresar CUIT" at bounding box center [163, 170] width 246 height 9
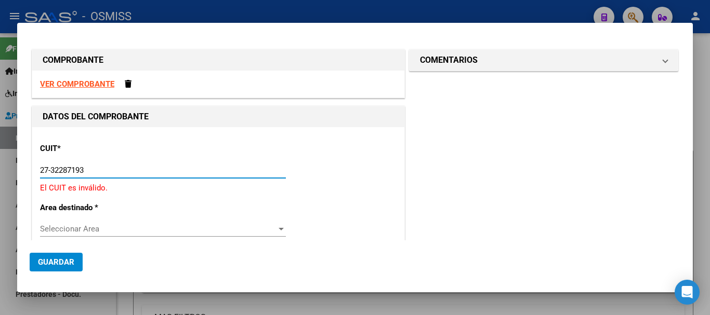
type input "27-32287193-2"
type input "1"
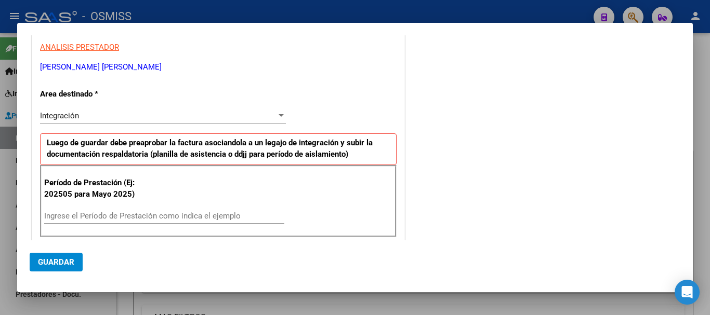
scroll to position [156, 0]
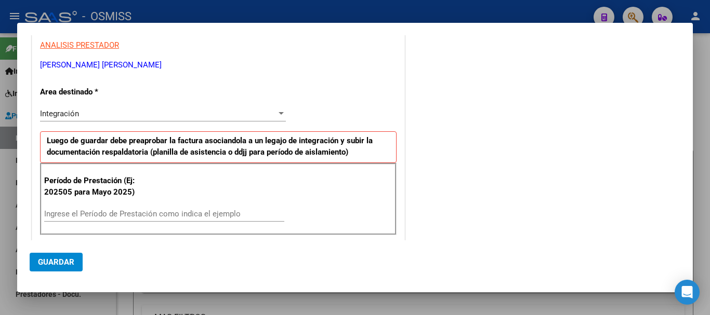
type input "27-32287193-2"
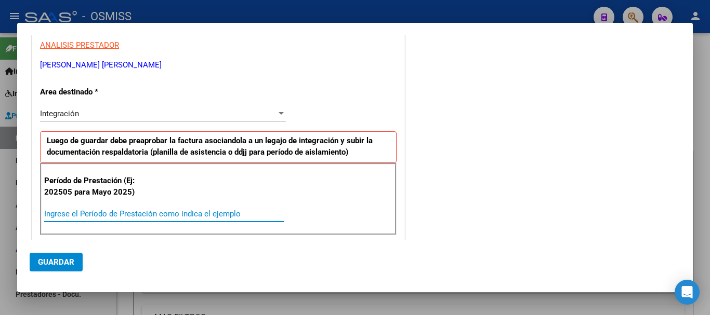
click at [134, 213] on input "Ingrese el Período de Prestación como indica el ejemplo" at bounding box center [164, 213] width 240 height 9
type input "202508"
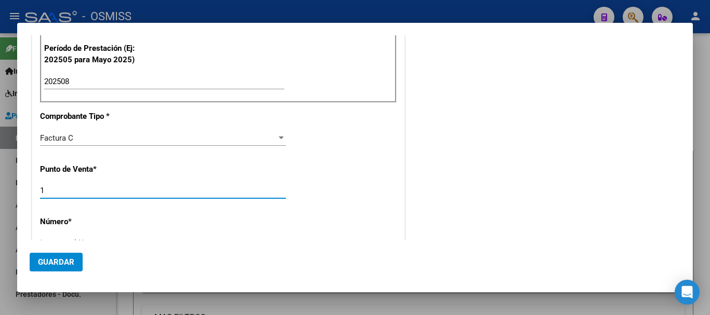
scroll to position [296, 0]
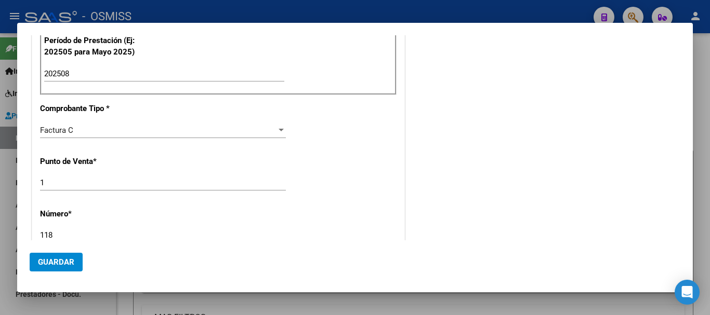
type input "118"
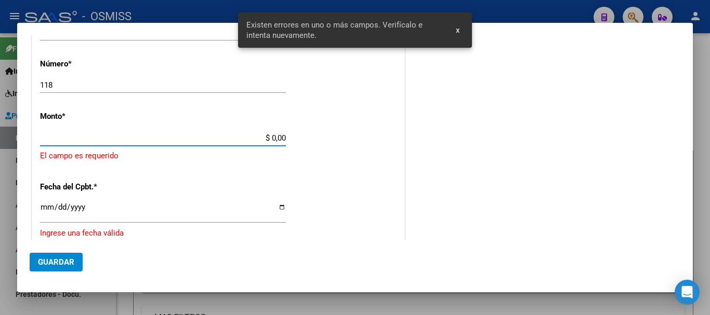
scroll to position [442, 0]
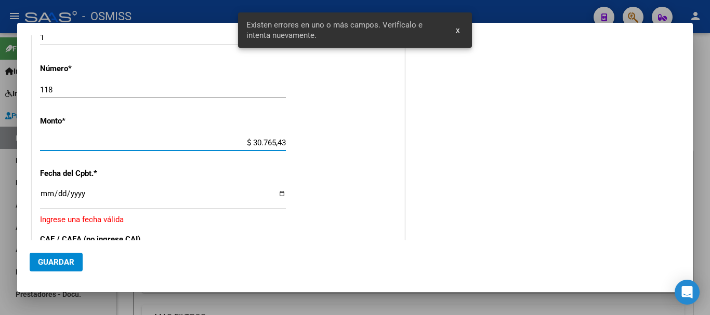
type input "$ 307.654,34"
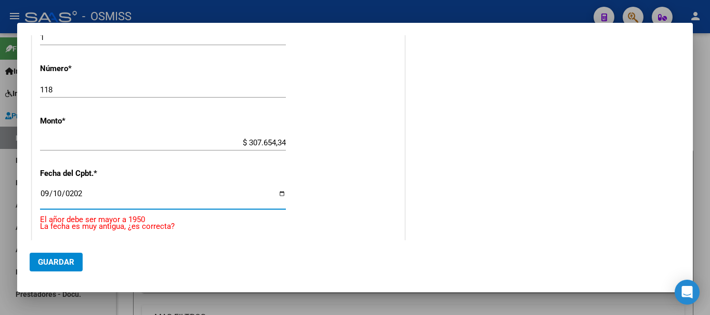
type input "[DATE]"
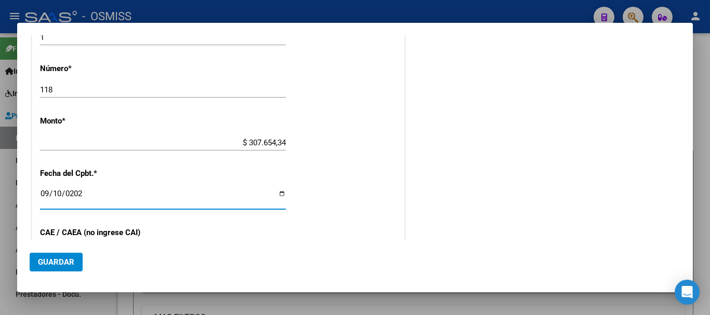
scroll to position [558, 0]
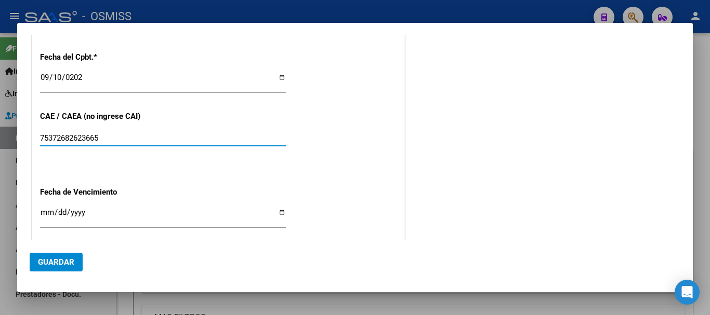
type input "75372682623665"
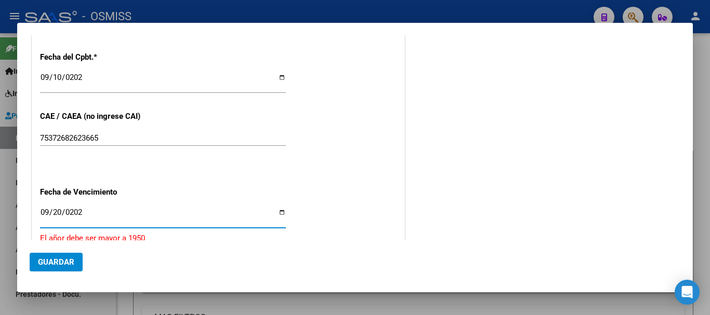
type input "[DATE]"
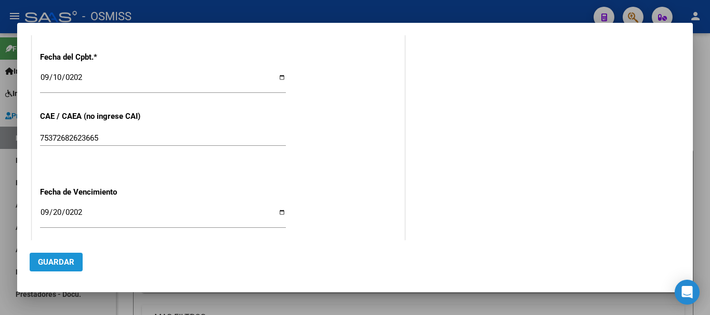
drag, startPoint x: 66, startPoint y: 256, endPoint x: 356, endPoint y: 182, distance: 299.4
click at [67, 256] on button "Guardar" at bounding box center [56, 262] width 53 height 19
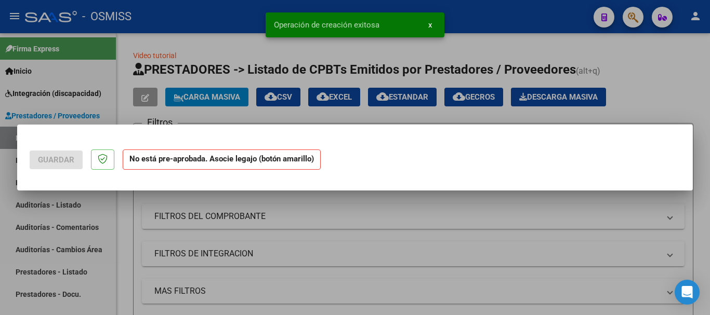
scroll to position [0, 0]
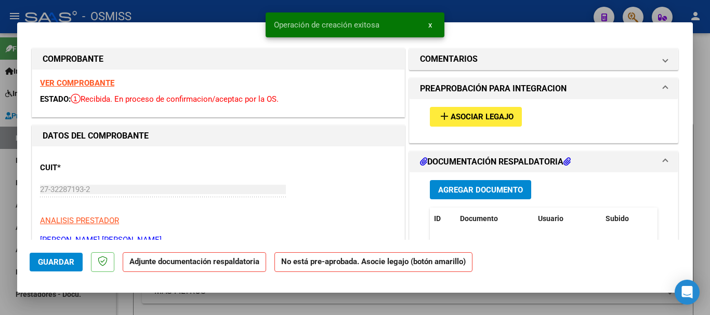
click at [454, 119] on span "Asociar Legajo" at bounding box center [482, 117] width 63 height 9
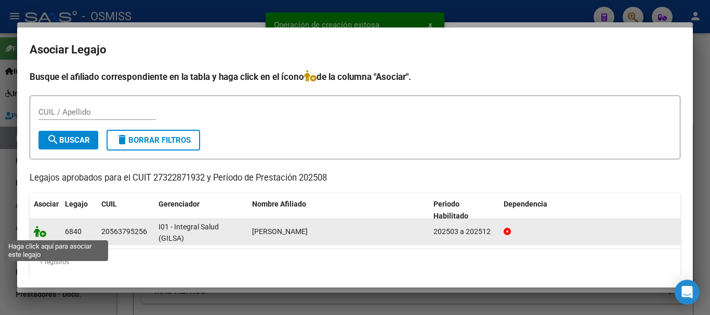
click at [35, 229] on icon at bounding box center [40, 231] width 12 height 11
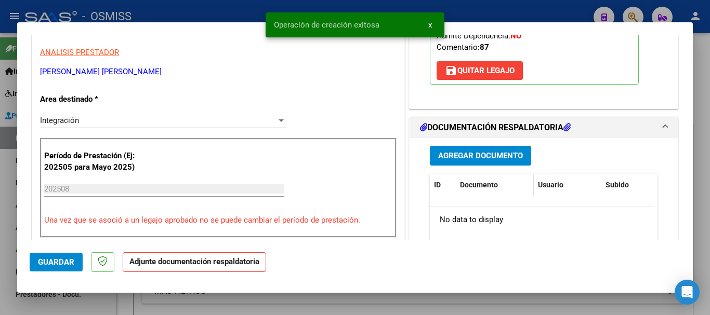
scroll to position [208, 0]
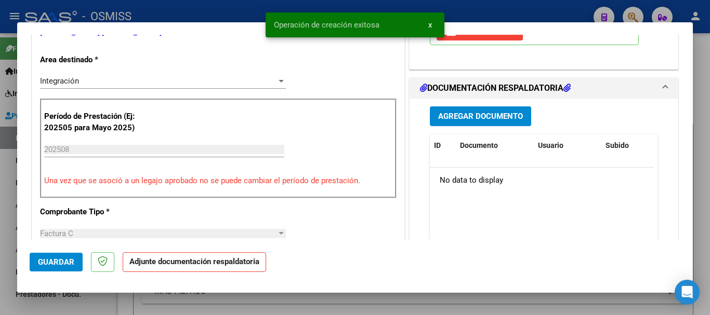
click at [483, 108] on button "Agregar Documento" at bounding box center [480, 116] width 101 height 19
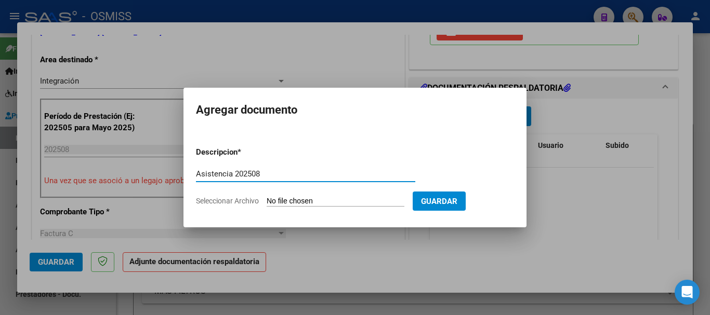
type input "Asistencia 202508"
click at [285, 200] on input "Seleccionar Archivo" at bounding box center [336, 202] width 138 height 10
type input "C:\fakepath\[PERSON_NAME]. Asistencia 202508.pdf"
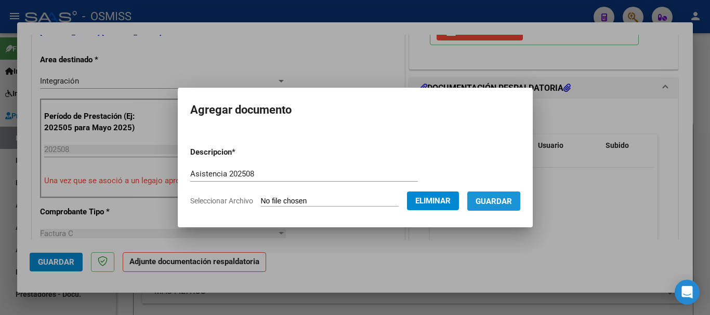
click at [488, 203] on span "Guardar" at bounding box center [494, 201] width 36 height 9
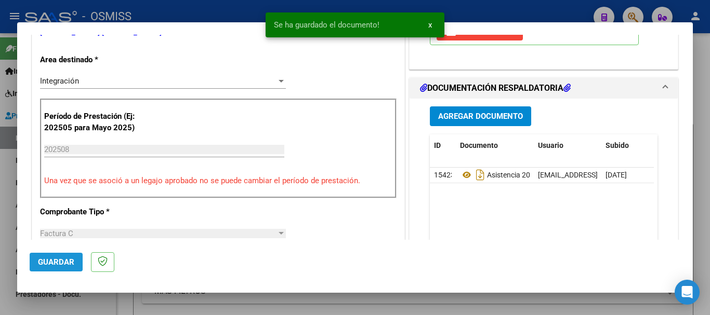
click at [56, 265] on span "Guardar" at bounding box center [56, 262] width 36 height 9
click at [52, 258] on span "Guardar" at bounding box center [56, 262] width 36 height 9
click at [81, 307] on div at bounding box center [355, 157] width 710 height 315
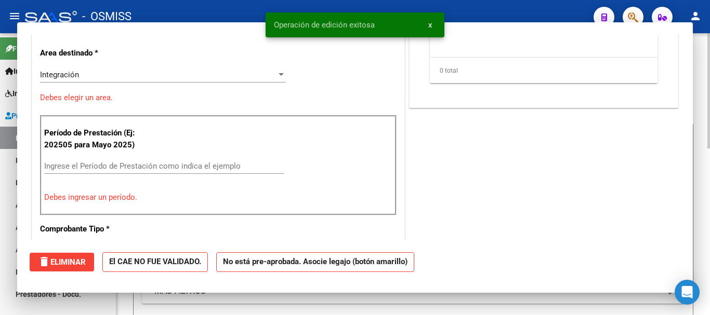
scroll to position [202, 0]
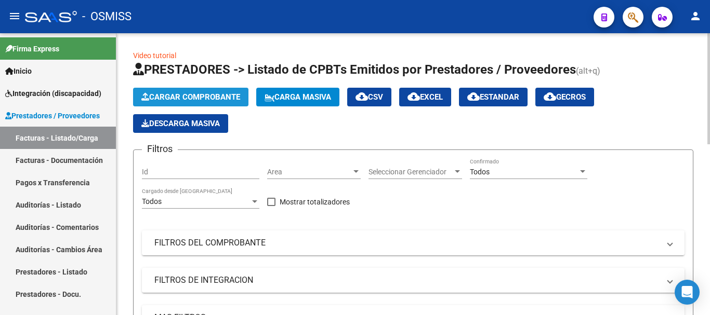
click at [199, 101] on span "Cargar Comprobante" at bounding box center [190, 97] width 99 height 9
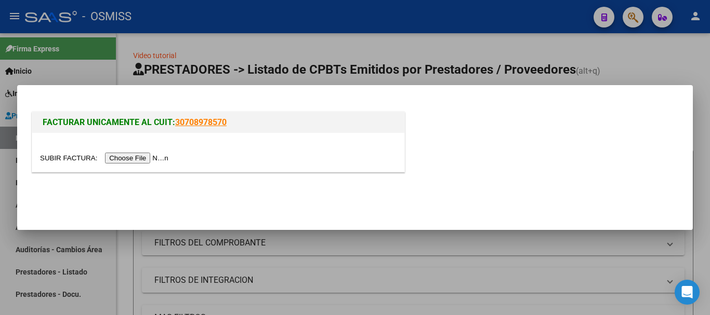
click at [154, 161] on input "file" at bounding box center [105, 158] width 131 height 11
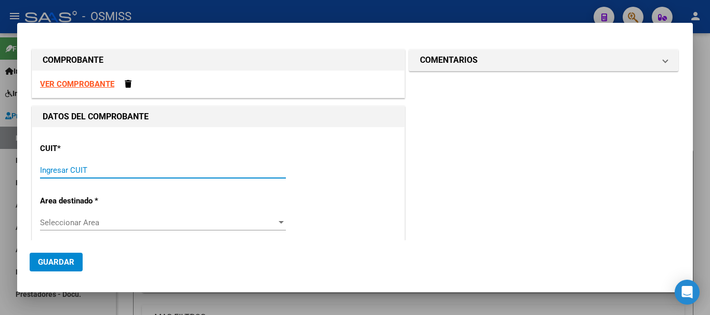
click at [128, 173] on input "Ingresar CUIT" at bounding box center [163, 170] width 246 height 9
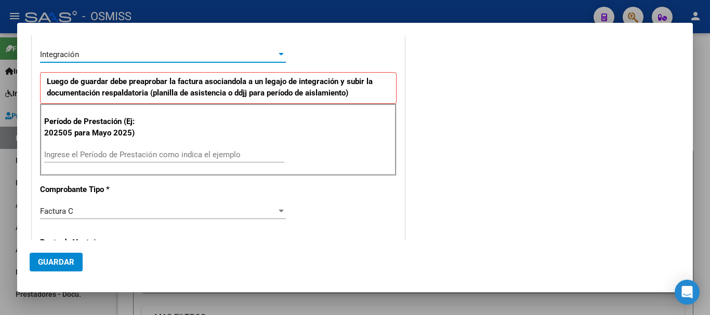
scroll to position [216, 0]
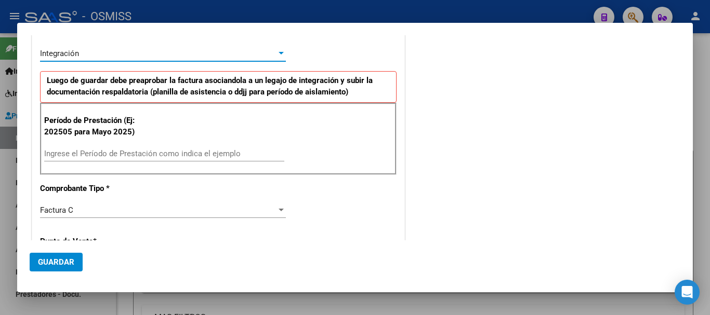
click at [104, 156] on input "Ingrese el Período de Prestación como indica el ejemplo" at bounding box center [164, 153] width 240 height 9
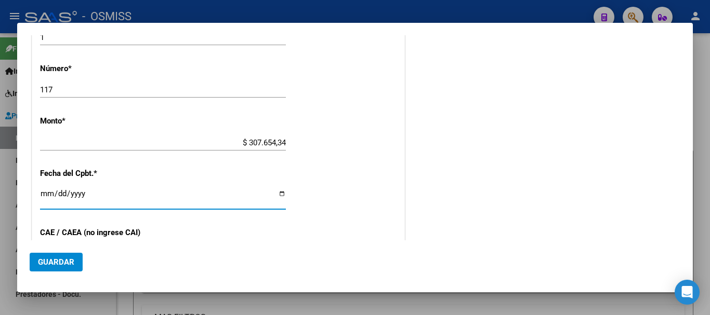
scroll to position [558, 0]
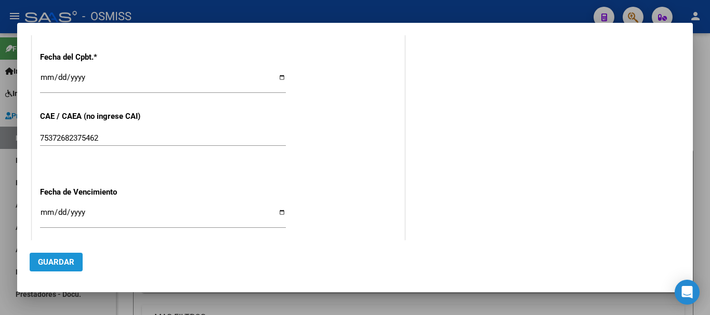
click at [64, 263] on span "Guardar" at bounding box center [56, 262] width 36 height 9
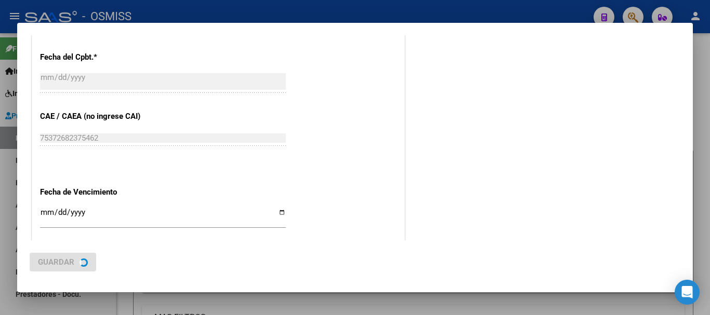
scroll to position [0, 0]
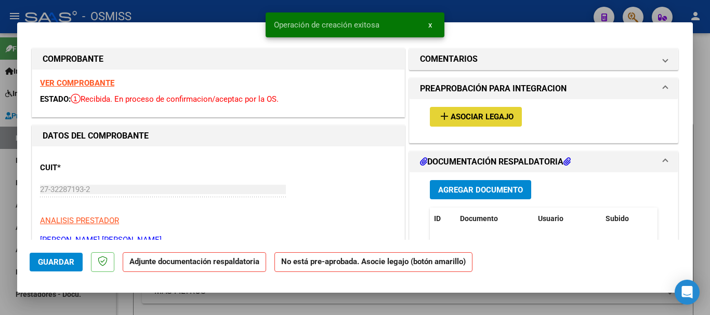
click at [473, 115] on span "Asociar Legajo" at bounding box center [482, 117] width 63 height 9
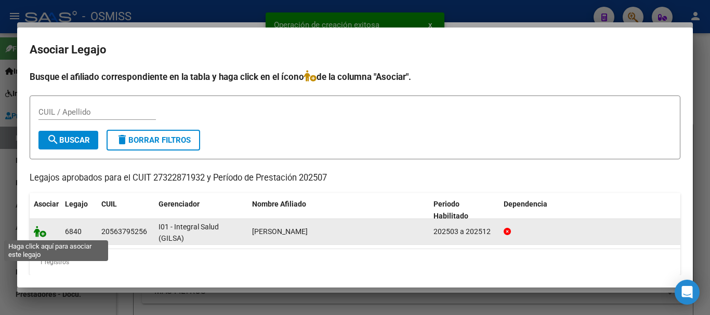
click at [38, 236] on icon at bounding box center [40, 231] width 12 height 11
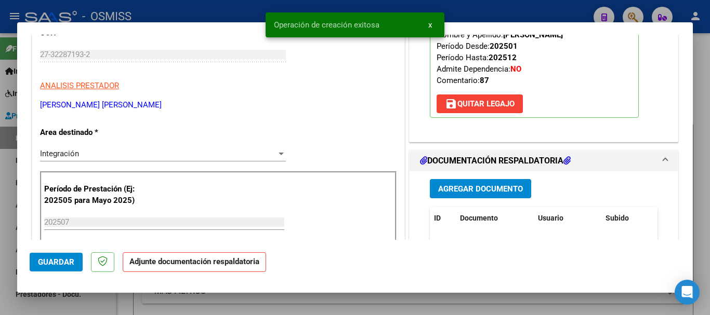
scroll to position [208, 0]
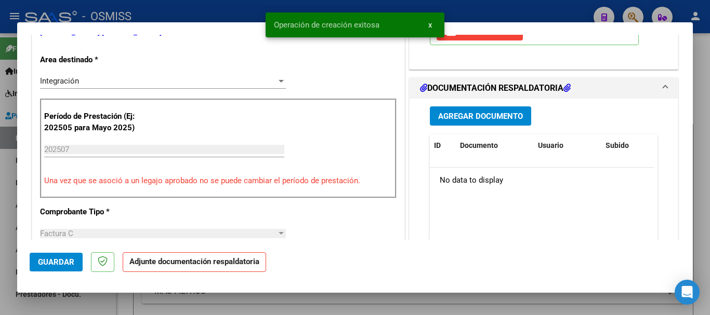
click at [463, 115] on span "Agregar Documento" at bounding box center [480, 116] width 85 height 9
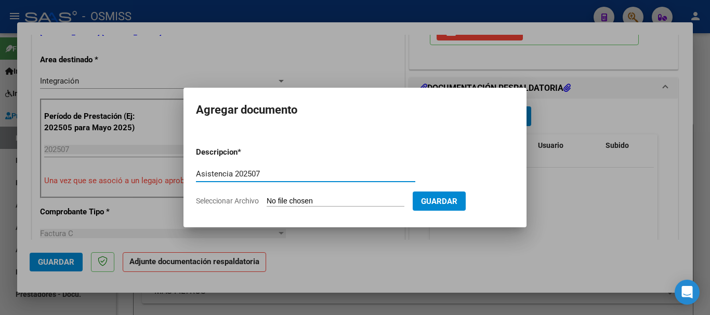
click at [286, 201] on input "Seleccionar Archivo" at bounding box center [336, 202] width 138 height 10
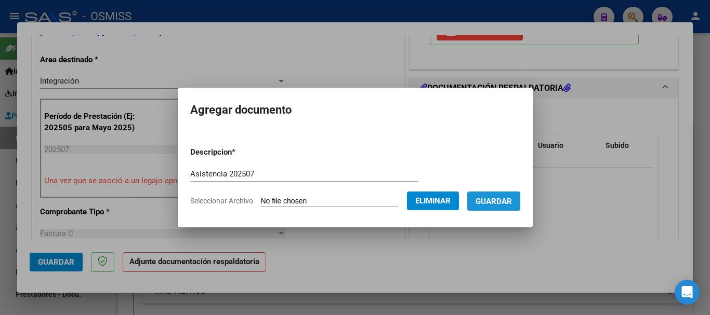
click at [493, 201] on span "Guardar" at bounding box center [494, 201] width 36 height 9
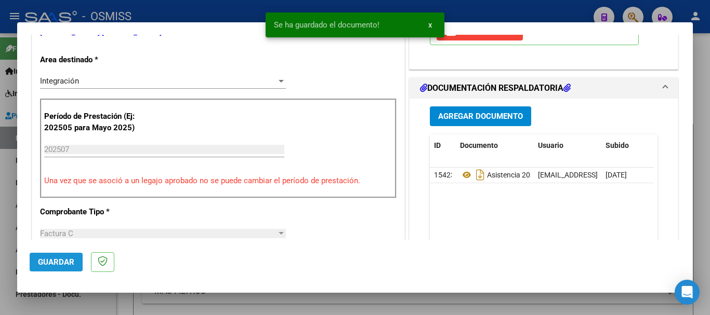
click at [46, 270] on button "Guardar" at bounding box center [56, 262] width 53 height 19
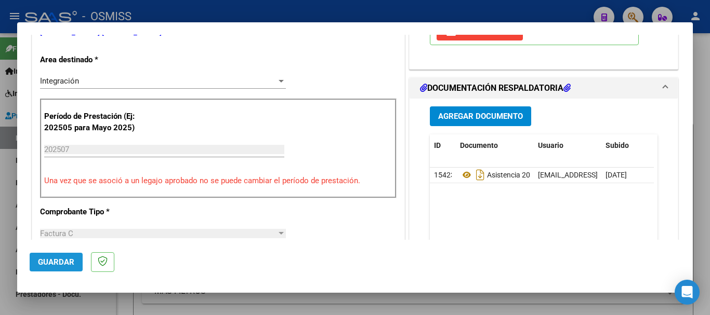
click at [60, 262] on span "Guardar" at bounding box center [56, 262] width 36 height 9
click at [62, 304] on div at bounding box center [355, 157] width 710 height 315
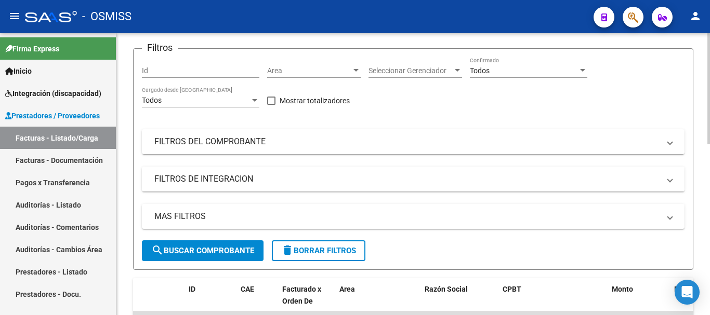
scroll to position [0, 0]
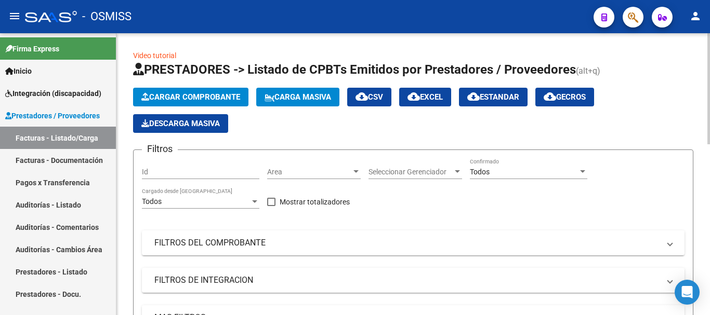
click at [198, 94] on span "Cargar Comprobante" at bounding box center [190, 97] width 99 height 9
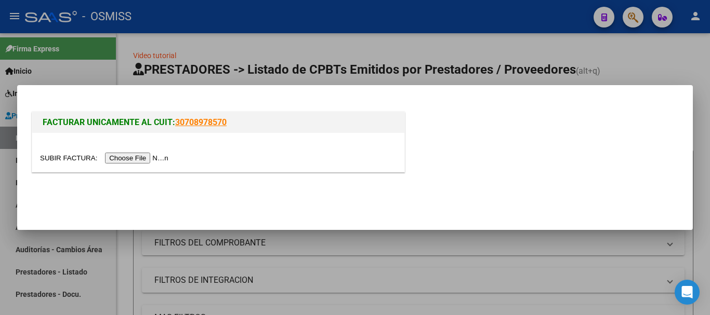
click at [157, 162] on input "file" at bounding box center [105, 158] width 131 height 11
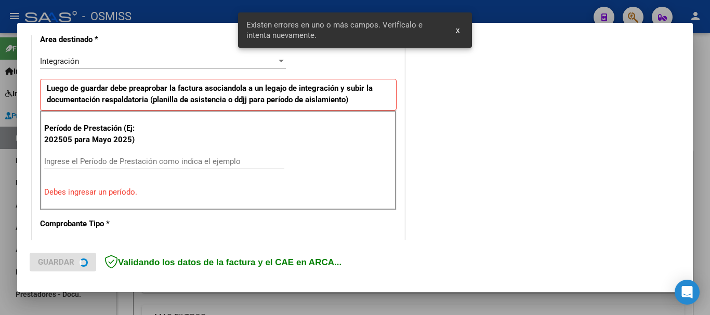
scroll to position [240, 0]
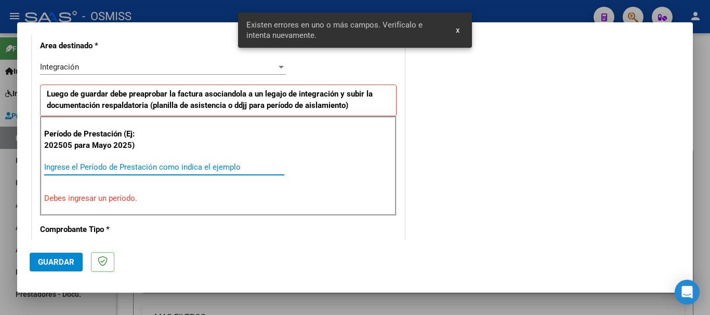
click at [170, 168] on input "Ingrese el Período de Prestación como indica el ejemplo" at bounding box center [164, 167] width 240 height 9
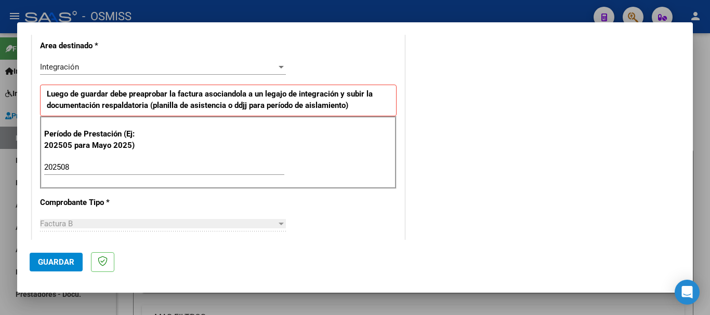
scroll to position [675, 0]
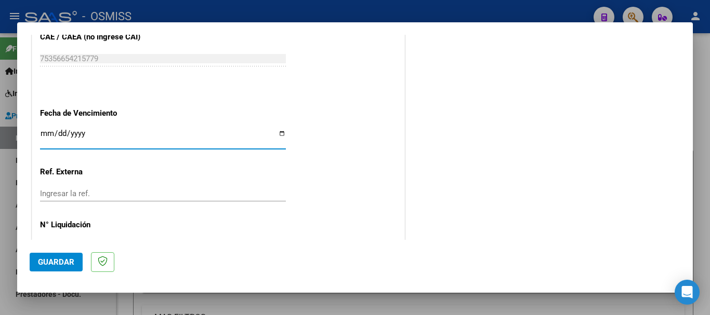
click at [67, 261] on span "Guardar" at bounding box center [56, 262] width 36 height 9
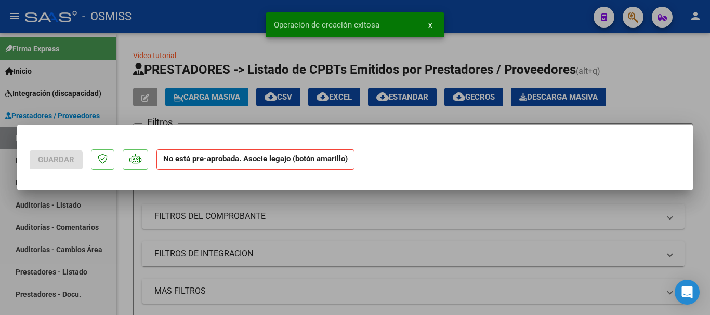
scroll to position [0, 0]
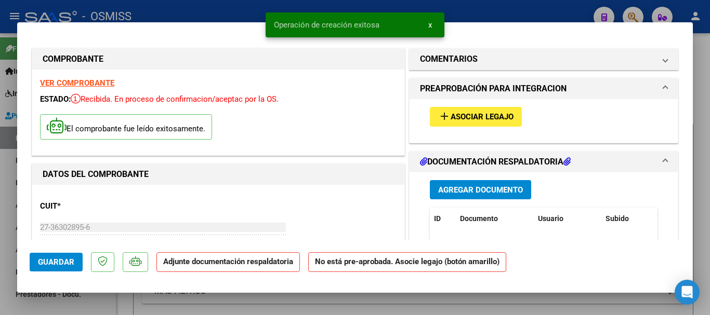
click at [467, 118] on span "Asociar Legajo" at bounding box center [482, 117] width 63 height 9
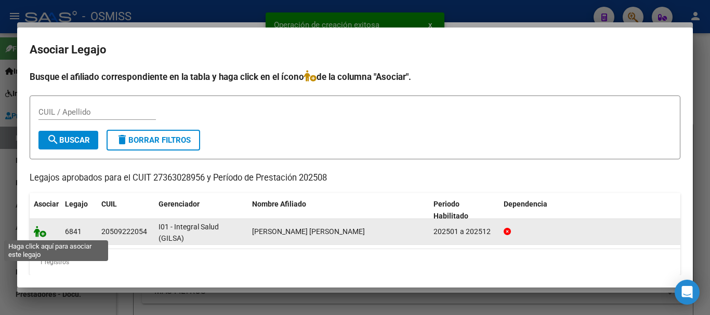
click at [36, 230] on icon at bounding box center [40, 231] width 12 height 11
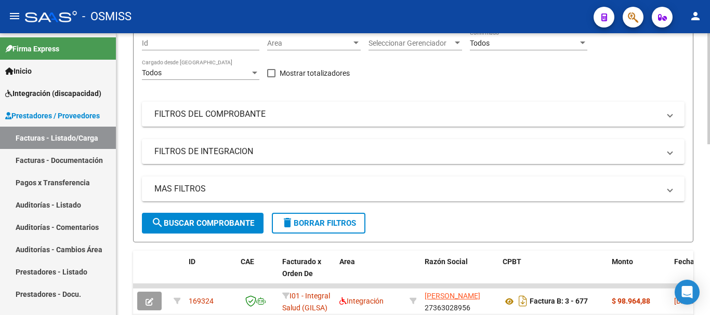
scroll to position [260, 0]
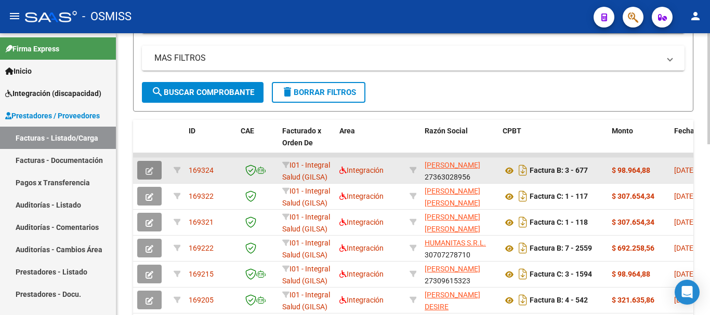
click at [157, 169] on button "button" at bounding box center [149, 170] width 24 height 19
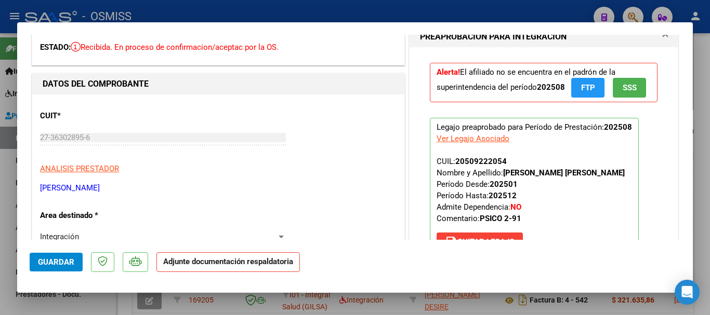
scroll to position [104, 0]
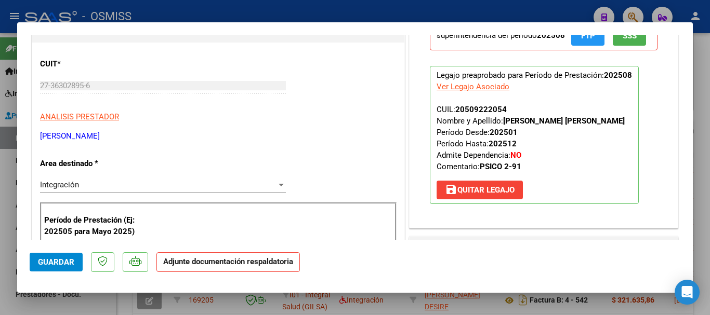
click at [485, 193] on span "save [PERSON_NAME]" at bounding box center [480, 190] width 70 height 9
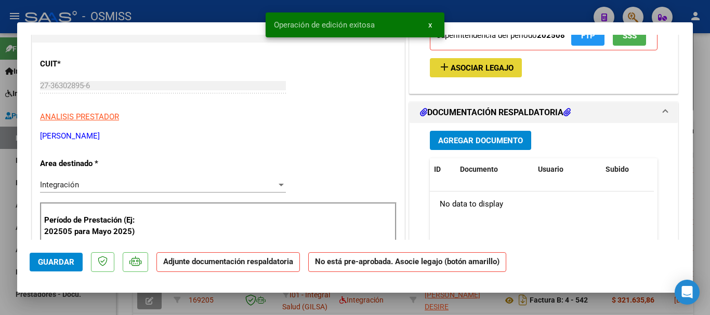
click at [465, 70] on span "Asociar Legajo" at bounding box center [482, 67] width 63 height 9
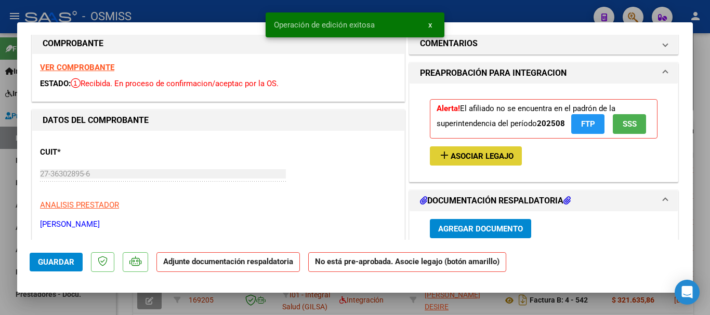
scroll to position [0, 0]
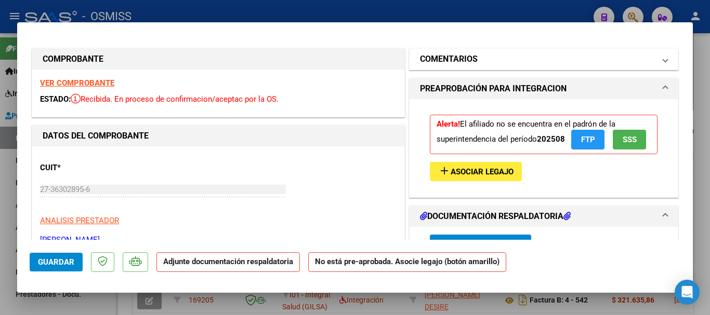
click at [478, 55] on mat-panel-title "COMENTARIOS" at bounding box center [537, 59] width 235 height 12
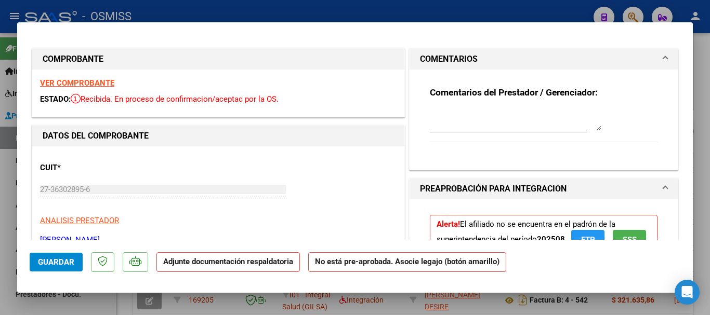
click at [488, 119] on textarea at bounding box center [516, 120] width 172 height 21
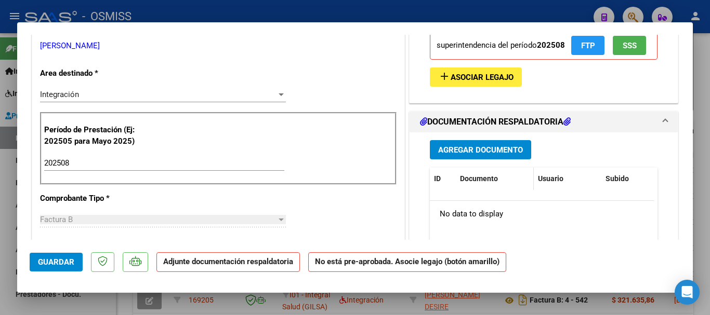
scroll to position [208, 0]
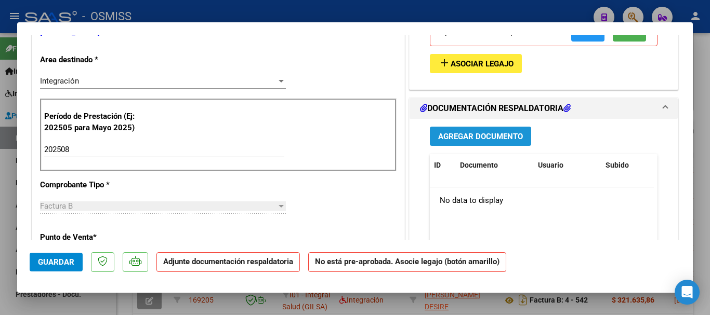
click at [461, 135] on span "Agregar Documento" at bounding box center [480, 136] width 85 height 9
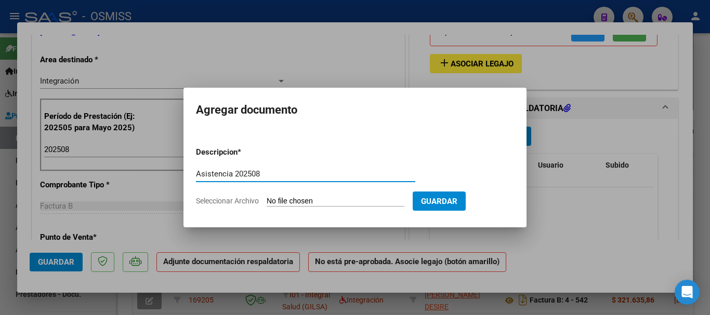
click at [358, 198] on input "Seleccionar Archivo" at bounding box center [336, 202] width 138 height 10
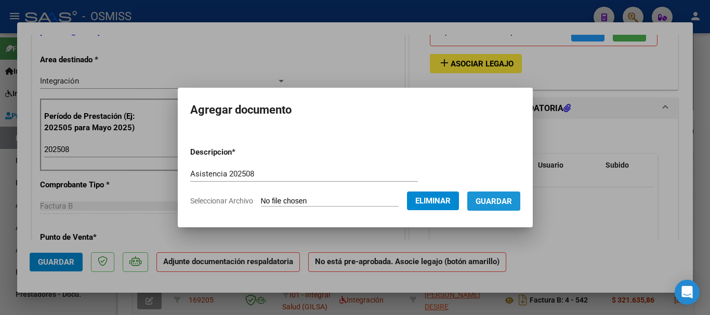
click at [496, 197] on span "Guardar" at bounding box center [494, 201] width 36 height 9
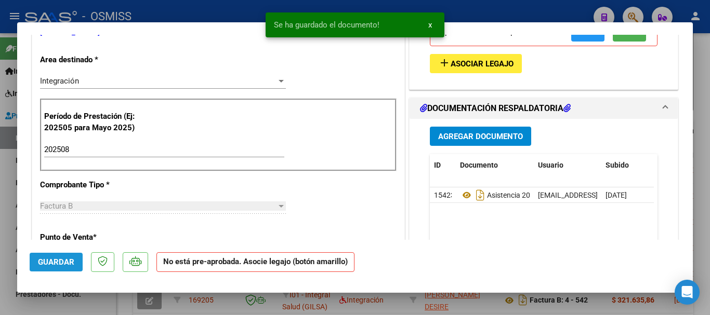
click at [67, 262] on span "Guardar" at bounding box center [56, 262] width 36 height 9
drag, startPoint x: 66, startPoint y: 310, endPoint x: 343, endPoint y: 311, distance: 277.0
click at [66, 311] on div at bounding box center [355, 157] width 710 height 315
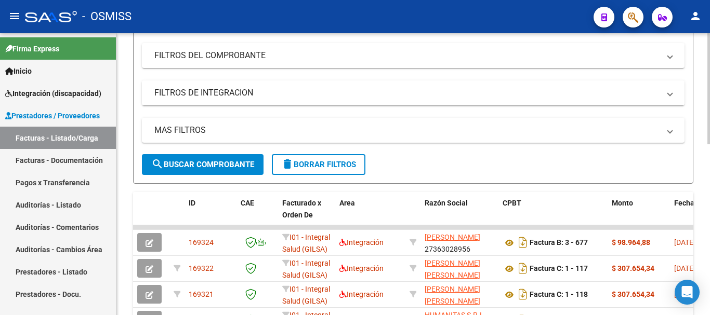
scroll to position [0, 0]
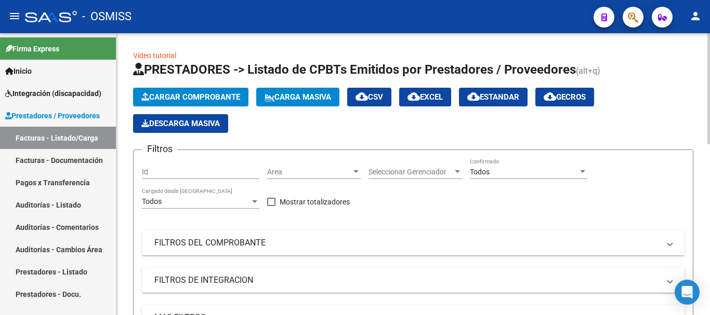
click at [182, 98] on span "Cargar Comprobante" at bounding box center [190, 97] width 99 height 9
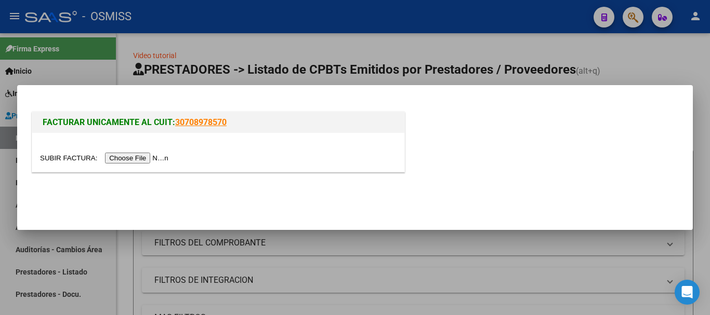
click at [151, 156] on input "file" at bounding box center [105, 158] width 131 height 11
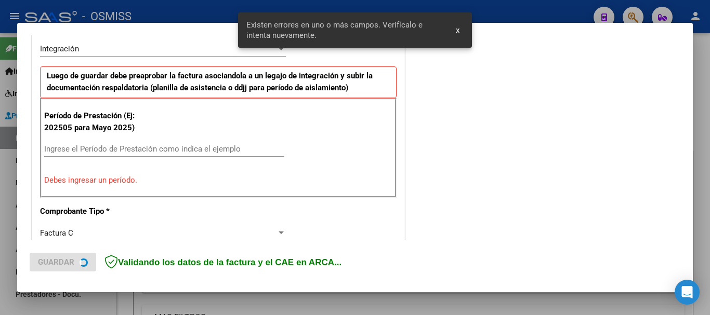
scroll to position [259, 0]
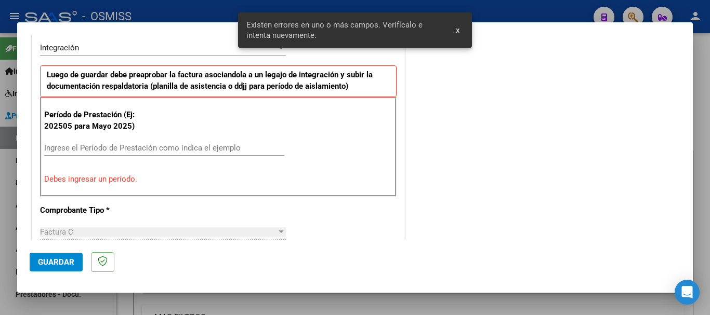
click at [85, 152] on input "Ingrese el Período de Prestación como indica el ejemplo" at bounding box center [164, 147] width 240 height 9
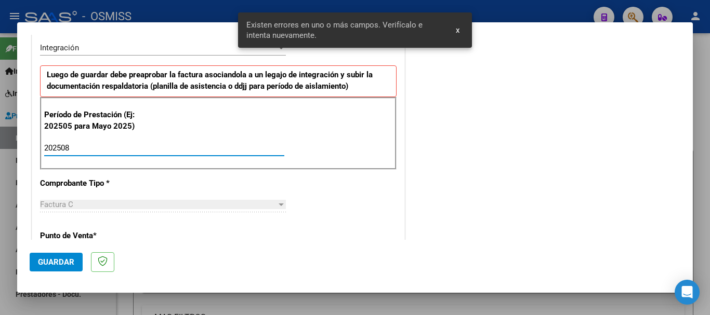
scroll to position [675, 0]
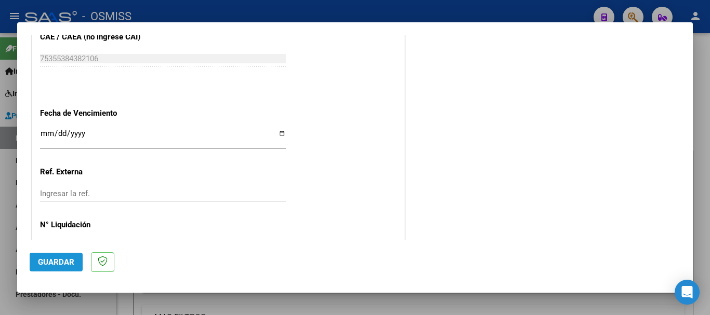
click at [45, 264] on span "Guardar" at bounding box center [56, 262] width 36 height 9
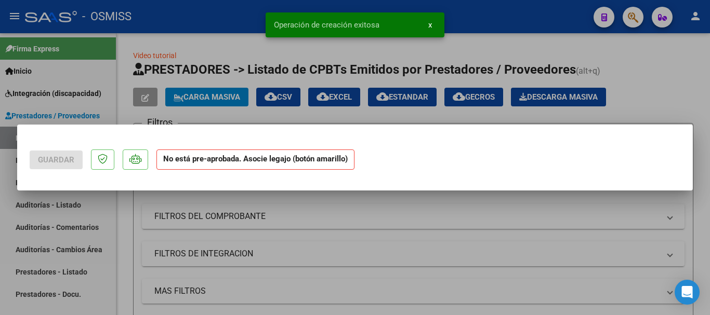
scroll to position [0, 0]
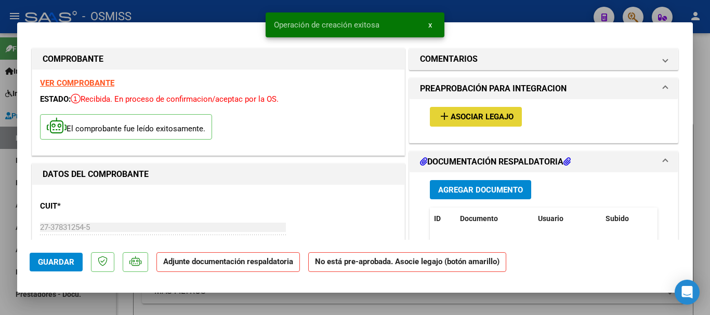
click at [507, 120] on span "Asociar Legajo" at bounding box center [482, 117] width 63 height 9
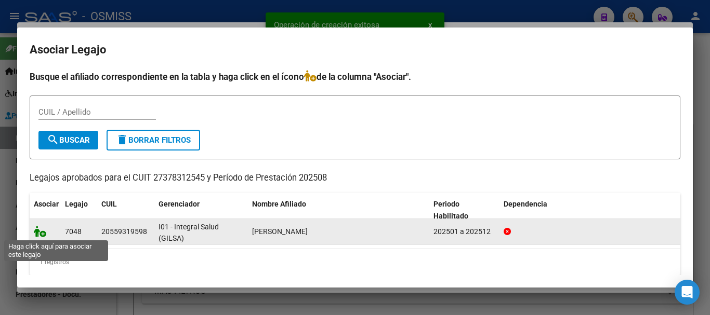
click at [40, 230] on icon at bounding box center [40, 231] width 12 height 11
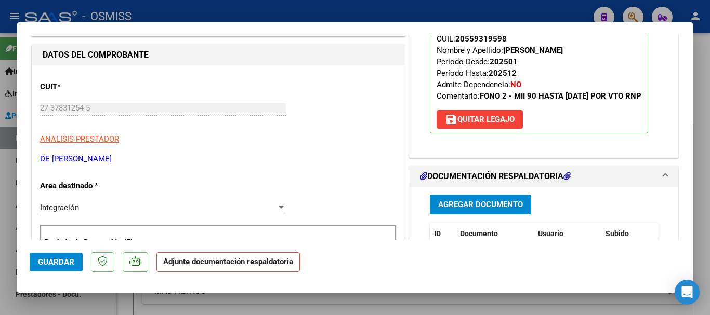
scroll to position [156, 0]
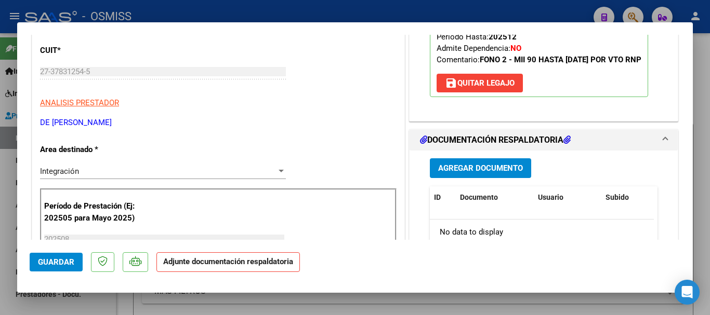
click at [502, 174] on span "Agregar Documento" at bounding box center [480, 168] width 85 height 9
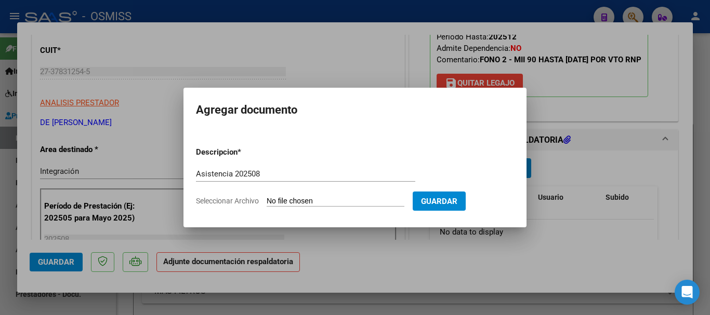
click at [357, 202] on input "Seleccionar Archivo" at bounding box center [336, 202] width 138 height 10
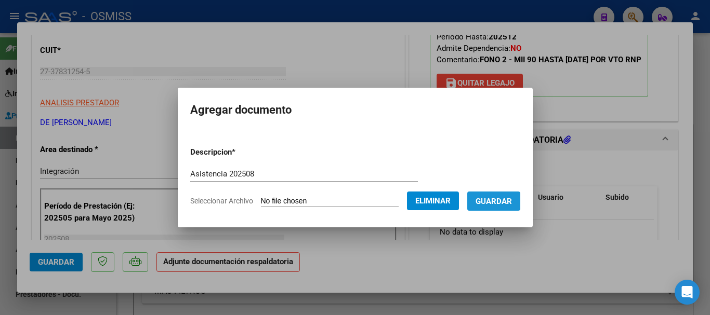
click at [512, 204] on span "Guardar" at bounding box center [494, 201] width 36 height 9
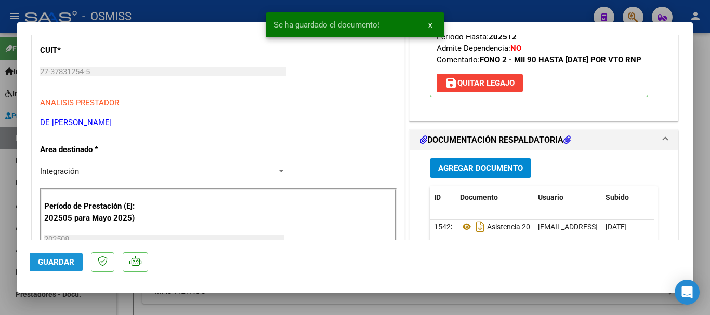
drag, startPoint x: 48, startPoint y: 262, endPoint x: 60, endPoint y: 312, distance: 51.8
click at [48, 263] on span "Guardar" at bounding box center [56, 262] width 36 height 9
click at [67, 305] on div at bounding box center [355, 157] width 710 height 315
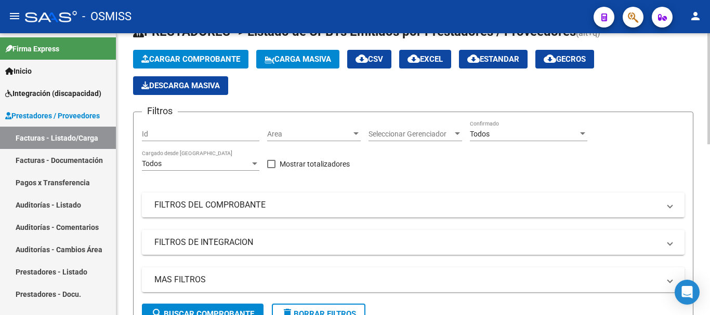
scroll to position [22, 0]
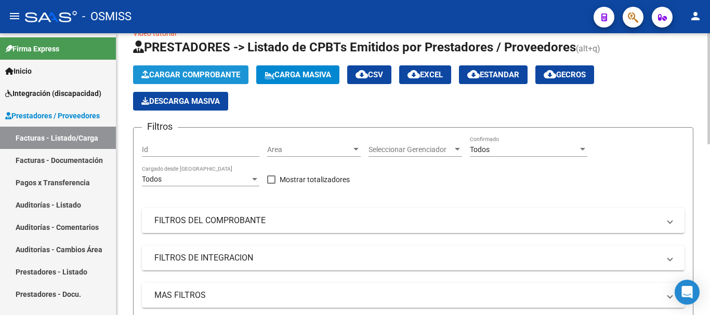
click at [179, 73] on span "Cargar Comprobante" at bounding box center [190, 74] width 99 height 9
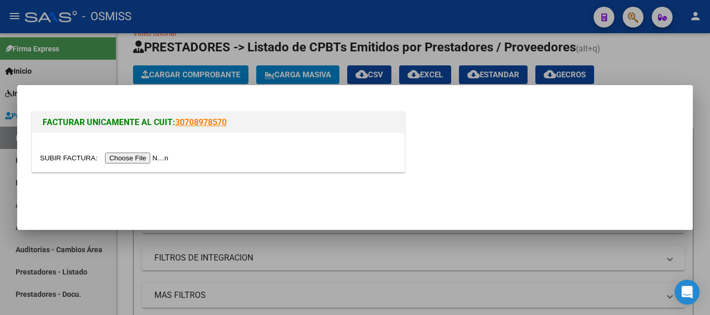
click at [167, 164] on div at bounding box center [218, 152] width 372 height 39
click at [133, 150] on div at bounding box center [218, 152] width 372 height 39
click at [137, 163] on input "file" at bounding box center [105, 158] width 131 height 11
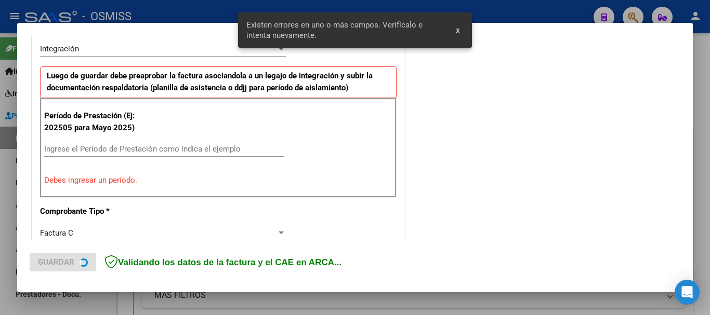
scroll to position [259, 0]
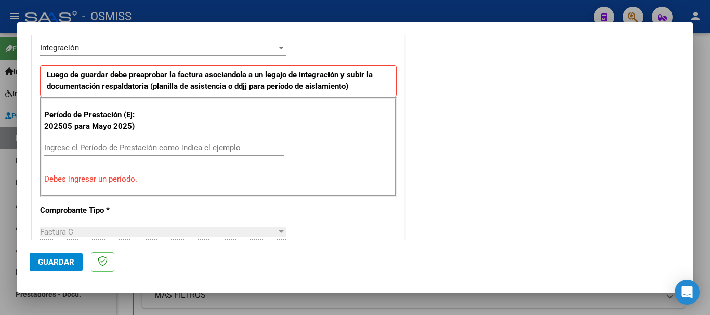
click at [137, 151] on input "Ingrese el Período de Prestación como indica el ejemplo" at bounding box center [164, 147] width 240 height 9
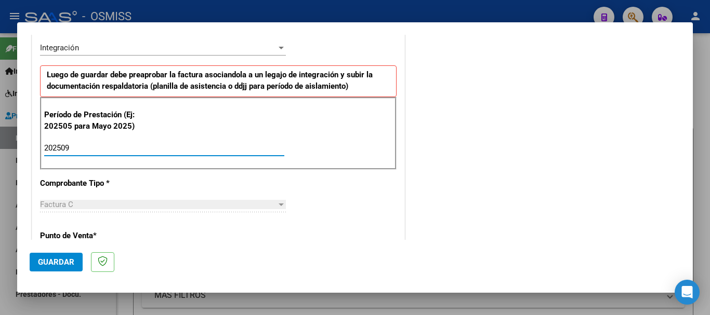
scroll to position [675, 0]
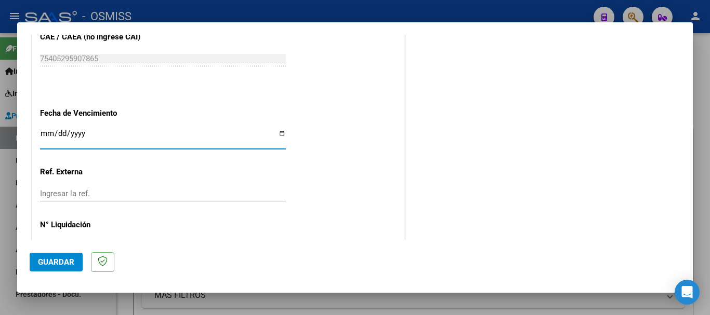
click at [64, 254] on button "Guardar" at bounding box center [56, 262] width 53 height 19
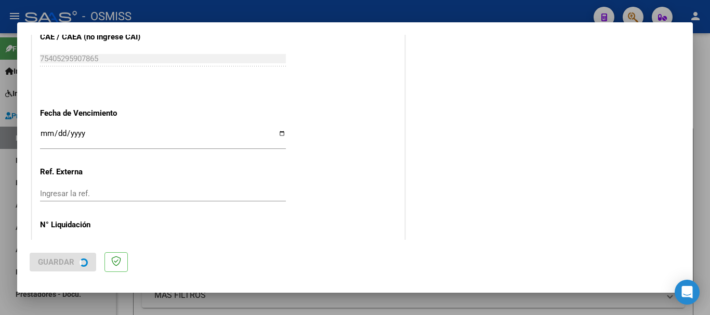
scroll to position [0, 0]
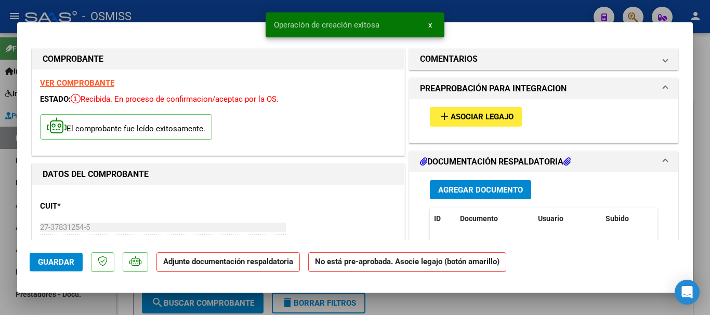
click at [468, 122] on span "Asociar Legajo" at bounding box center [482, 117] width 63 height 9
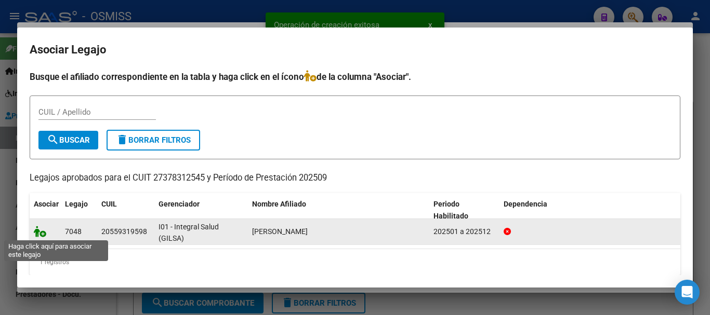
click at [35, 229] on icon at bounding box center [40, 231] width 12 height 11
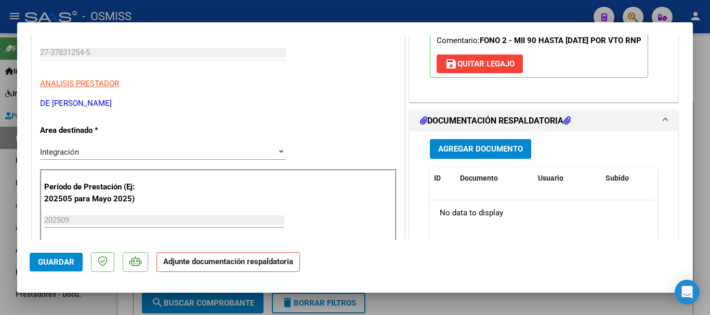
scroll to position [208, 0]
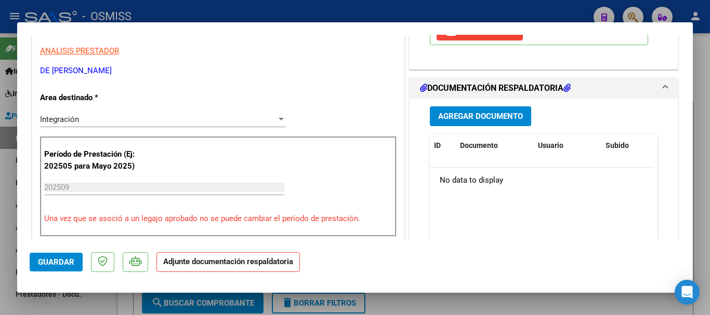
click at [465, 122] on span "Agregar Documento" at bounding box center [480, 116] width 85 height 9
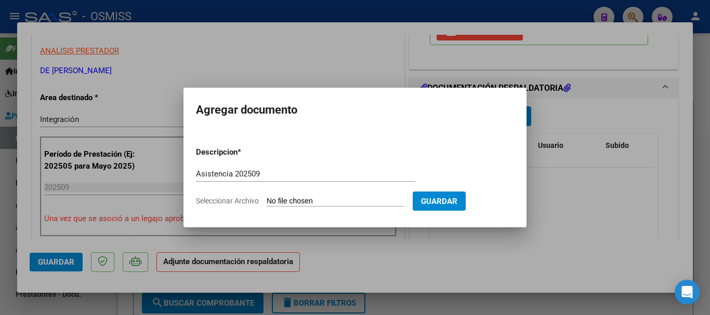
click at [360, 195] on form "Descripcion * Asistencia 202509 Escriba aquí una descripcion Seleccionar Archiv…" at bounding box center [355, 177] width 318 height 76
click at [342, 200] on input "Seleccionar Archivo" at bounding box center [336, 202] width 138 height 10
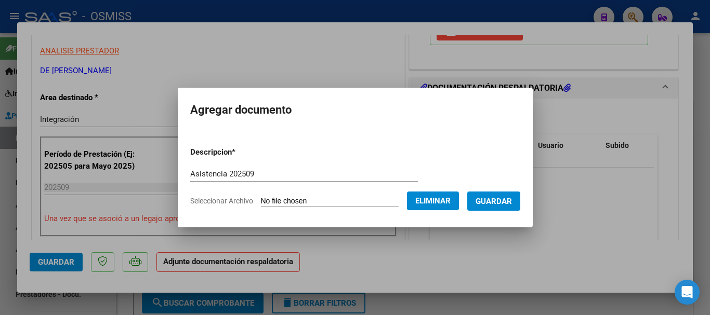
click at [489, 199] on span "Guardar" at bounding box center [494, 201] width 36 height 9
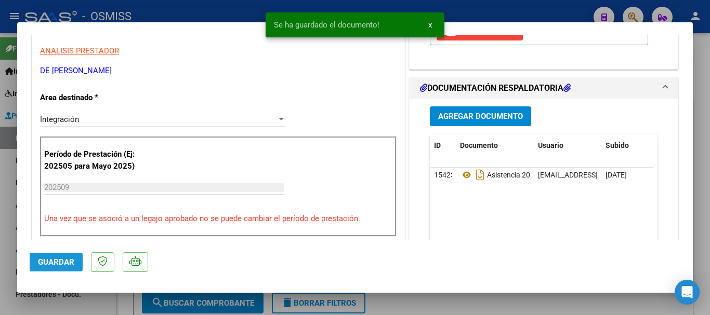
click at [49, 261] on span "Guardar" at bounding box center [56, 262] width 36 height 9
click at [53, 266] on span "Guardar" at bounding box center [56, 262] width 36 height 9
click at [57, 300] on div at bounding box center [355, 157] width 710 height 315
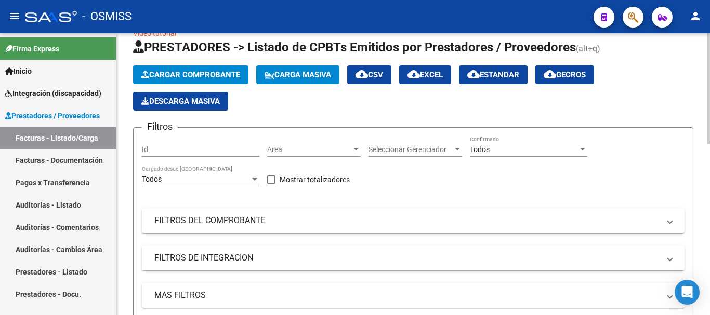
scroll to position [0, 0]
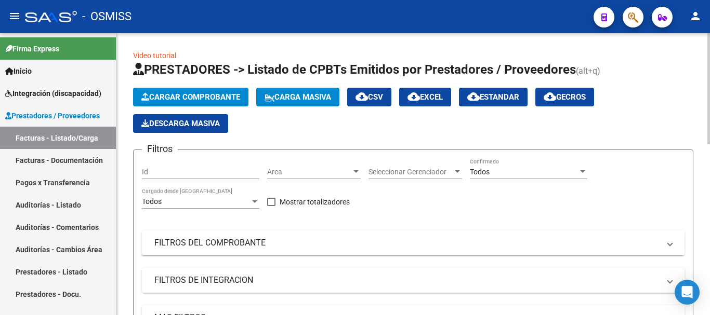
click at [352, 252] on mat-expansion-panel-header "FILTROS DEL COMPROBANTE" at bounding box center [413, 243] width 543 height 25
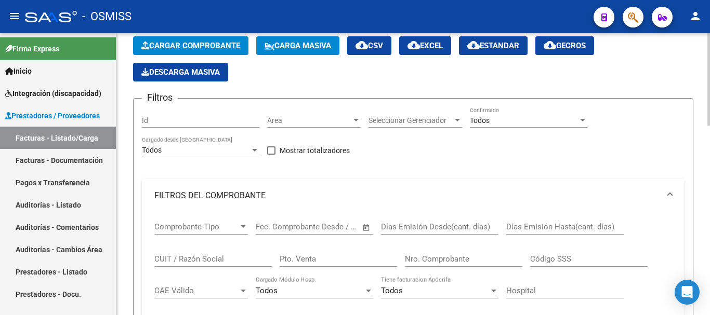
scroll to position [52, 0]
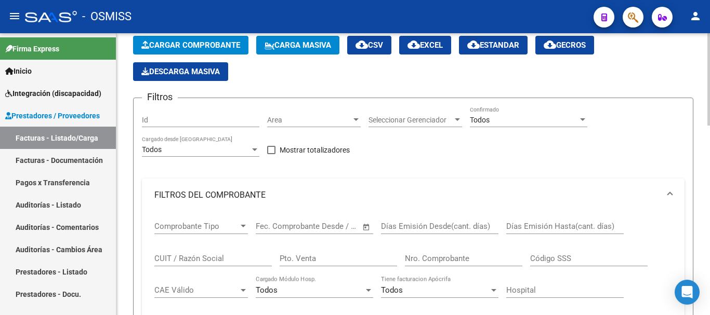
click at [422, 260] on input "Nro. Comprobante" at bounding box center [463, 258] width 117 height 9
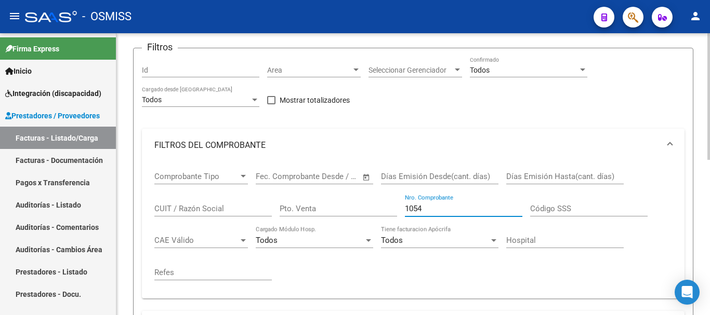
scroll to position [104, 0]
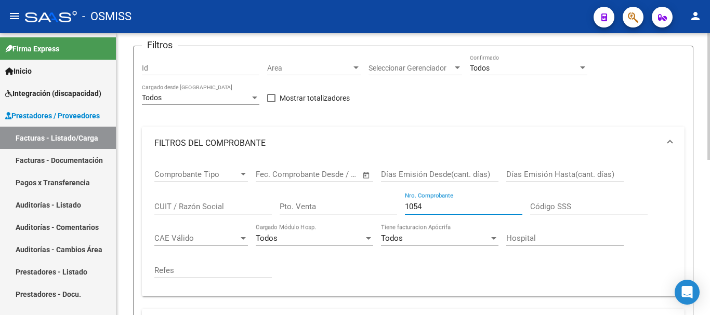
drag, startPoint x: 262, startPoint y: 206, endPoint x: 196, endPoint y: 206, distance: 65.5
click at [196, 206] on div "Comprobante Tipo Comprobante Tipo Fecha inicio – Fecha fin Fec. Comprobante Des…" at bounding box center [413, 224] width 518 height 128
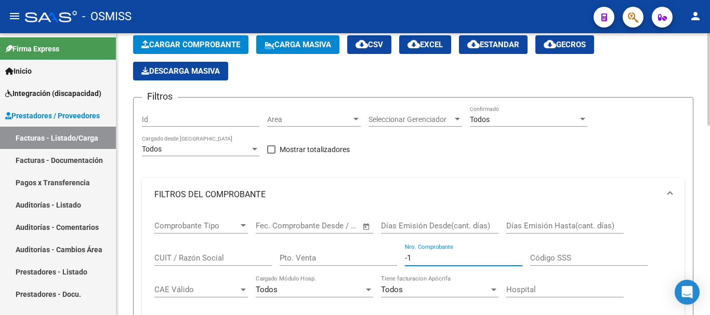
scroll to position [0, 0]
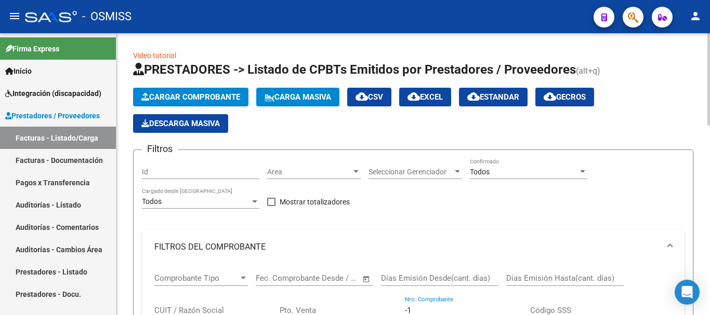
click at [190, 89] on button "Cargar Comprobante" at bounding box center [190, 97] width 115 height 19
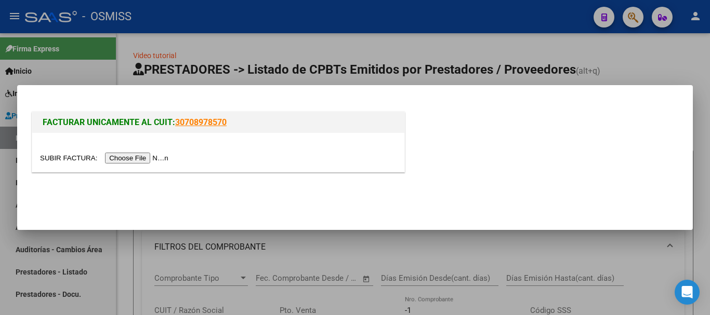
click at [163, 161] on input "file" at bounding box center [105, 158] width 131 height 11
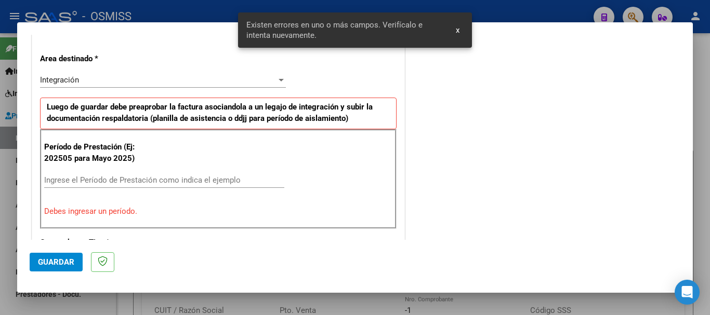
scroll to position [240, 0]
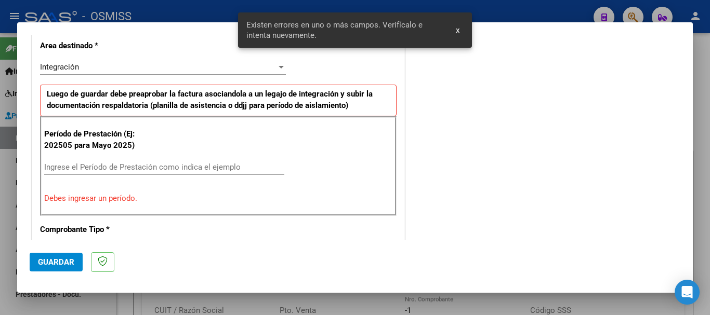
click at [133, 169] on input "Ingrese el Período de Prestación como indica el ejemplo" at bounding box center [164, 167] width 240 height 9
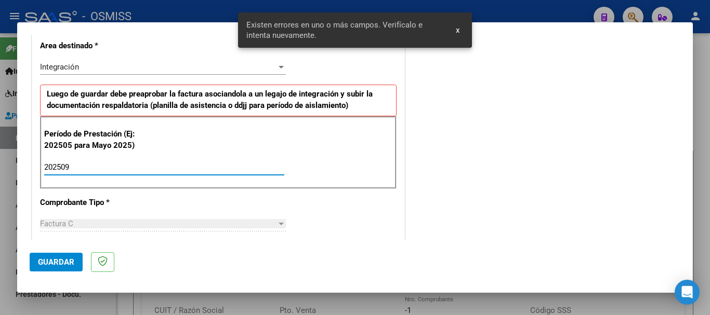
scroll to position [675, 0]
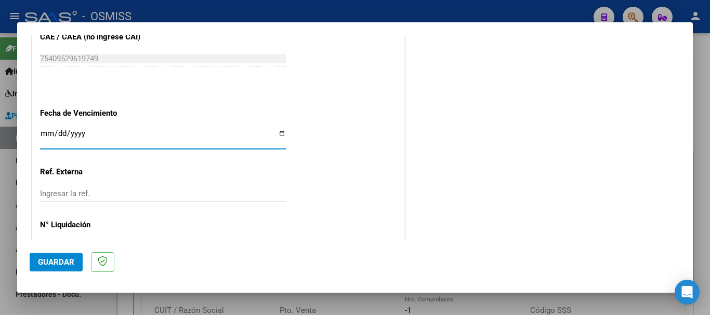
click at [35, 264] on button "Guardar" at bounding box center [56, 262] width 53 height 19
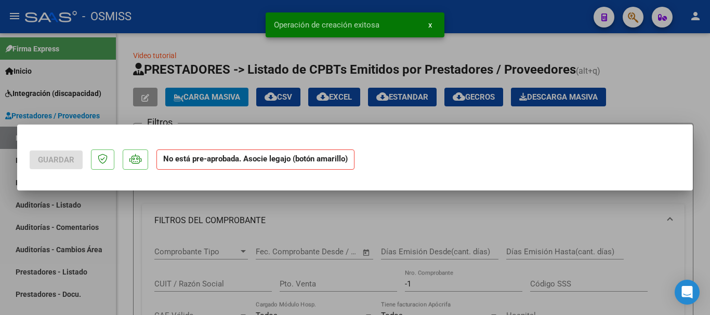
scroll to position [0, 0]
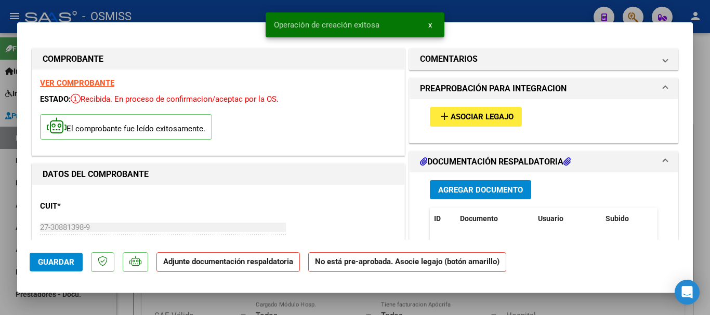
click at [468, 113] on span "Asociar Legajo" at bounding box center [482, 117] width 63 height 9
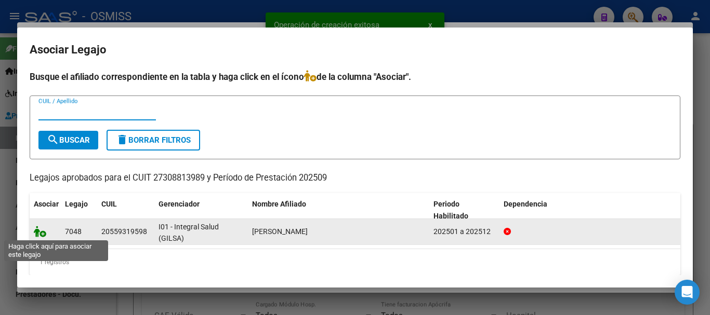
click at [42, 236] on icon at bounding box center [40, 231] width 12 height 11
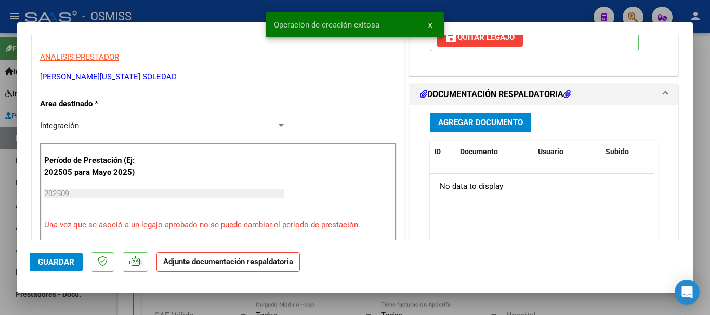
scroll to position [208, 0]
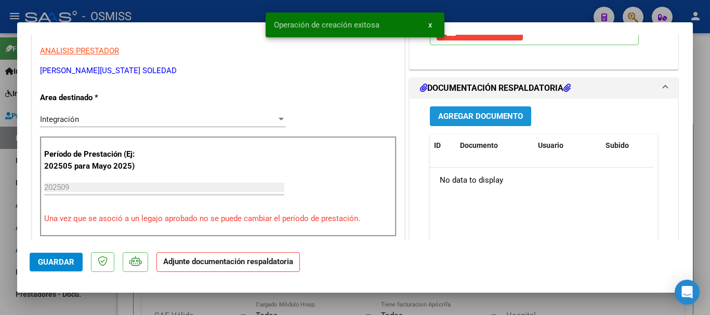
click at [461, 114] on span "Agregar Documento" at bounding box center [480, 116] width 85 height 9
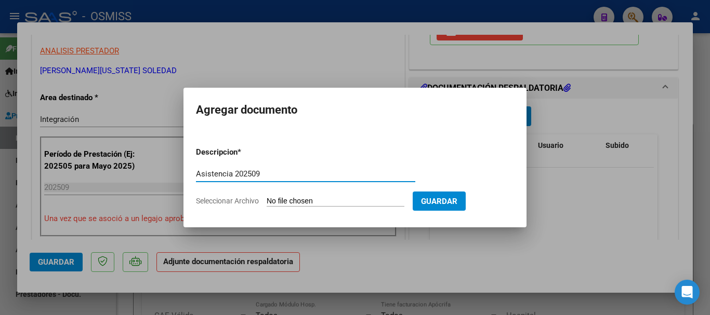
click at [328, 198] on input "Seleccionar Archivo" at bounding box center [336, 202] width 138 height 10
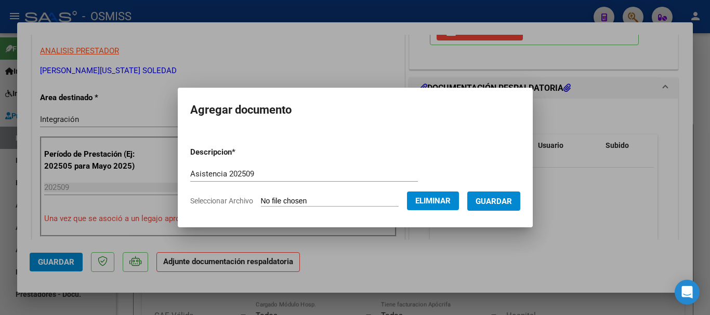
click at [520, 193] on button "Guardar" at bounding box center [493, 201] width 53 height 19
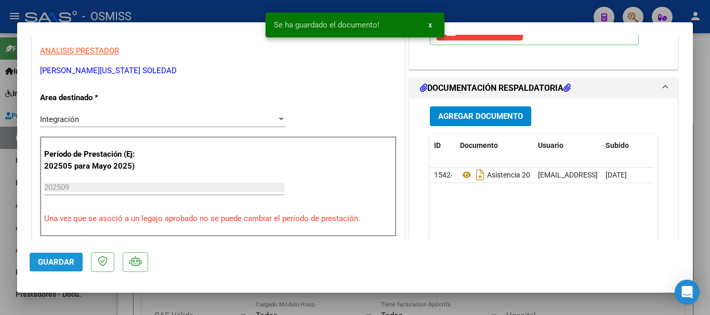
drag, startPoint x: 80, startPoint y: 257, endPoint x: 446, endPoint y: 314, distance: 370.9
click at [82, 258] on button "Guardar" at bounding box center [56, 262] width 53 height 19
click at [45, 266] on span "Guardar" at bounding box center [56, 262] width 36 height 9
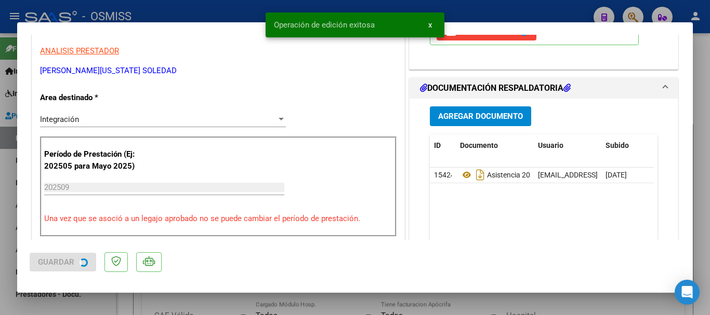
click at [60, 312] on div at bounding box center [355, 157] width 710 height 315
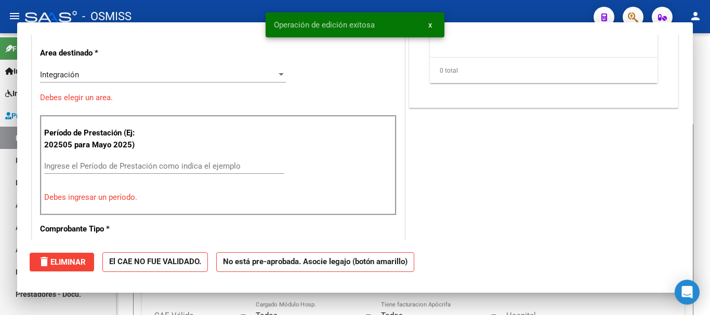
scroll to position [0, 0]
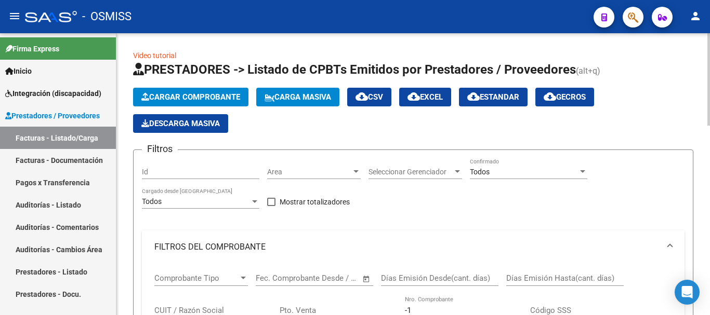
click at [159, 97] on span "Cargar Comprobante" at bounding box center [190, 97] width 99 height 9
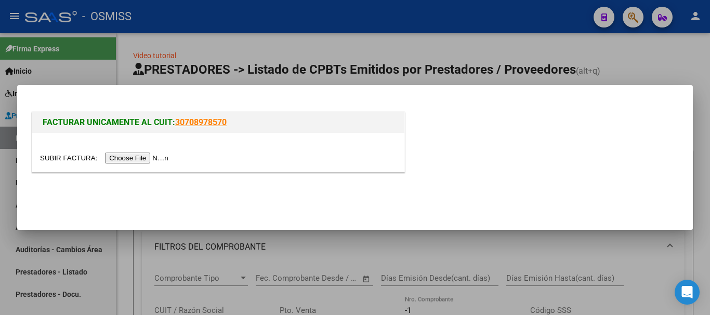
click at [154, 163] on input "file" at bounding box center [105, 158] width 131 height 11
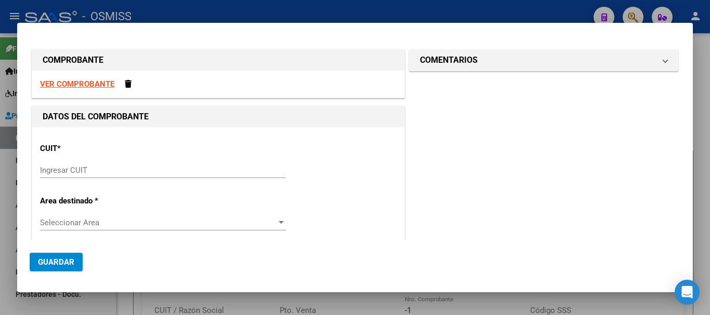
click at [78, 168] on input "Ingresar CUIT" at bounding box center [163, 170] width 246 height 9
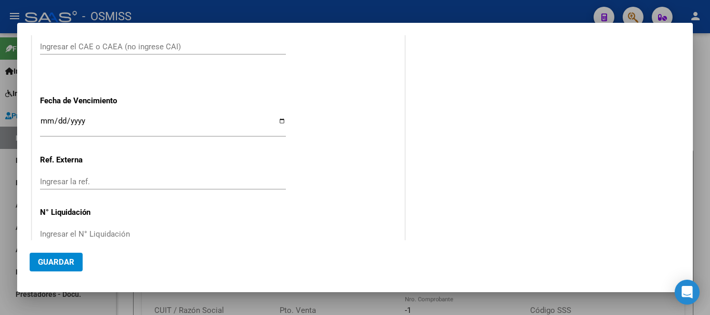
scroll to position [598, 0]
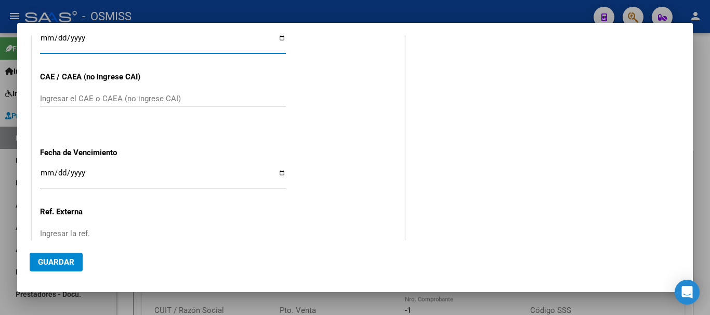
click at [83, 100] on input "Ingresar el CAE o CAEA (no ingrese CAI)" at bounding box center [163, 98] width 246 height 9
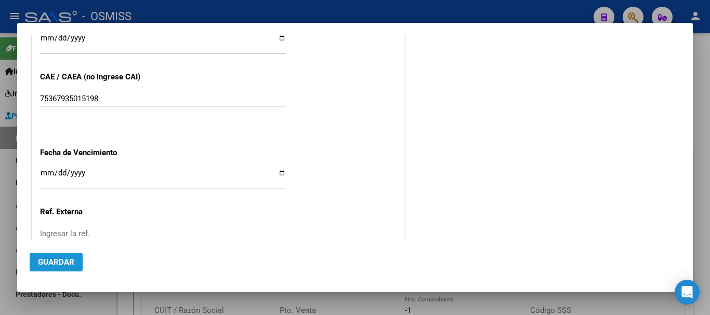
click at [66, 267] on span "Guardar" at bounding box center [56, 262] width 36 height 9
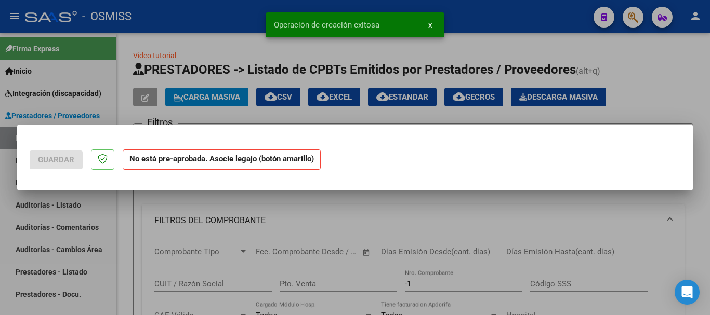
scroll to position [0, 0]
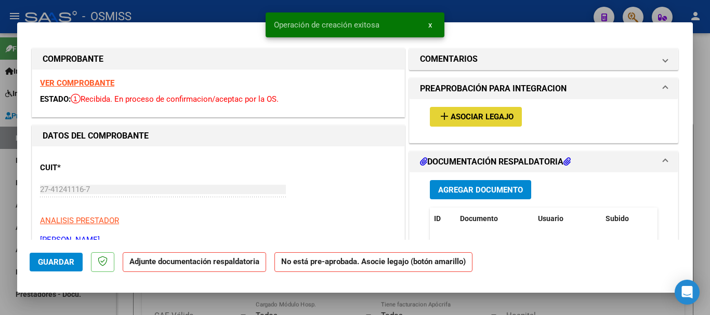
click at [459, 125] on button "add Asociar Legajo" at bounding box center [476, 116] width 92 height 19
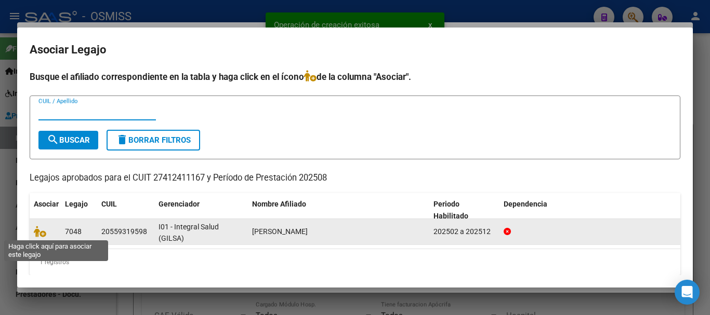
drag, startPoint x: 40, startPoint y: 229, endPoint x: 105, endPoint y: 225, distance: 65.1
click at [40, 230] on icon at bounding box center [40, 231] width 12 height 11
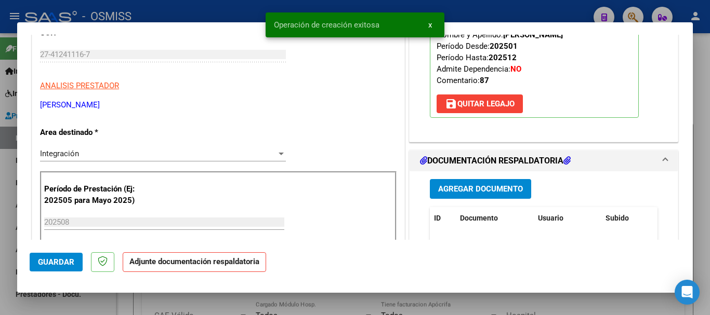
scroll to position [208, 0]
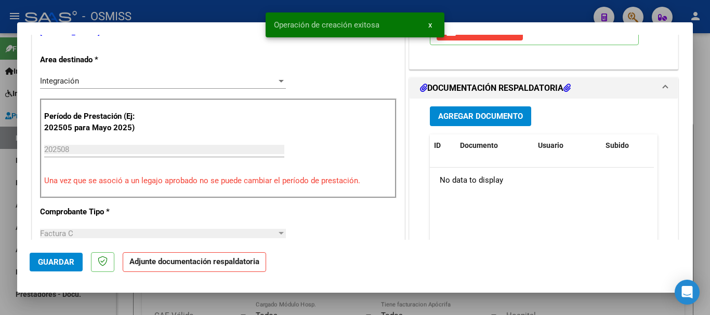
click at [486, 110] on button "Agregar Documento" at bounding box center [480, 116] width 101 height 19
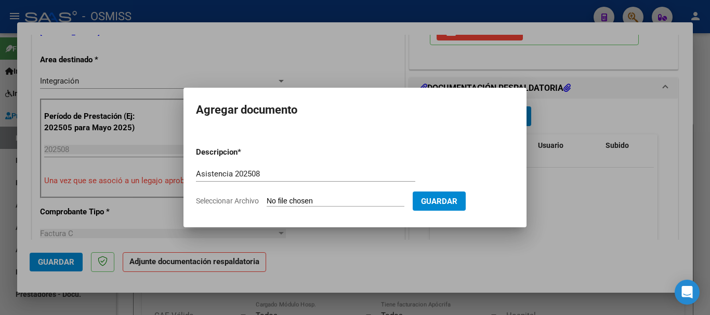
click at [287, 198] on input "Seleccionar Archivo" at bounding box center [336, 202] width 138 height 10
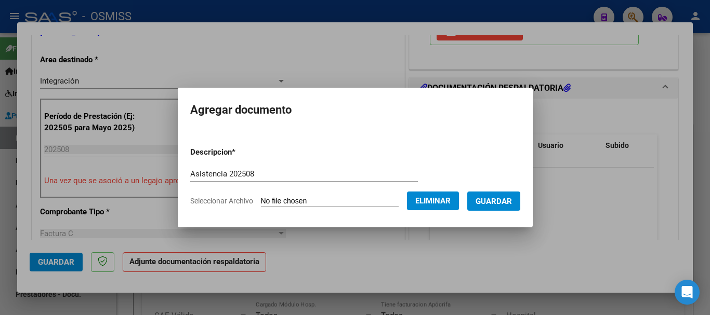
click at [487, 196] on span "Guardar" at bounding box center [494, 200] width 36 height 9
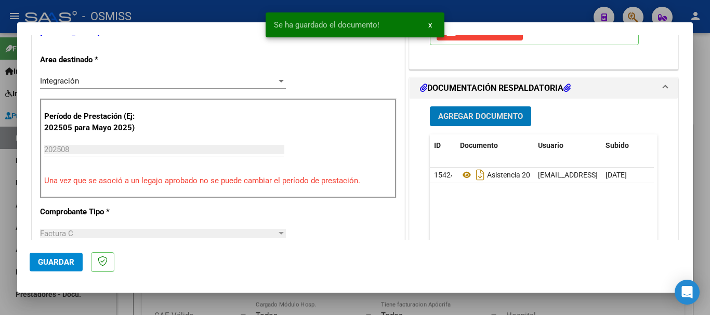
click at [40, 264] on span "Guardar" at bounding box center [56, 262] width 36 height 9
click at [52, 266] on span "Guardar" at bounding box center [56, 262] width 36 height 9
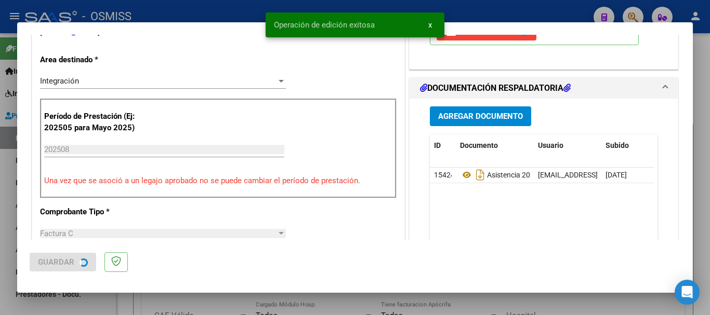
drag, startPoint x: 62, startPoint y: 305, endPoint x: 67, endPoint y: 157, distance: 147.7
click at [63, 306] on div at bounding box center [355, 157] width 710 height 315
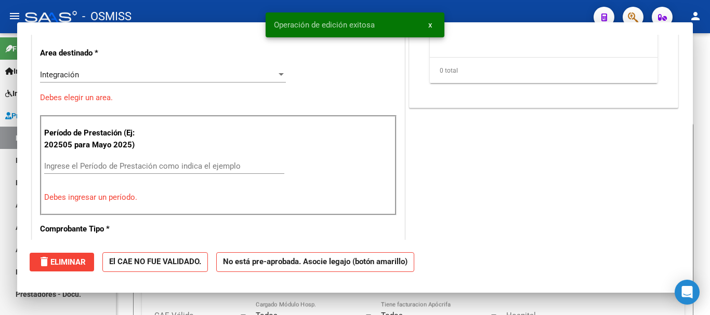
scroll to position [202, 0]
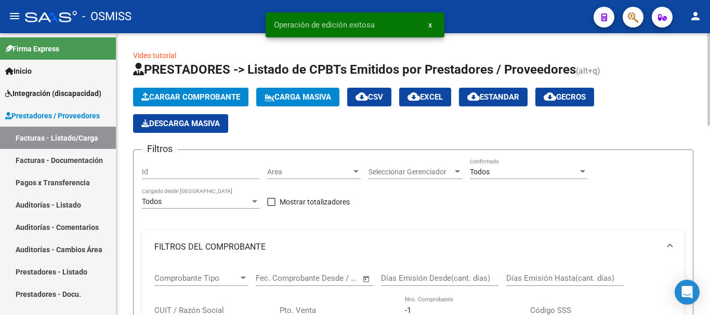
click at [155, 94] on span "Cargar Comprobante" at bounding box center [190, 97] width 99 height 9
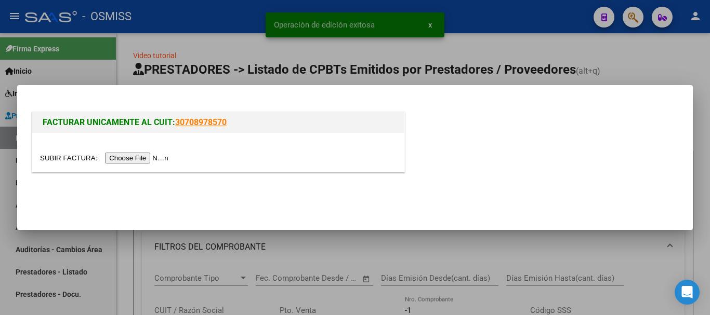
click at [153, 154] on input "file" at bounding box center [105, 158] width 131 height 11
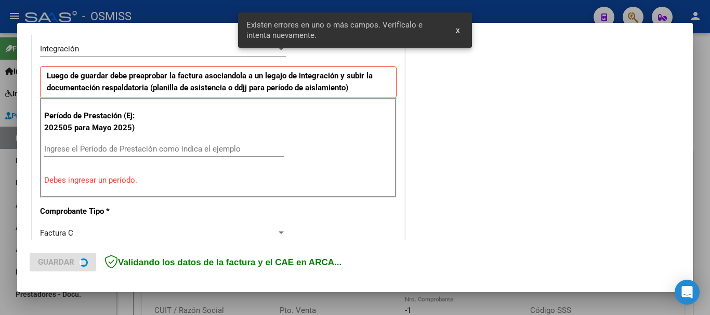
scroll to position [259, 0]
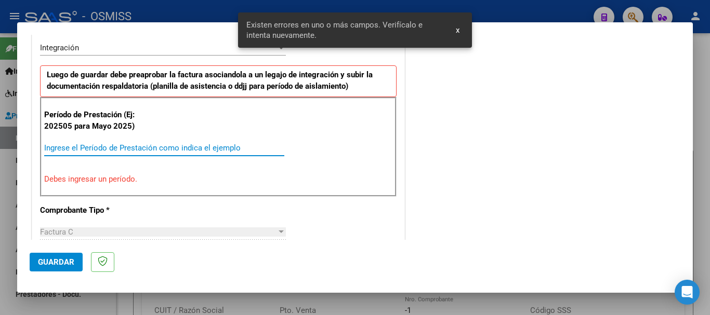
click at [140, 149] on input "Ingrese el Período de Prestación como indica el ejemplo" at bounding box center [164, 147] width 240 height 9
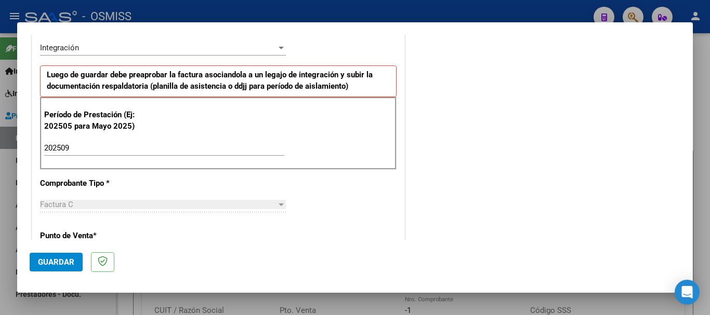
scroll to position [675, 0]
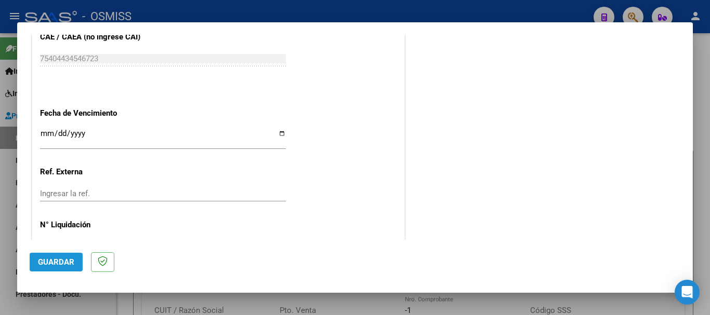
click at [60, 263] on span "Guardar" at bounding box center [56, 262] width 36 height 9
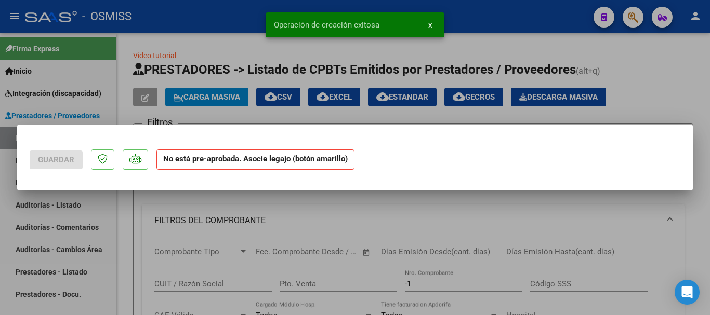
scroll to position [0, 0]
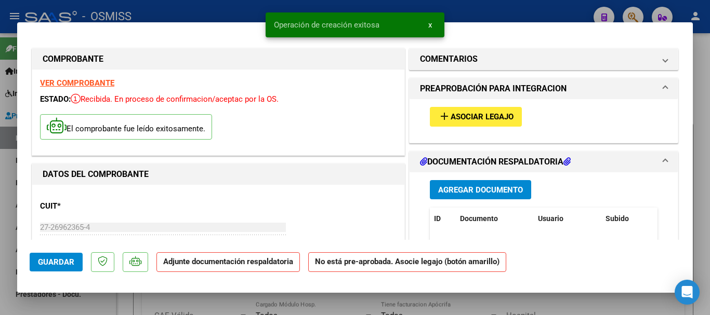
click at [472, 118] on span "Asociar Legajo" at bounding box center [482, 117] width 63 height 9
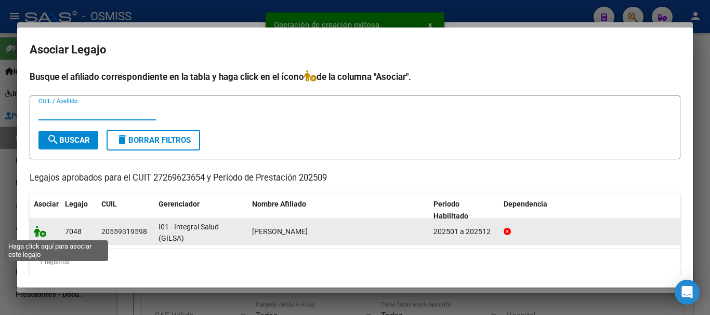
click at [37, 231] on icon at bounding box center [40, 231] width 12 height 11
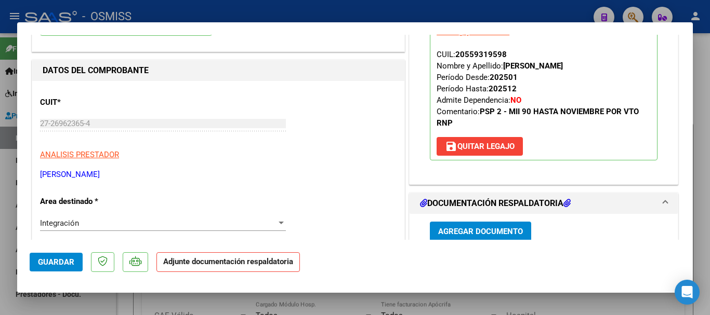
scroll to position [156, 0]
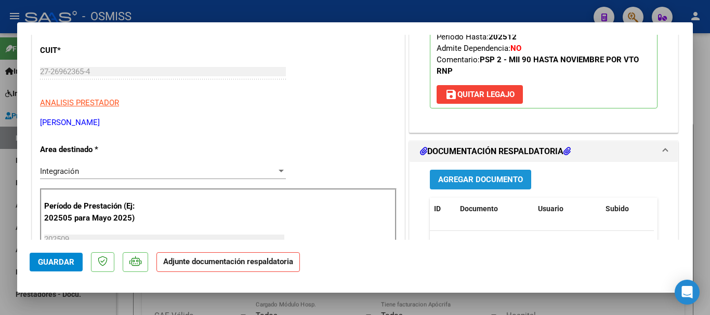
click at [463, 178] on span "Agregar Documento" at bounding box center [480, 180] width 85 height 9
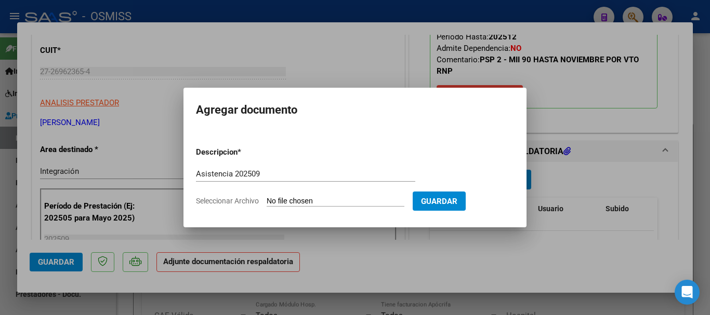
click at [297, 201] on input "Seleccionar Archivo" at bounding box center [336, 202] width 138 height 10
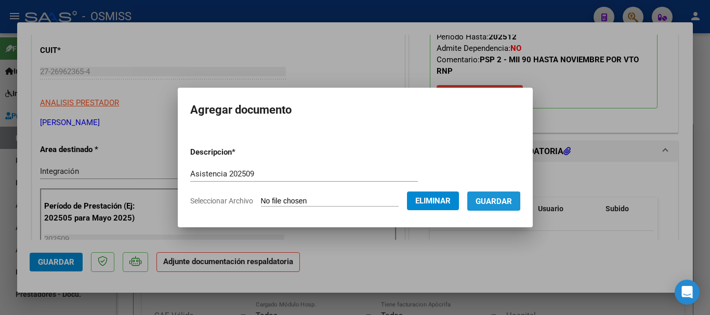
click at [497, 205] on span "Guardar" at bounding box center [494, 201] width 36 height 9
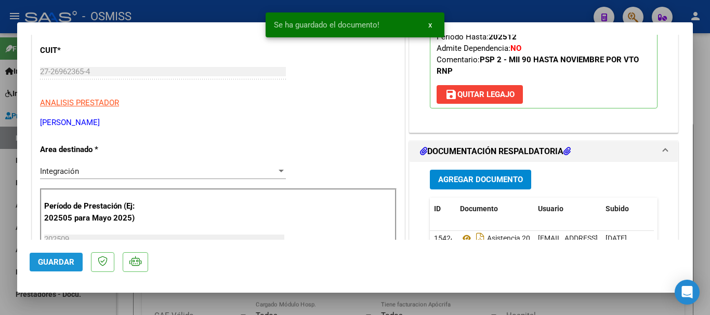
click at [65, 262] on span "Guardar" at bounding box center [56, 262] width 36 height 9
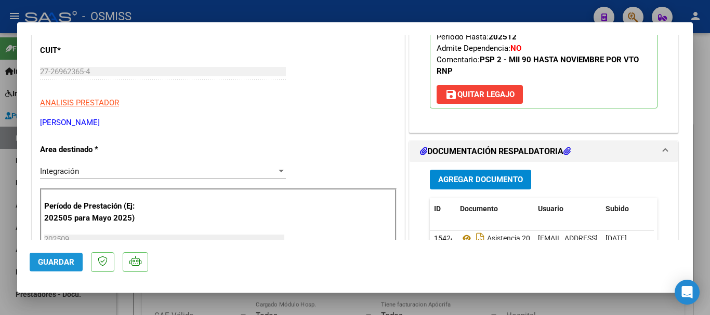
click at [63, 269] on button "Guardar" at bounding box center [56, 262] width 53 height 19
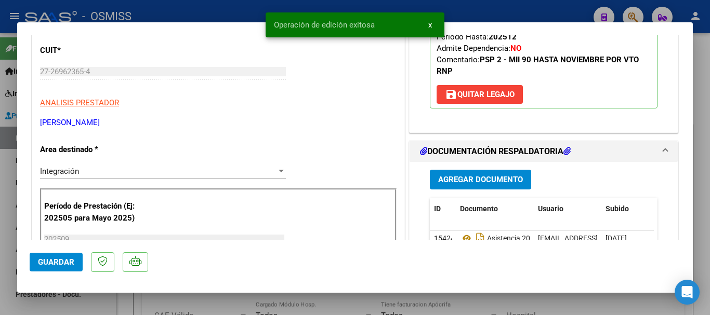
click at [87, 306] on div at bounding box center [355, 157] width 710 height 315
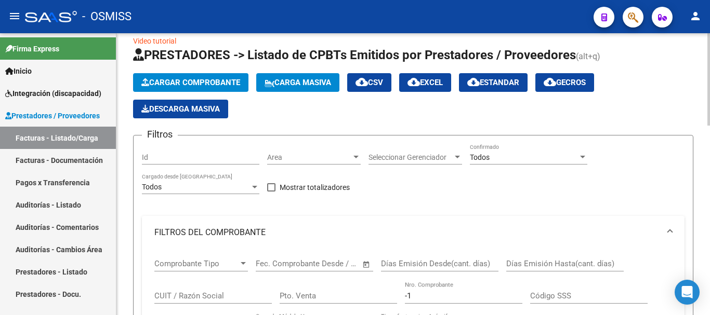
scroll to position [0, 0]
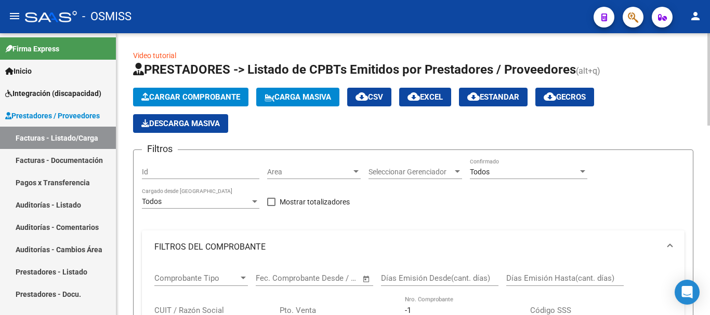
click at [181, 94] on span "Cargar Comprobante" at bounding box center [190, 97] width 99 height 9
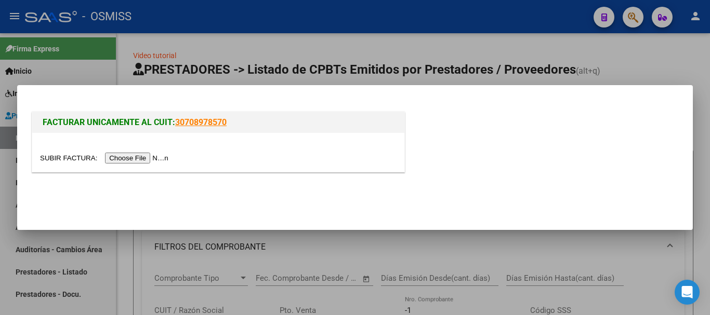
click at [142, 154] on input "file" at bounding box center [105, 158] width 131 height 11
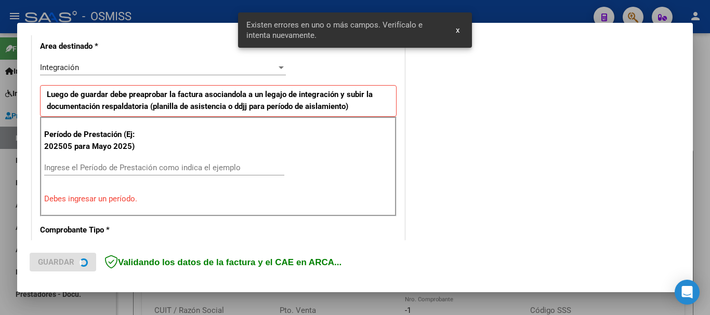
scroll to position [259, 0]
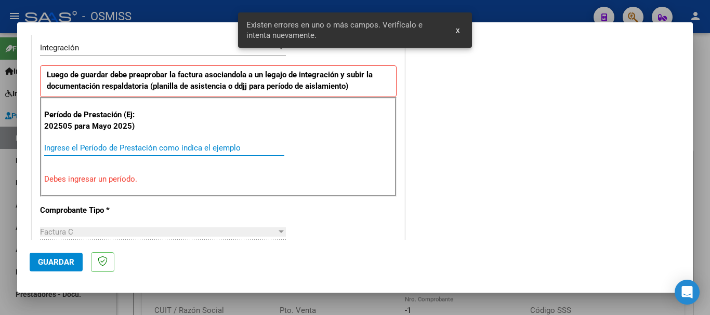
click at [108, 149] on input "Ingrese el Período de Prestación como indica el ejemplo" at bounding box center [164, 147] width 240 height 9
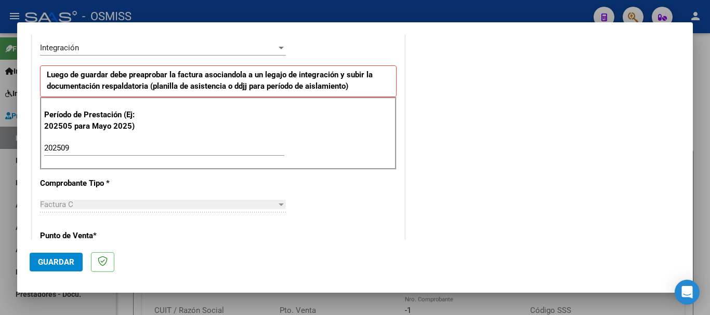
scroll to position [675, 0]
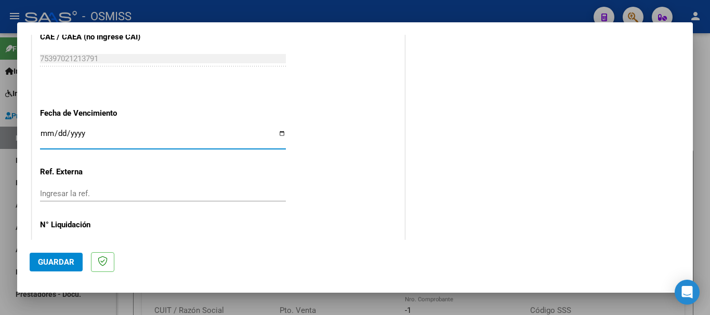
click at [48, 261] on span "Guardar" at bounding box center [56, 262] width 36 height 9
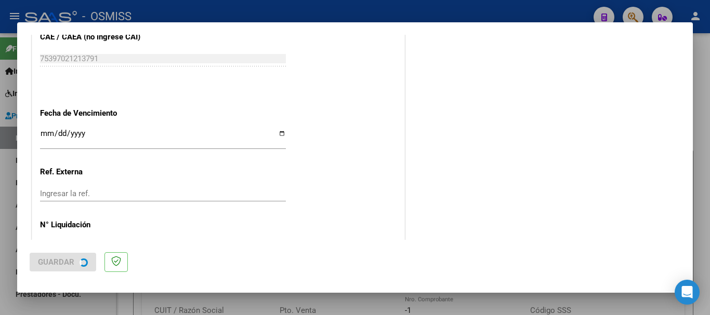
scroll to position [0, 0]
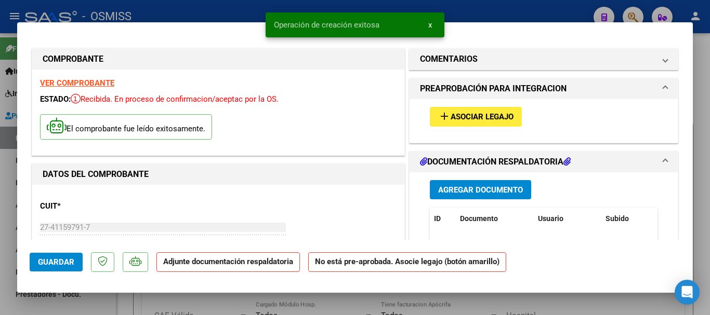
click at [469, 113] on span "Asociar Legajo" at bounding box center [482, 117] width 63 height 9
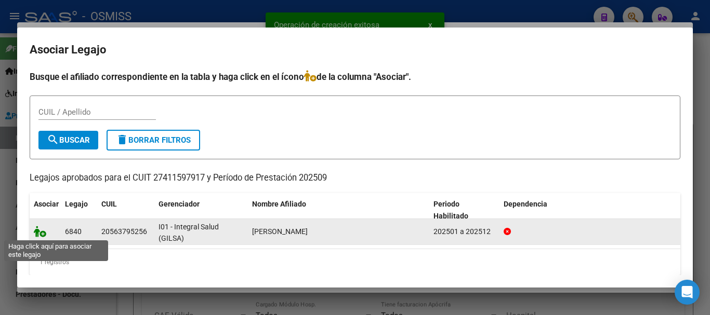
click at [38, 236] on icon at bounding box center [40, 231] width 12 height 11
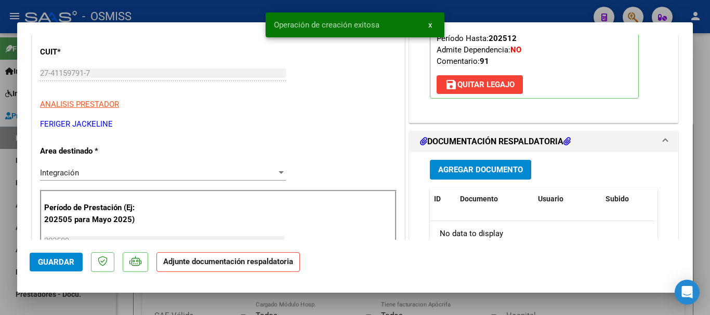
scroll to position [156, 0]
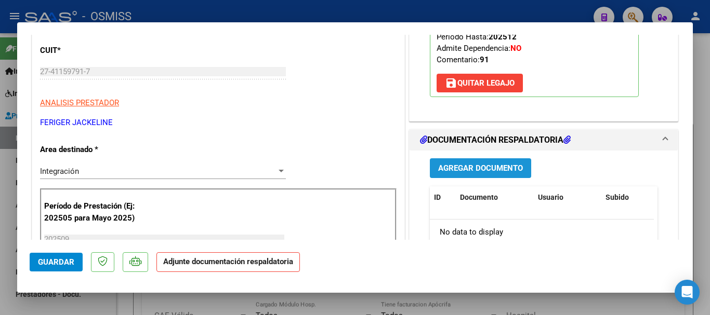
click at [442, 171] on span "Agregar Documento" at bounding box center [480, 168] width 85 height 9
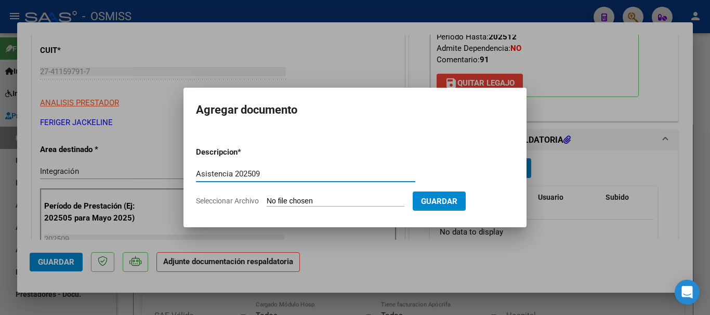
click at [291, 199] on input "Seleccionar Archivo" at bounding box center [336, 202] width 138 height 10
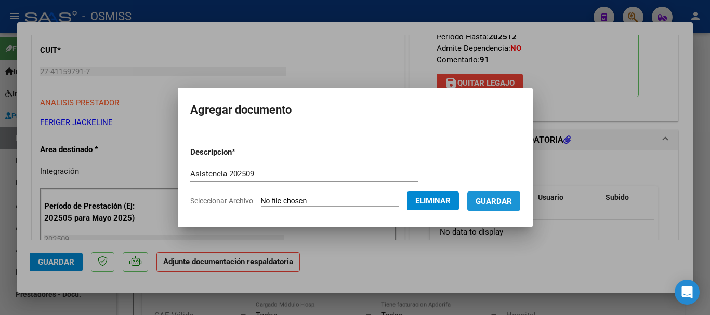
click at [502, 204] on span "Guardar" at bounding box center [494, 201] width 36 height 9
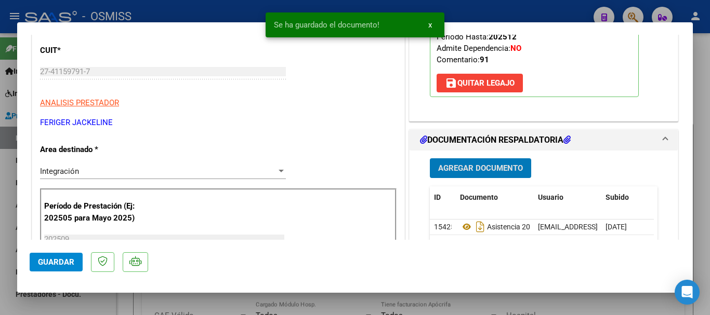
click at [61, 260] on span "Guardar" at bounding box center [56, 262] width 36 height 9
click at [54, 269] on button "Guardar" at bounding box center [56, 262] width 53 height 19
drag, startPoint x: 71, startPoint y: 305, endPoint x: 73, endPoint y: 58, distance: 246.4
click at [72, 304] on div at bounding box center [355, 157] width 710 height 315
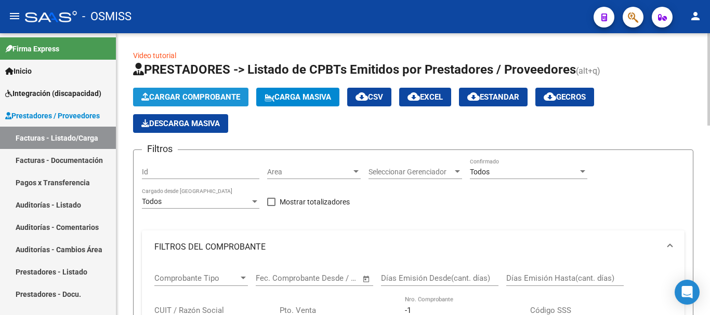
click at [187, 89] on button "Cargar Comprobante" at bounding box center [190, 97] width 115 height 19
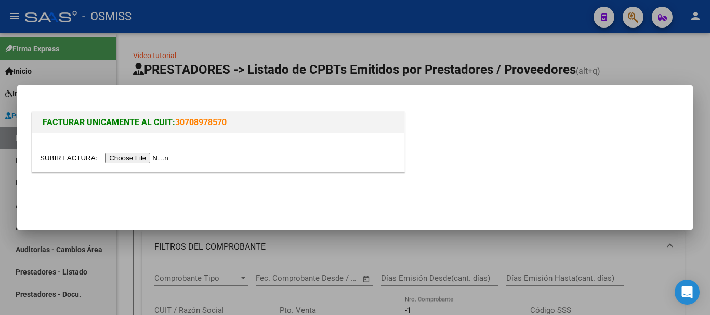
click at [146, 155] on input "file" at bounding box center [105, 158] width 131 height 11
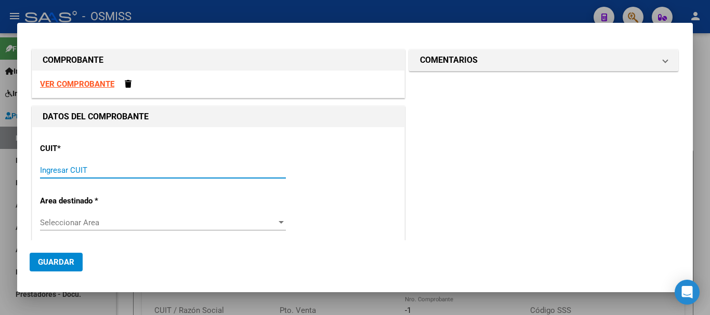
click at [53, 167] on input "Ingresar CUIT" at bounding box center [163, 170] width 246 height 9
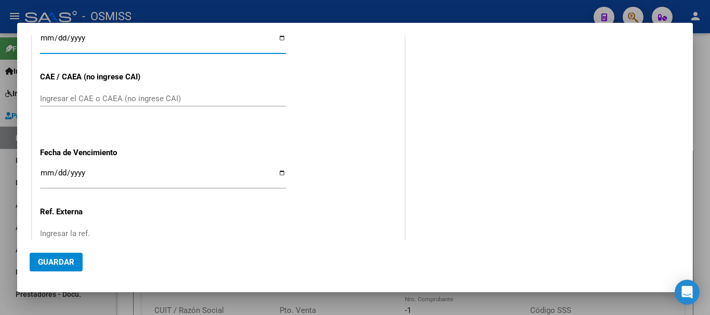
scroll to position [597, 0]
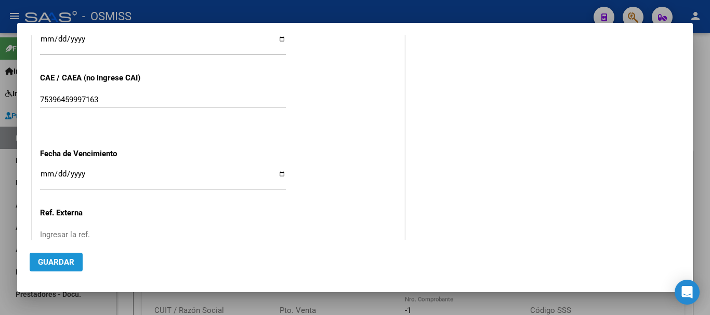
click at [50, 269] on button "Guardar" at bounding box center [56, 262] width 53 height 19
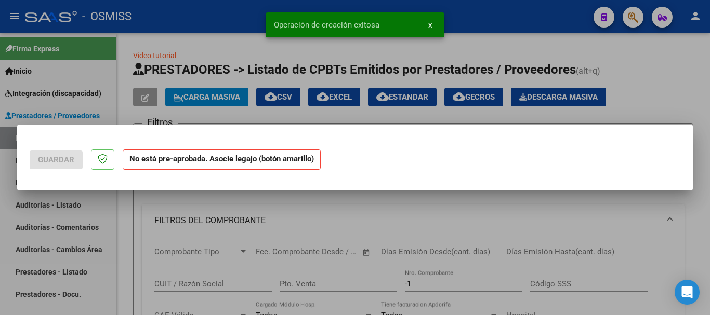
scroll to position [0, 0]
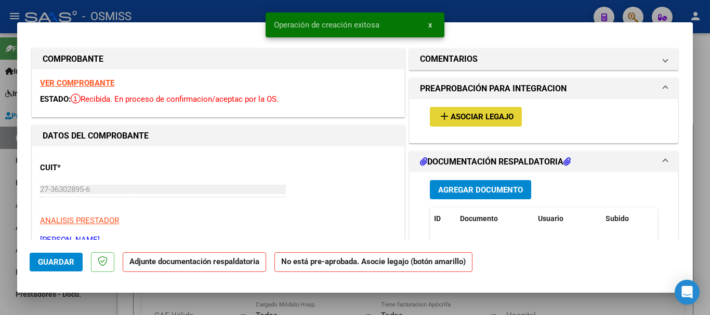
click at [453, 124] on button "add Asociar Legajo" at bounding box center [476, 116] width 92 height 19
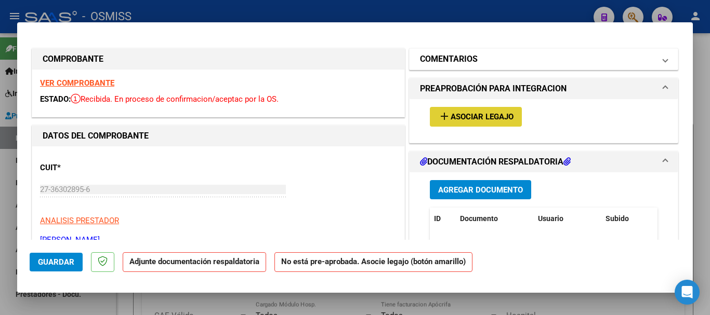
click at [470, 64] on h1 "COMENTARIOS" at bounding box center [449, 59] width 58 height 12
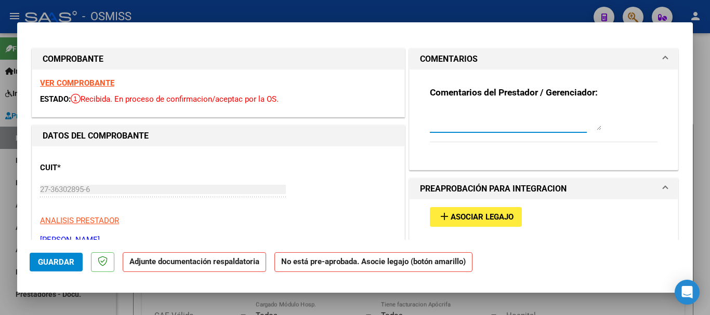
click at [457, 122] on textarea at bounding box center [516, 120] width 172 height 21
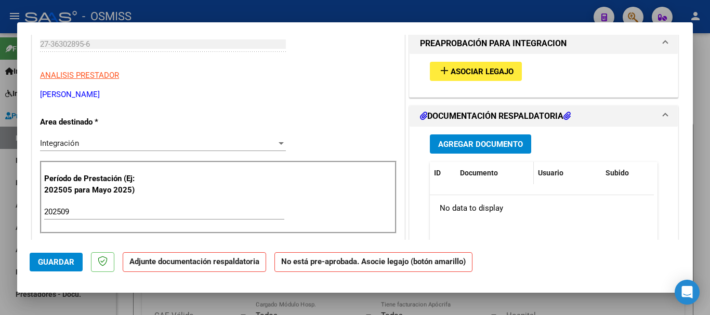
scroll to position [208, 0]
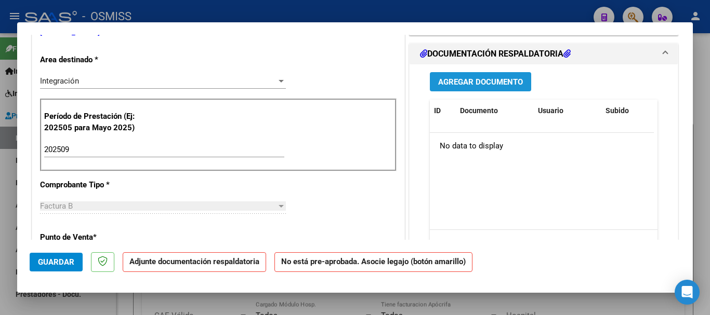
click at [501, 88] on button "Agregar Documento" at bounding box center [480, 81] width 101 height 19
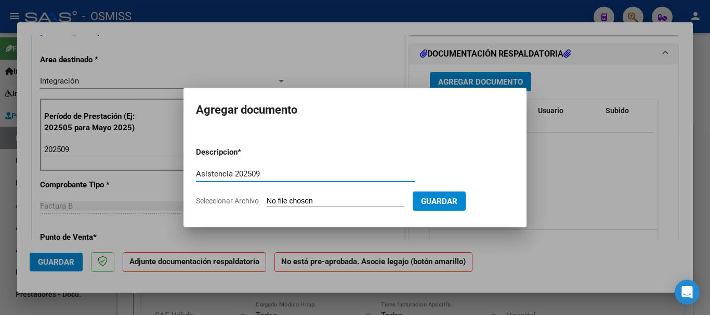
click at [338, 199] on input "Seleccionar Archivo" at bounding box center [336, 202] width 138 height 10
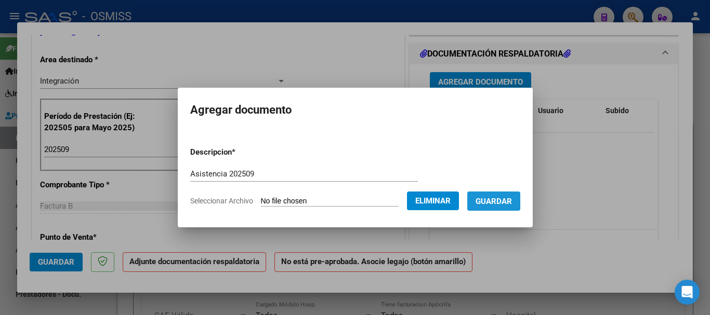
click at [511, 207] on button "Guardar" at bounding box center [493, 201] width 53 height 19
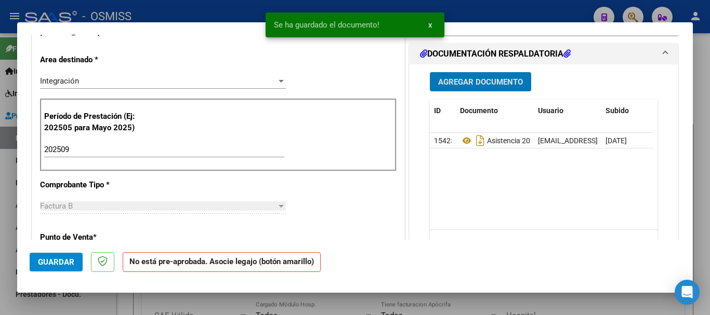
click at [50, 267] on span "Guardar" at bounding box center [56, 262] width 36 height 9
click at [56, 260] on span "Guardar" at bounding box center [56, 262] width 36 height 9
click at [81, 297] on div at bounding box center [355, 157] width 710 height 315
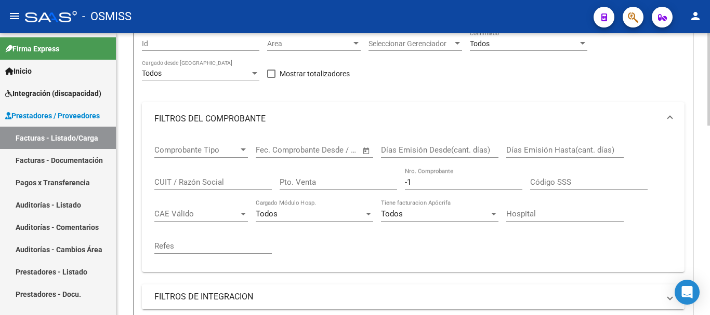
scroll to position [104, 0]
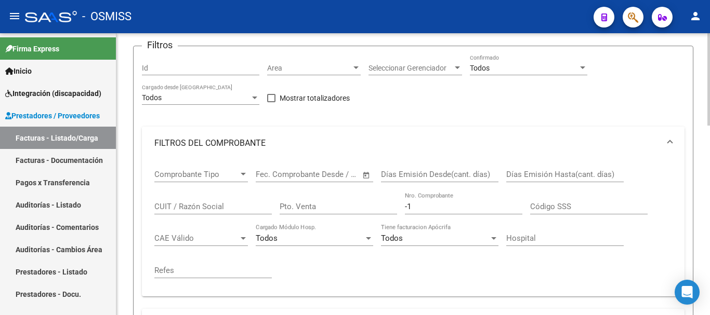
click at [202, 139] on mat-panel-title "FILTROS DEL COMPROBANTE" at bounding box center [406, 143] width 505 height 11
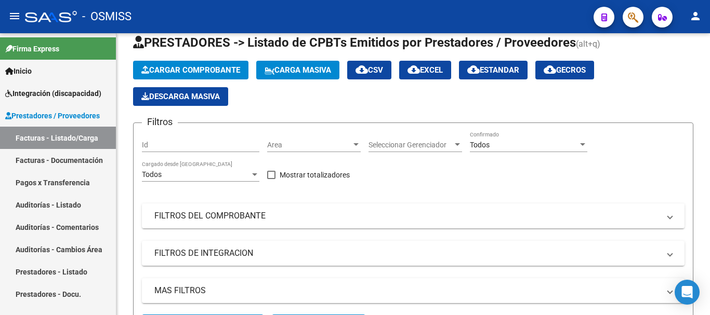
scroll to position [0, 0]
